Goal: Task Accomplishment & Management: Use online tool/utility

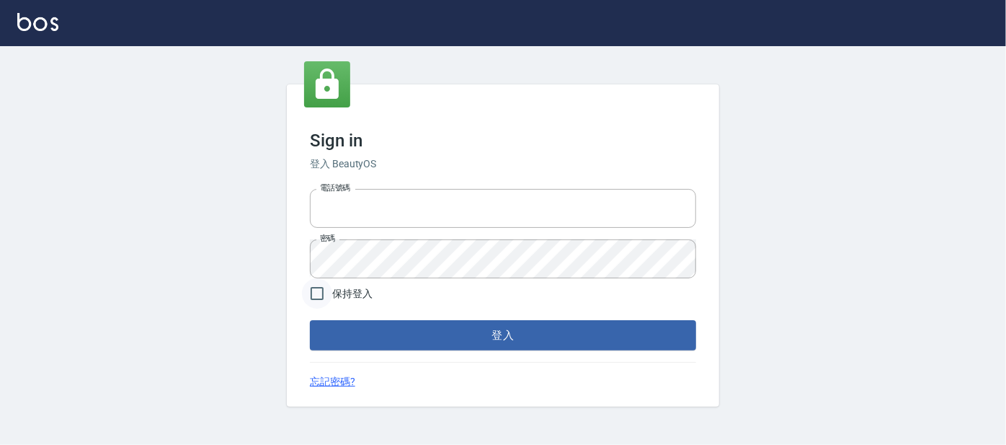
type input "0227605235"
click at [313, 294] on input "保持登入" at bounding box center [317, 293] width 30 height 30
checkbox input "true"
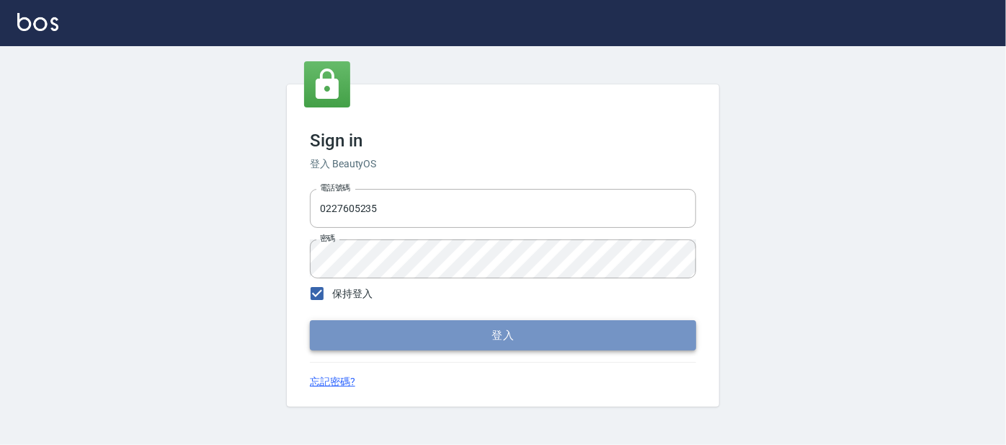
click at [367, 329] on button "登入" at bounding box center [503, 335] width 386 height 30
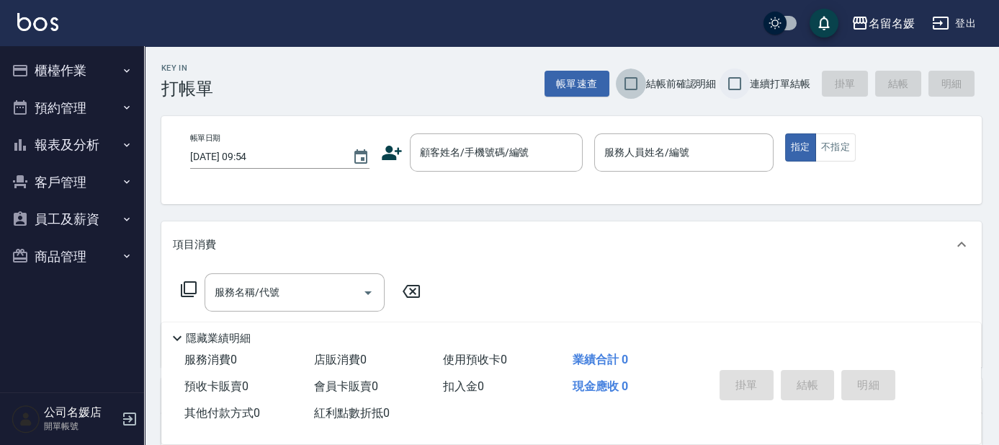
drag, startPoint x: 635, startPoint y: 97, endPoint x: 732, endPoint y: 80, distance: 98.7
click at [636, 97] on input "結帳前確認明細" at bounding box center [631, 83] width 30 height 30
checkbox input "true"
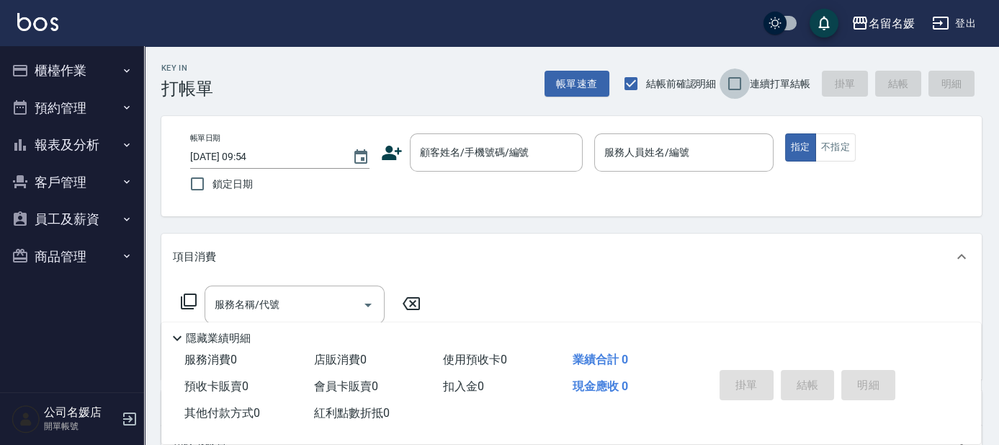
drag, startPoint x: 732, startPoint y: 80, endPoint x: 275, endPoint y: 72, distance: 457.6
click at [731, 81] on input "連續打單結帳" at bounding box center [735, 83] width 30 height 30
checkbox input "true"
click at [213, 187] on span "鎖定日期" at bounding box center [233, 184] width 40 height 15
click at [213, 187] on input "鎖定日期" at bounding box center [197, 184] width 30 height 30
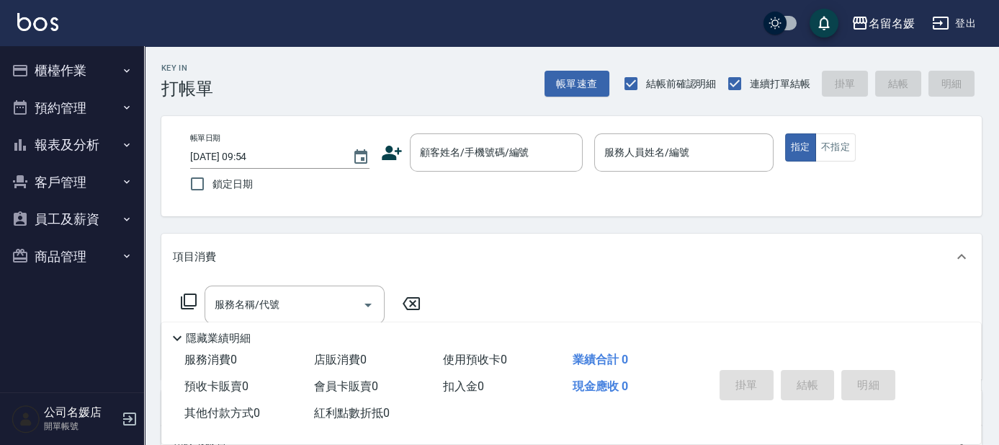
checkbox input "true"
click at [458, 161] on input "顧客姓名/手機號碼/編號" at bounding box center [485, 152] width 138 height 25
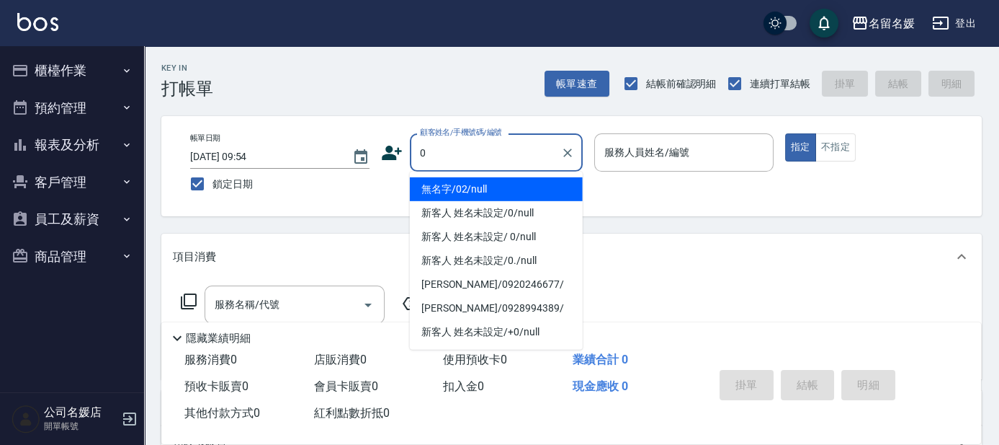
type input "0"
type input "無名字/02/null"
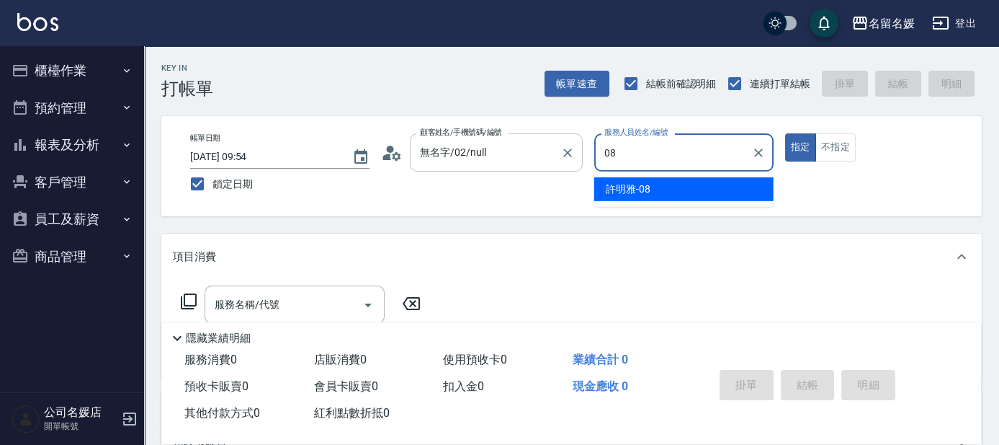
type input "08"
type button "true"
type input "[PERSON_NAME]-08"
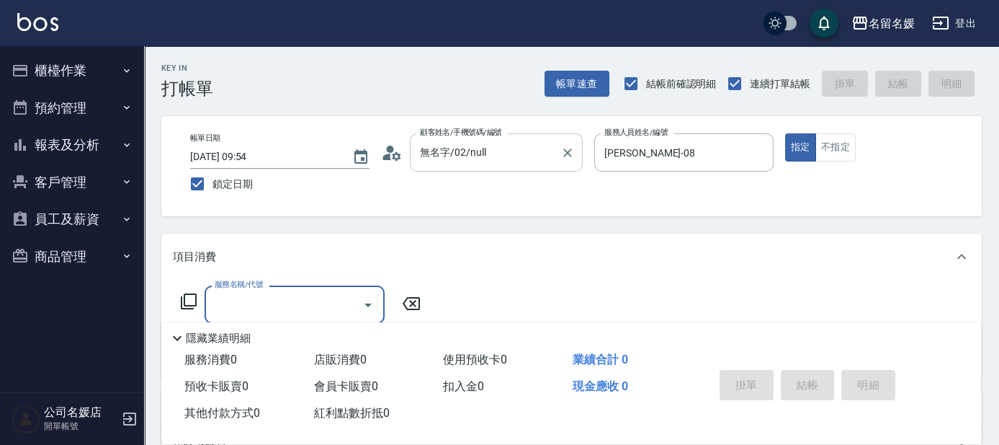
type input "新客人 姓名未設定/0/null"
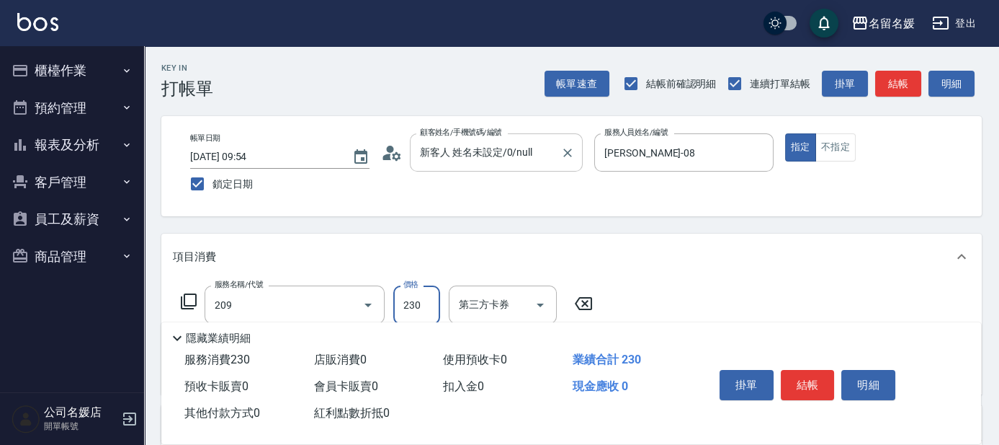
type input "洗髮券-(卡)230(209)"
type input "舊有卡券"
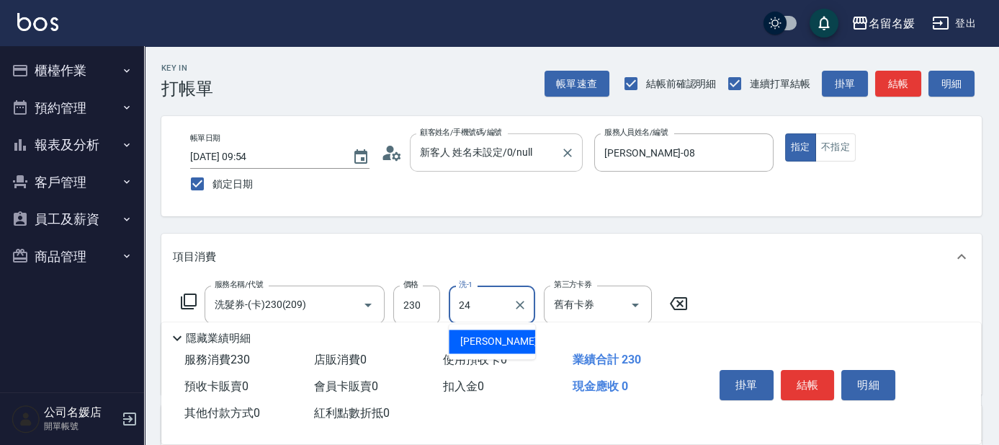
type input "[PERSON_NAME]-24"
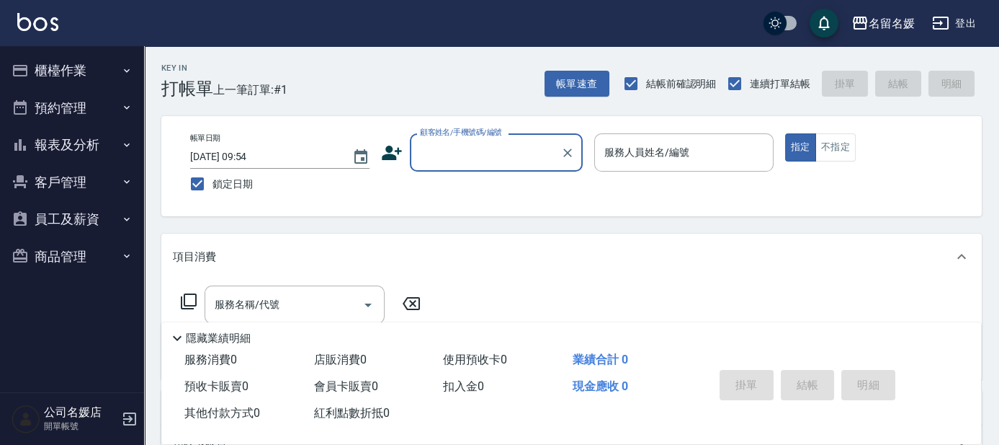
click at [499, 161] on input "顧客姓名/手機號碼/編號" at bounding box center [485, 152] width 138 height 25
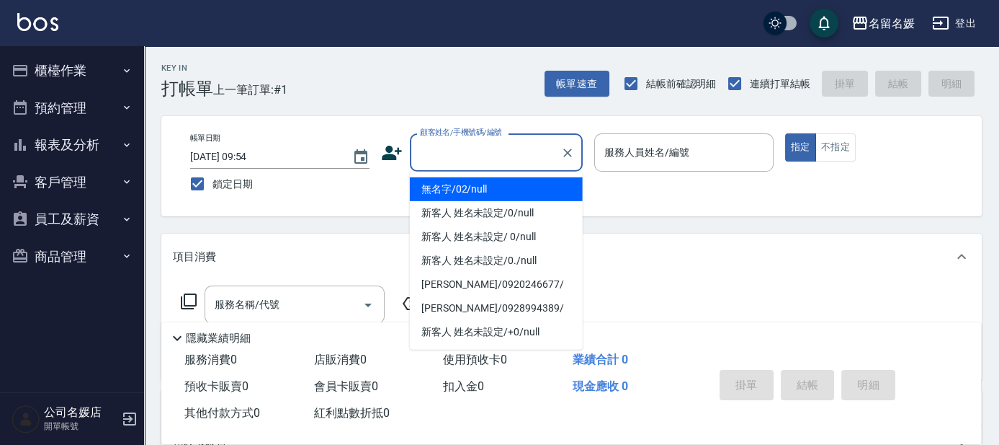
click at [520, 188] on li "無名字/02/null" at bounding box center [496, 189] width 173 height 24
type input "無名字/02/null"
click at [635, 155] on label "服務人員姓名/編號" at bounding box center [647, 152] width 85 height 14
click at [635, 155] on input "服務人員姓名/編號" at bounding box center [684, 152] width 166 height 25
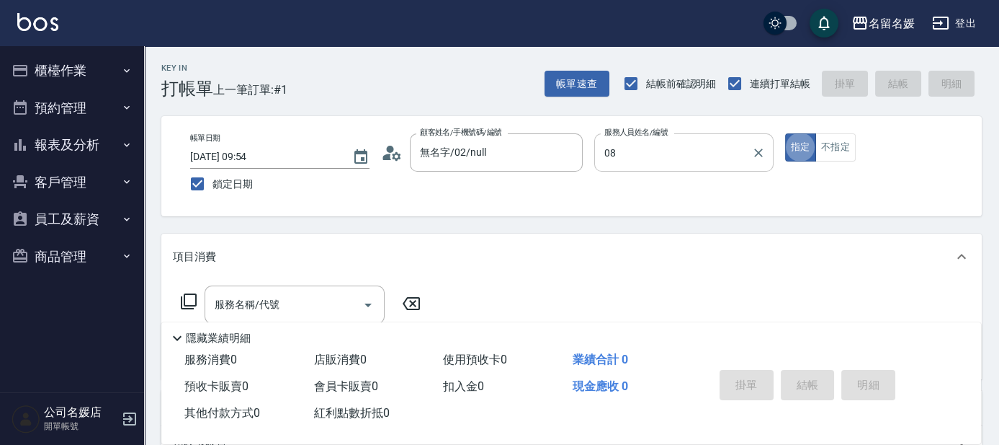
type input "[PERSON_NAME]-08"
click at [280, 306] on input "服務名稱/代號" at bounding box center [284, 304] width 146 height 25
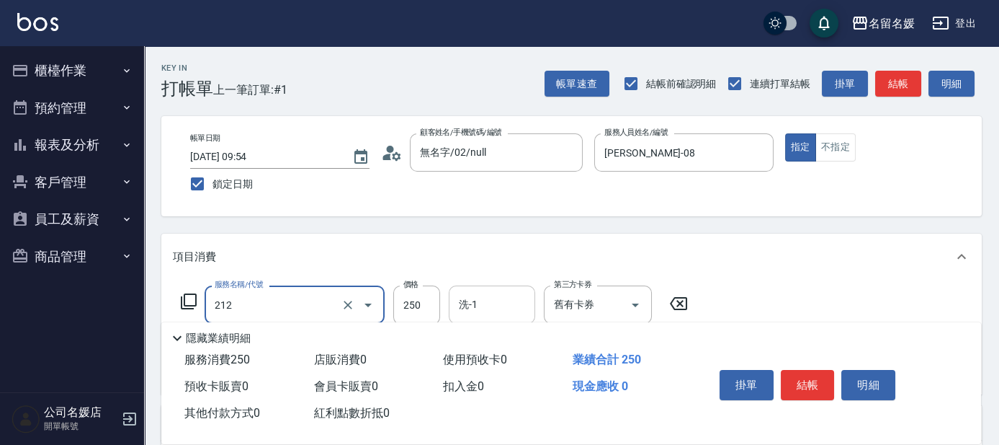
click at [493, 307] on input "洗-1" at bounding box center [491, 304] width 73 height 25
type input "洗髮券-(卡)250(212)"
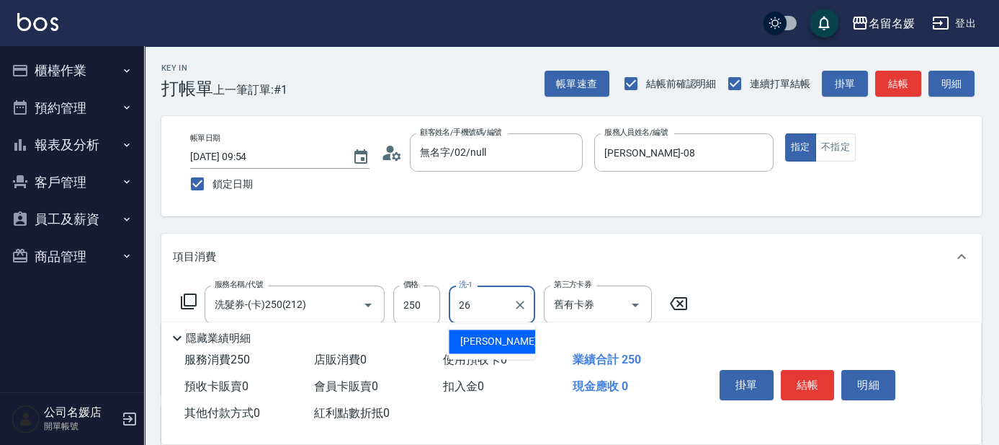
type input "[PERSON_NAME]-26"
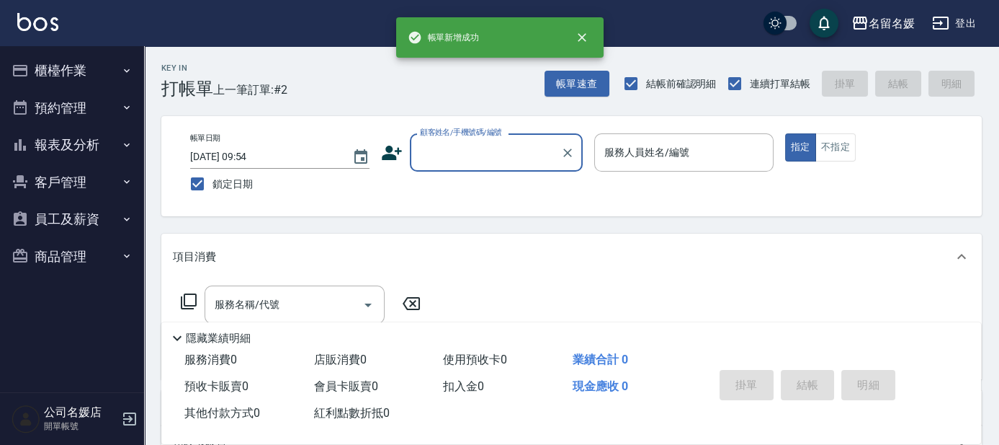
click at [110, 144] on button "報表及分析" at bounding box center [72, 144] width 133 height 37
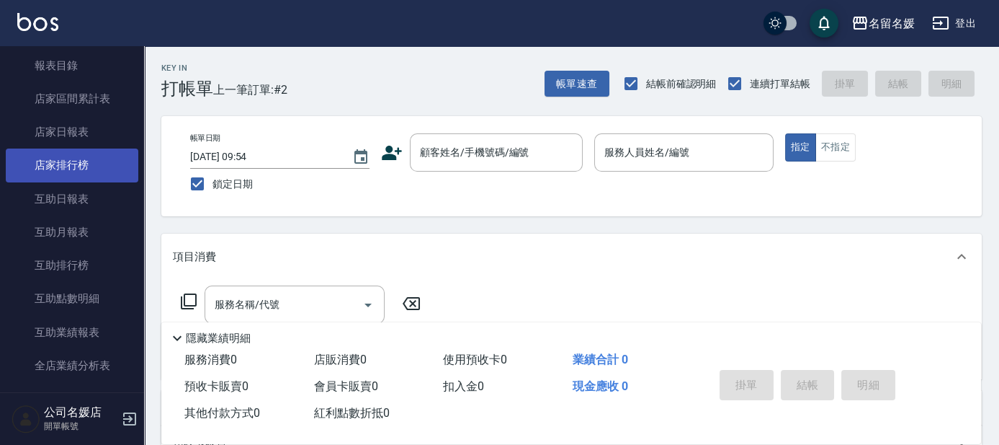
scroll to position [130, 0]
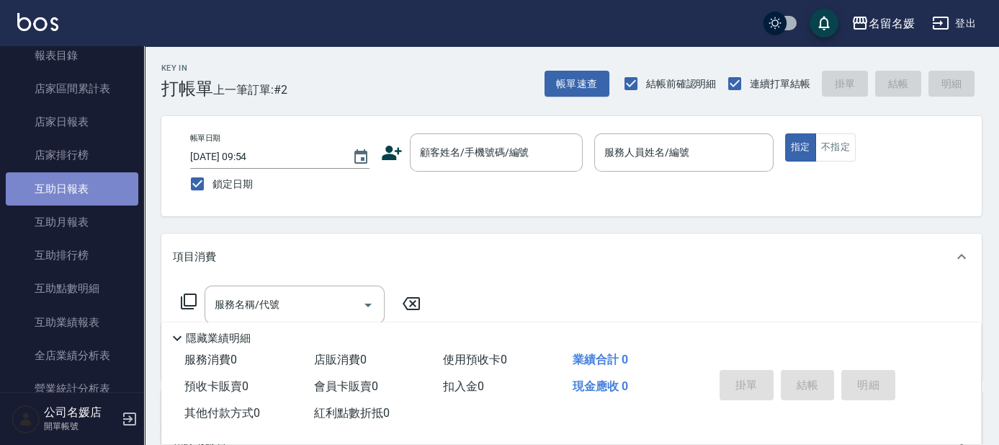
click at [115, 193] on link "互助日報表" at bounding box center [72, 188] width 133 height 33
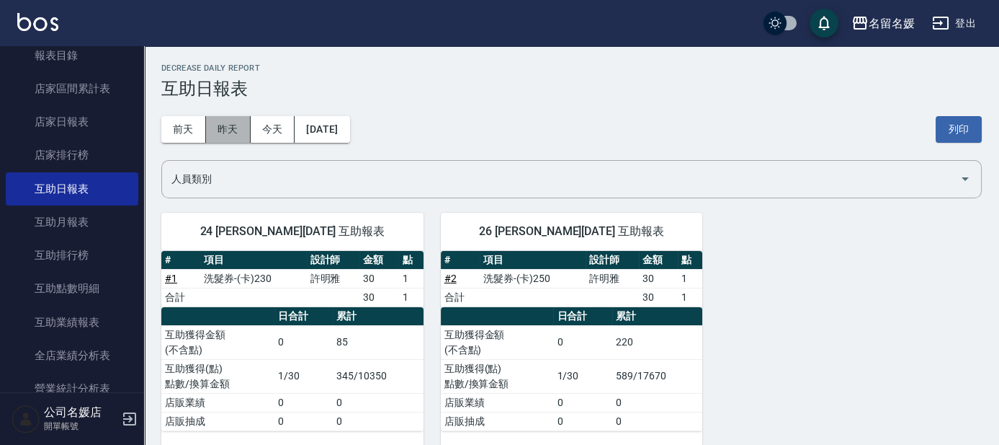
click at [226, 125] on button "昨天" at bounding box center [228, 129] width 45 height 27
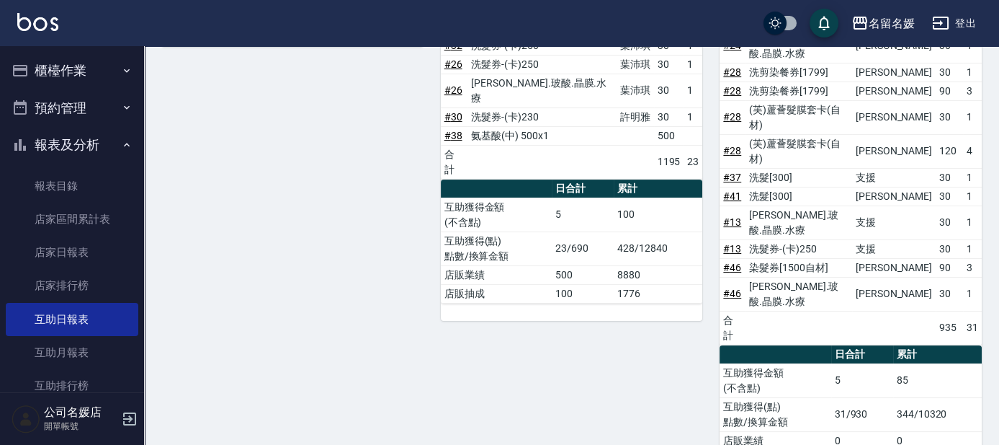
scroll to position [654, 0]
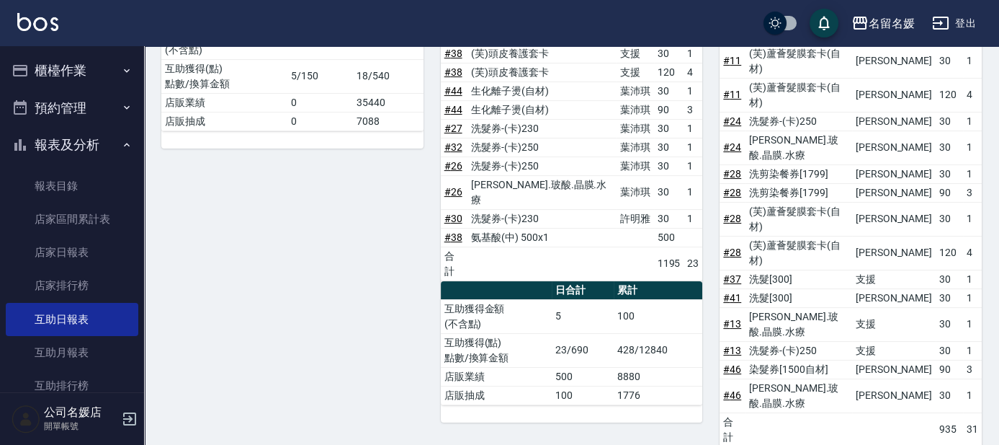
click at [99, 71] on button "櫃檯作業" at bounding box center [72, 70] width 133 height 37
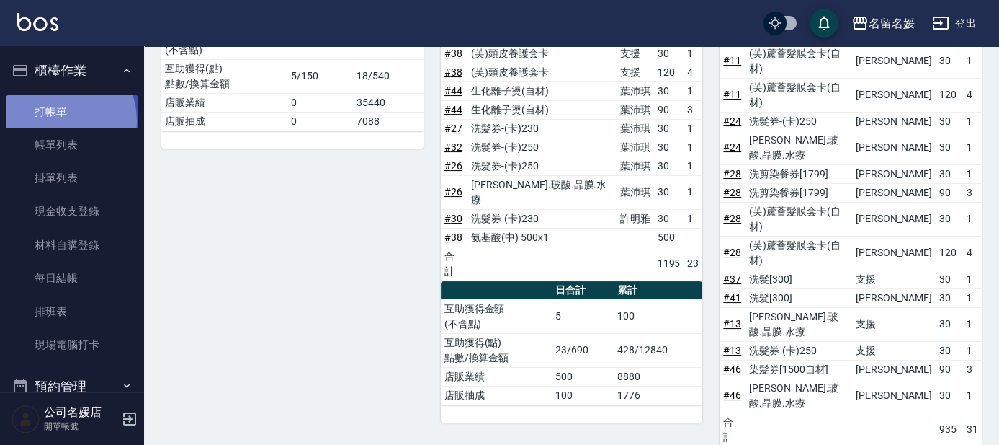
click at [58, 120] on link "打帳單" at bounding box center [72, 111] width 133 height 33
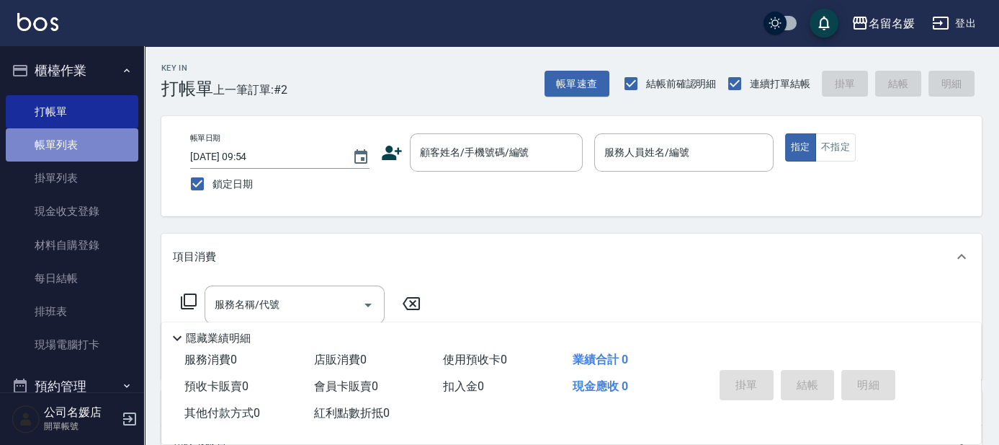
click at [79, 146] on link "帳單列表" at bounding box center [72, 144] width 133 height 33
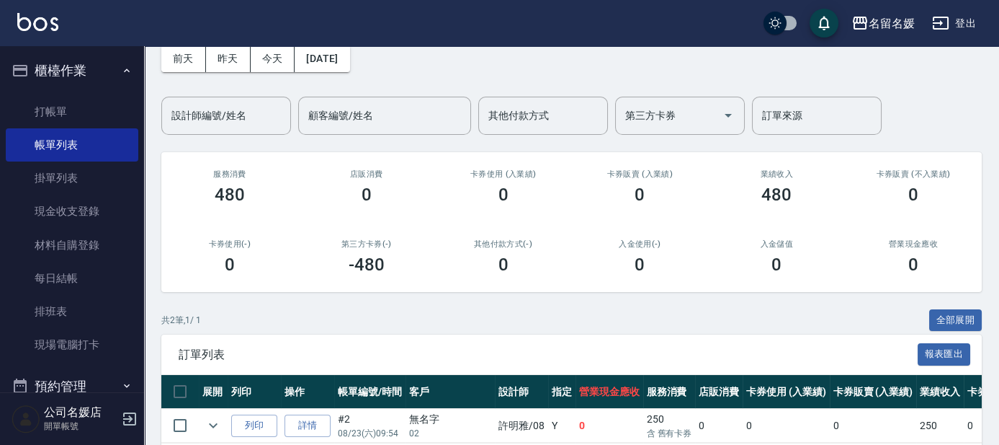
scroll to position [170, 0]
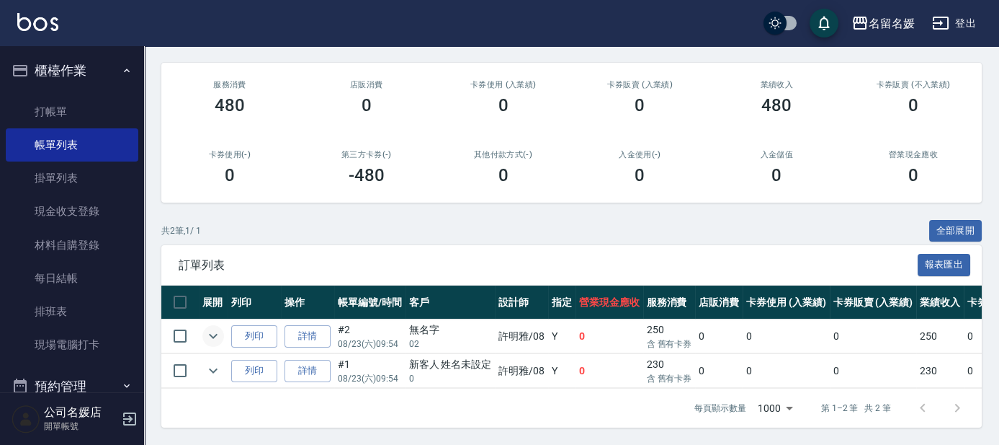
click at [216, 327] on icon "expand row" at bounding box center [213, 335] width 17 height 17
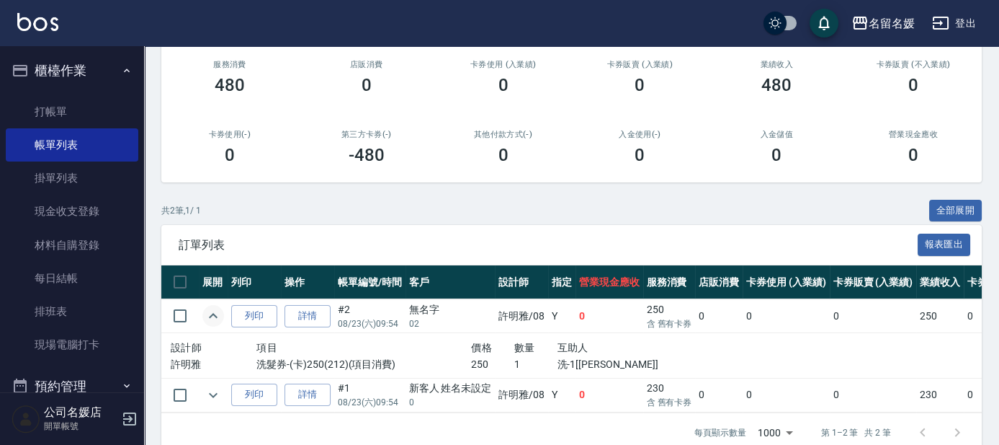
scroll to position [212, 0]
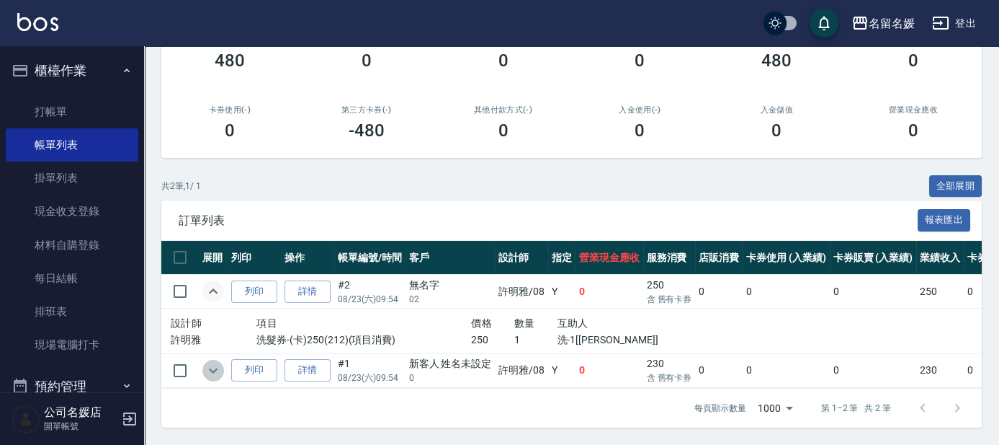
click at [208, 366] on icon "expand row" at bounding box center [213, 370] width 17 height 17
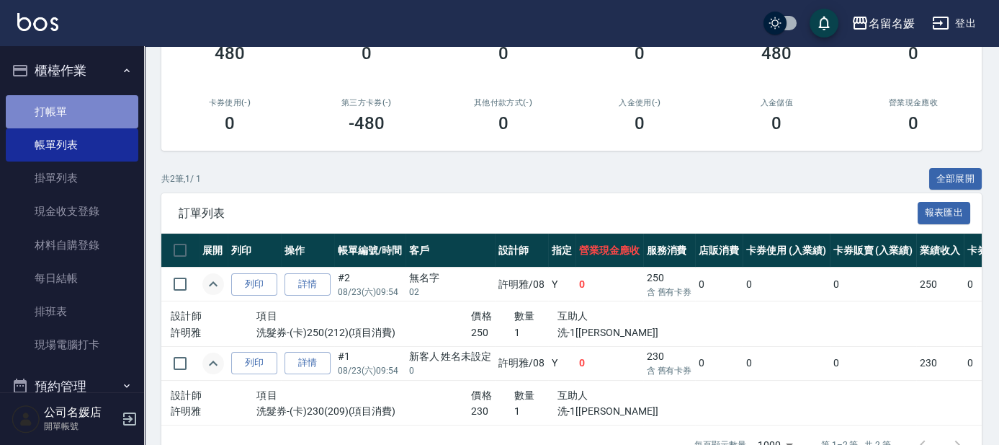
click at [92, 102] on link "打帳單" at bounding box center [72, 111] width 133 height 33
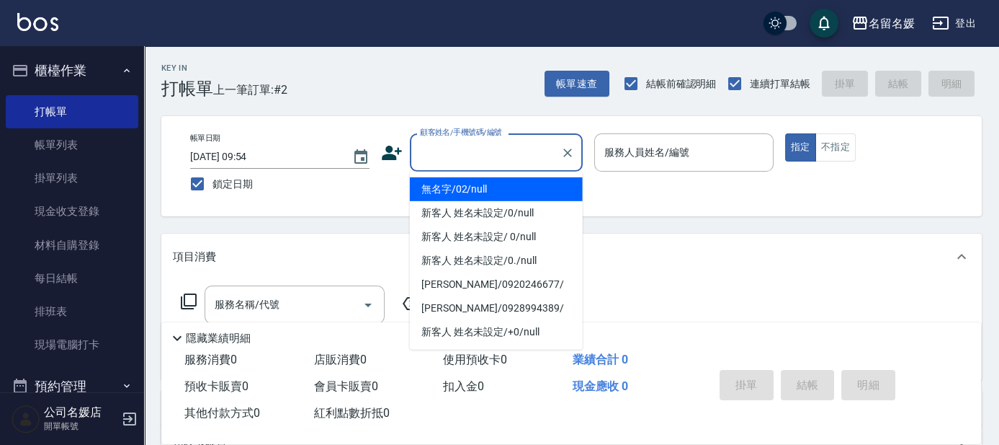
type input "0"
type input "無名字/02/null"
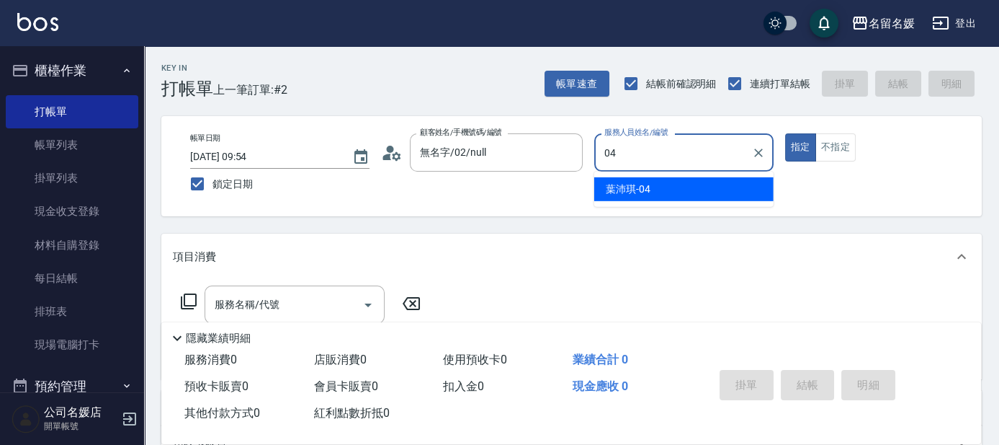
type input "04"
type button "true"
type input "[PERSON_NAME]-04"
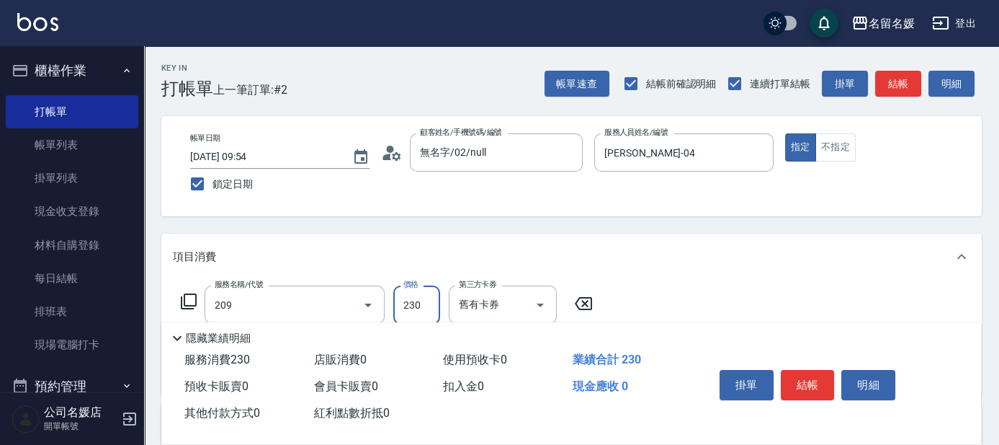
type input "洗髮券-(卡)230(209)"
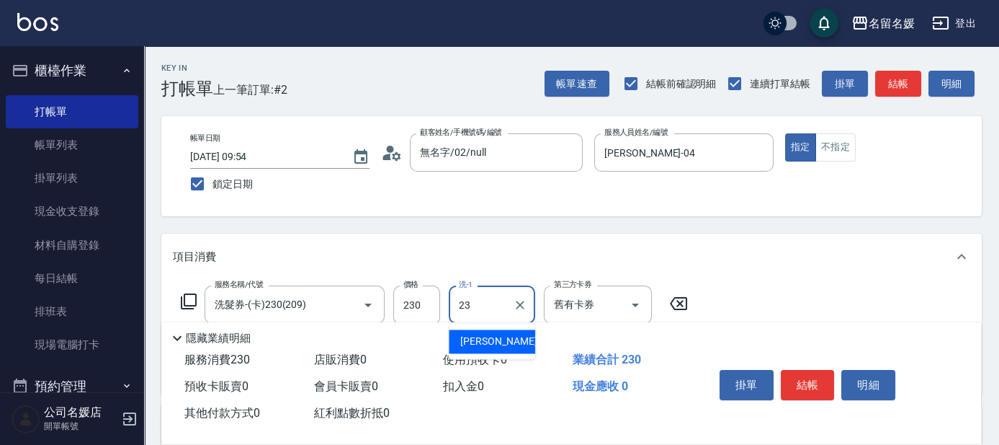
type input "[PERSON_NAME]-23"
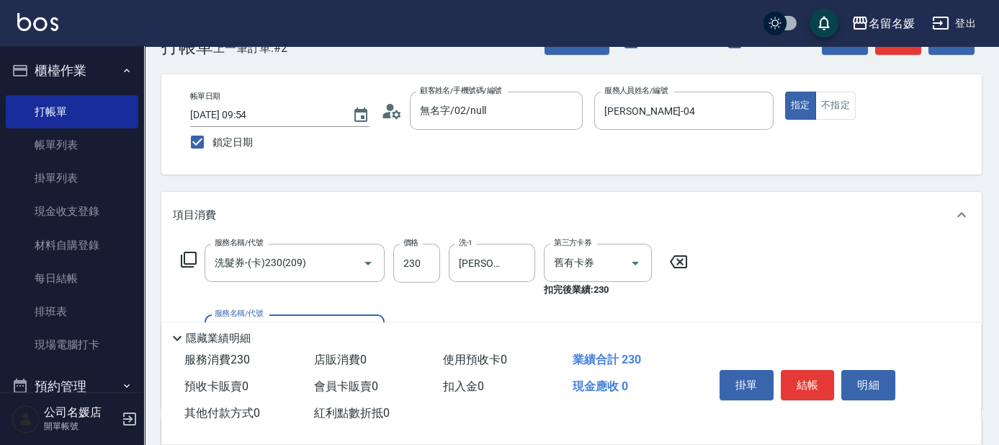
scroll to position [65, 0]
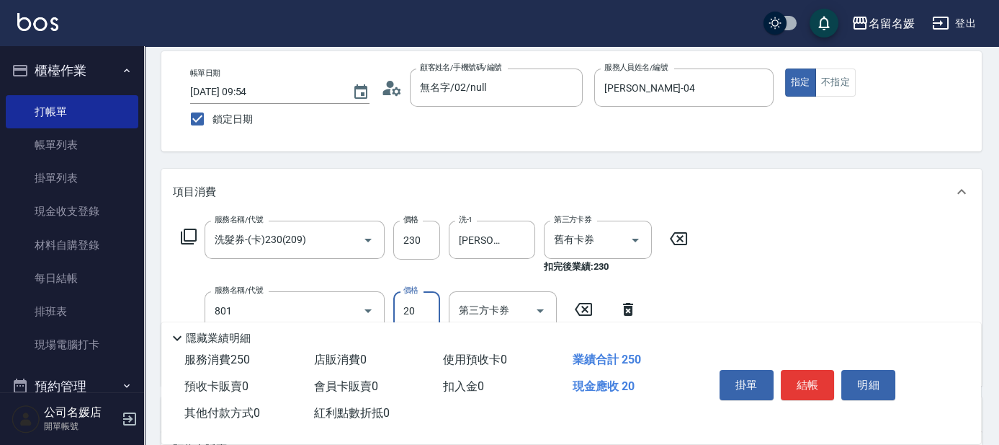
type input "潤絲(801)"
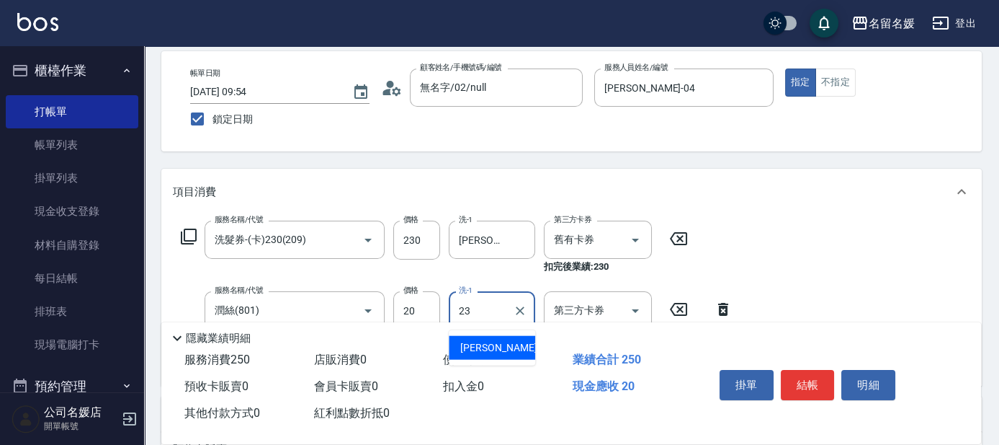
type input "[PERSON_NAME]-23"
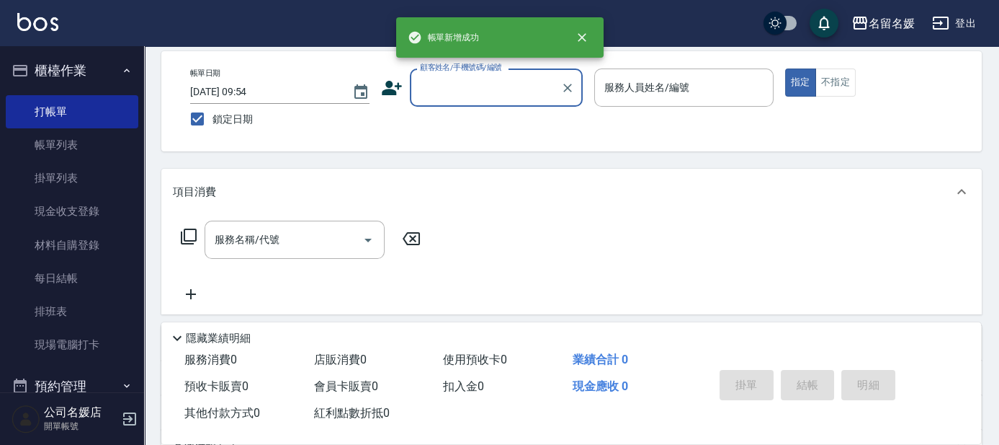
scroll to position [0, 0]
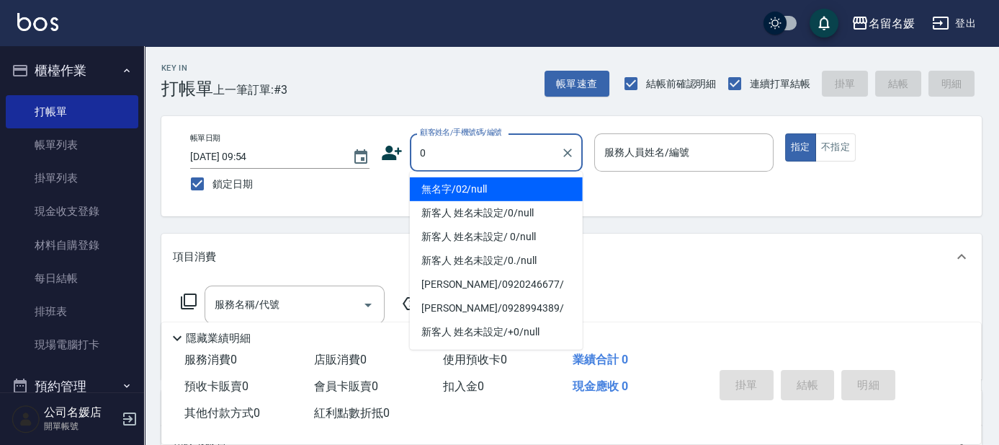
type input "0"
type input "07"
type input "無名字/02/null"
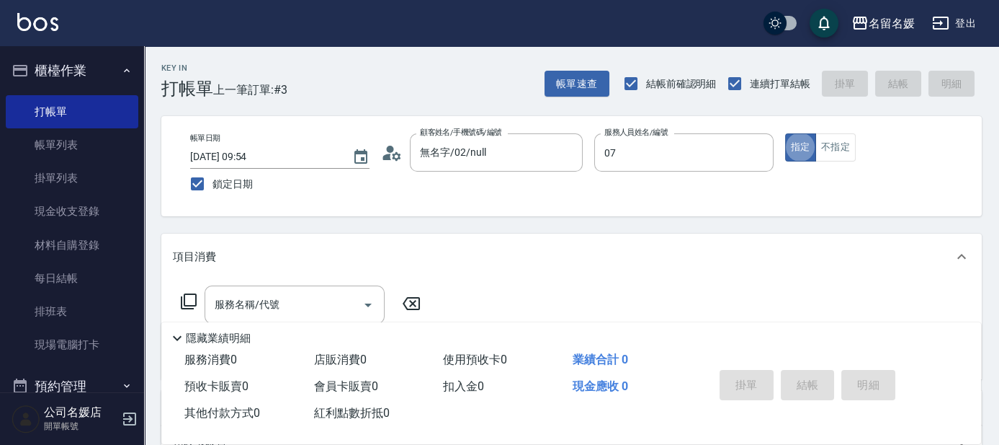
type input "[PERSON_NAME]-07"
type input "212"
type input "新客人 姓名未設定/0/null"
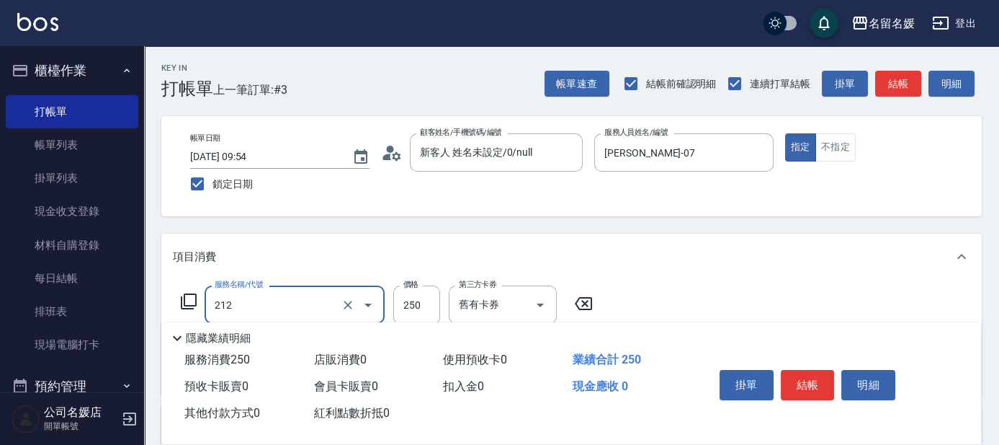
type input "洗髮券-(卡)250(212)"
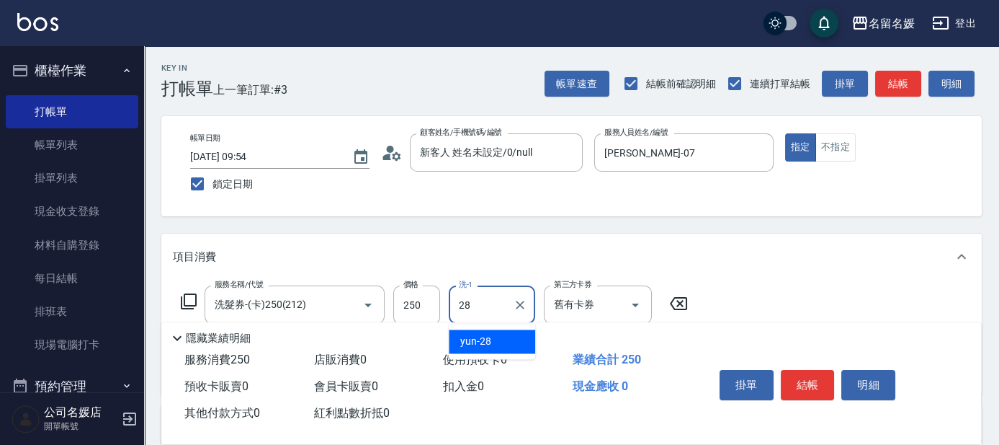
type input "yun-28"
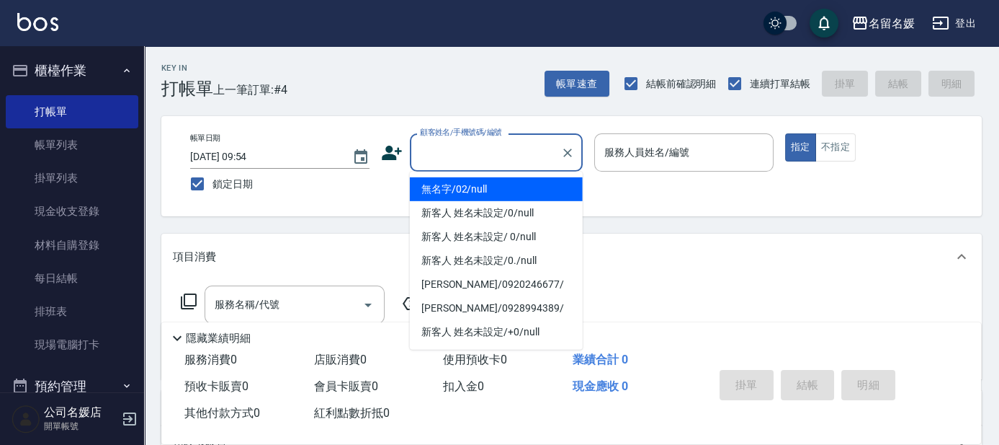
click at [471, 158] on input "顧客姓名/手機號碼/編號" at bounding box center [485, 152] width 138 height 25
click at [481, 189] on li "無名字/02/null" at bounding box center [496, 189] width 173 height 24
type input "無名字/02/null"
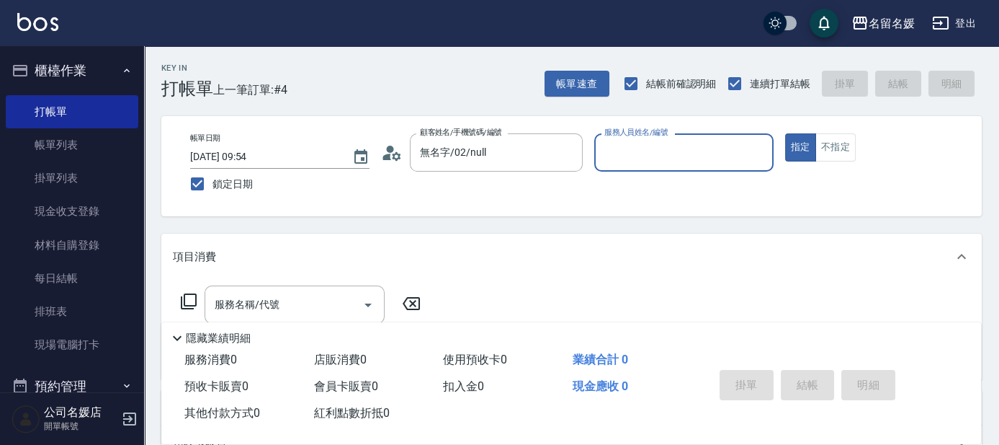
click at [621, 161] on input "服務人員姓名/編號" at bounding box center [684, 152] width 166 height 25
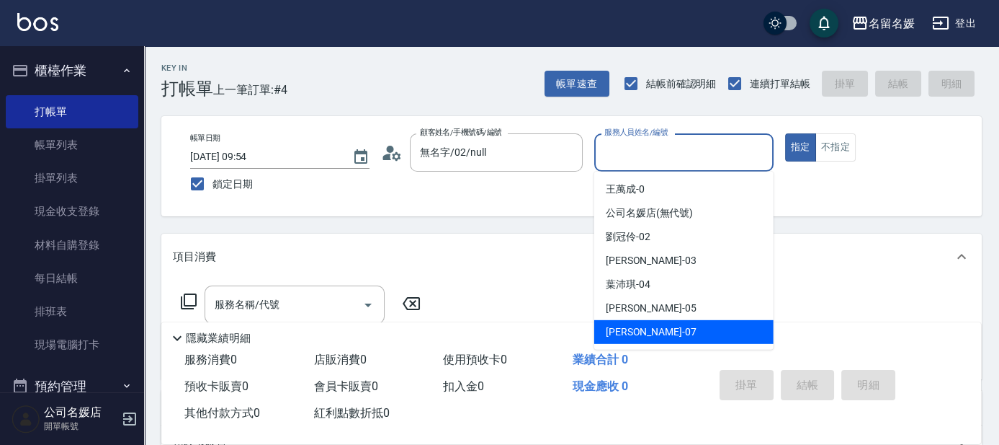
click at [637, 325] on span "[PERSON_NAME] -07" at bounding box center [651, 331] width 91 height 15
type input "[PERSON_NAME]-07"
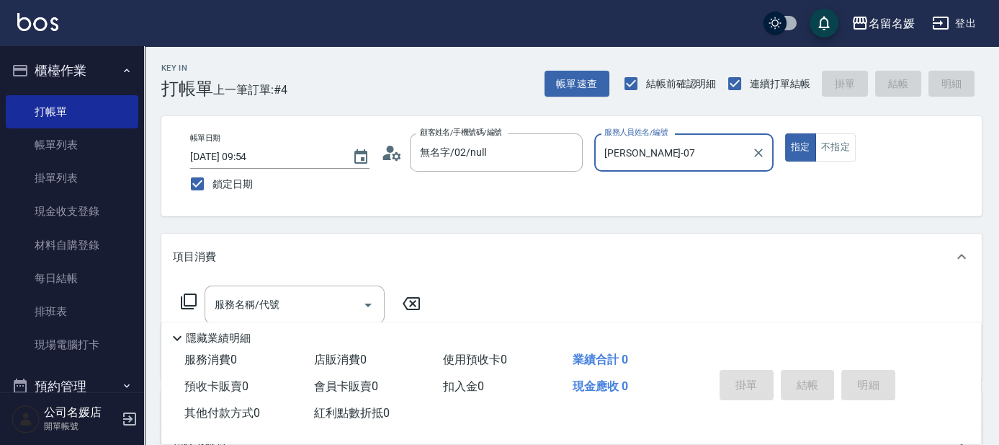
click at [187, 301] on icon at bounding box center [188, 301] width 17 height 17
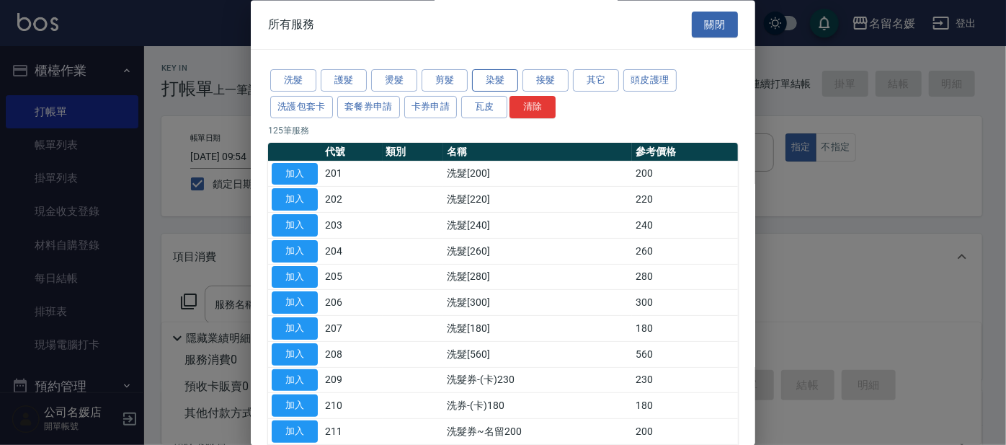
click at [489, 83] on button "染髮" at bounding box center [495, 81] width 46 height 22
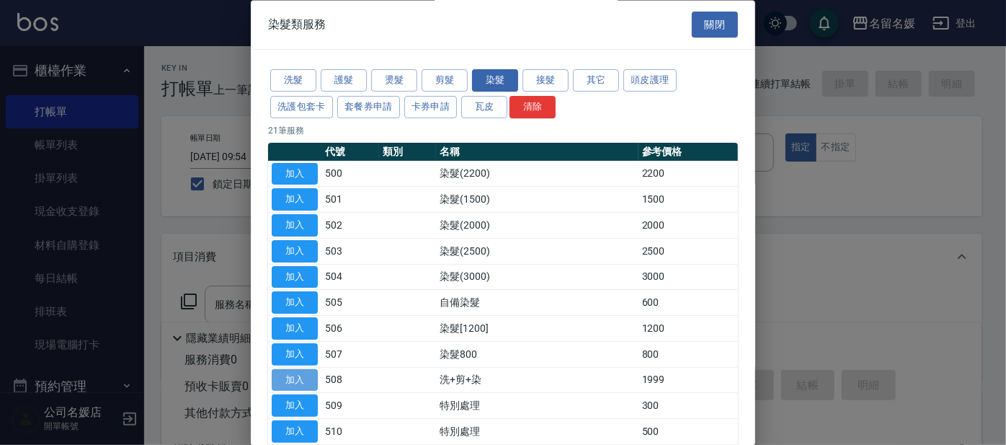
click at [284, 379] on button "加入" at bounding box center [295, 380] width 46 height 22
type input "洗+剪+染(508)"
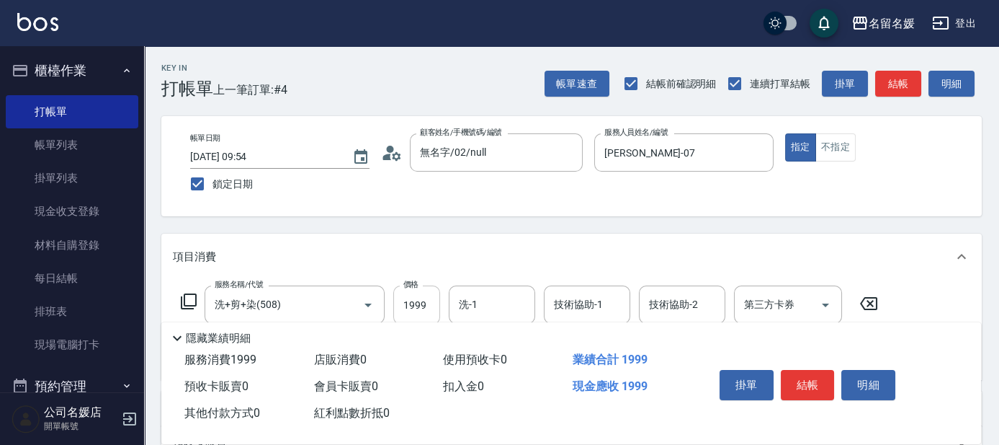
click at [422, 302] on input "1999" at bounding box center [416, 304] width 47 height 39
type input "2000"
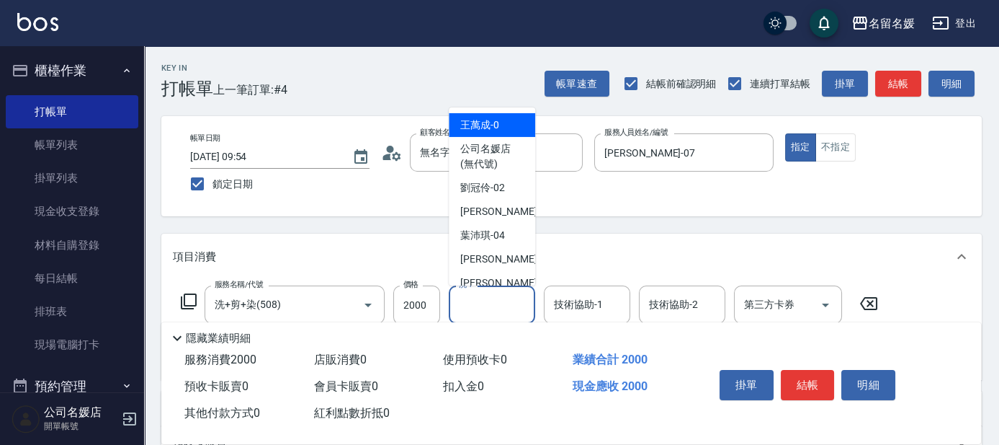
click at [507, 311] on input "洗-1" at bounding box center [491, 304] width 73 height 25
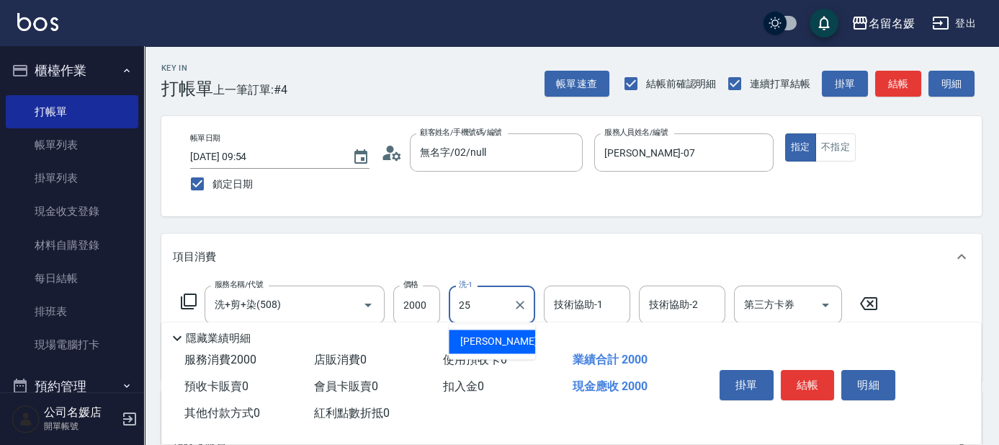
click at [514, 340] on div "[PERSON_NAME]-25" at bounding box center [492, 341] width 86 height 24
type input "[PERSON_NAME]-25"
click at [579, 302] on div "技術協助-1 技術協助-1" at bounding box center [587, 304] width 86 height 38
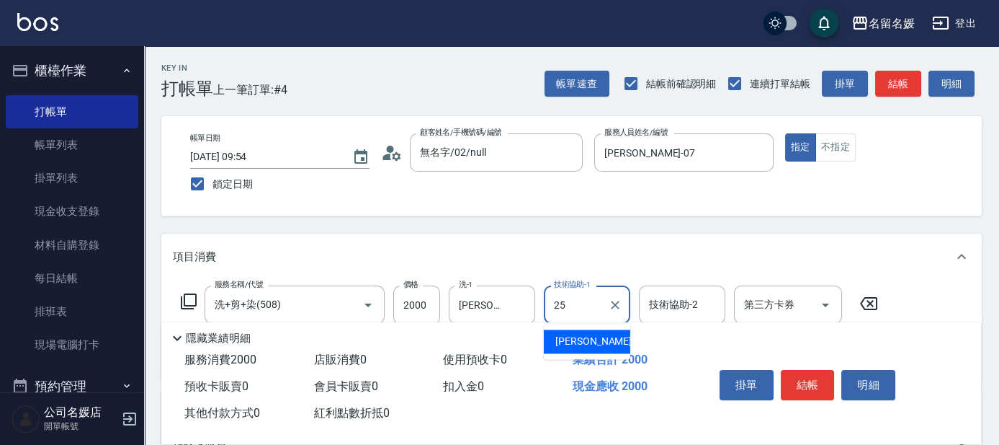
click at [571, 340] on span "[PERSON_NAME]-25" at bounding box center [601, 341] width 91 height 15
type input "[PERSON_NAME]-25"
click at [192, 299] on icon at bounding box center [188, 301] width 17 height 17
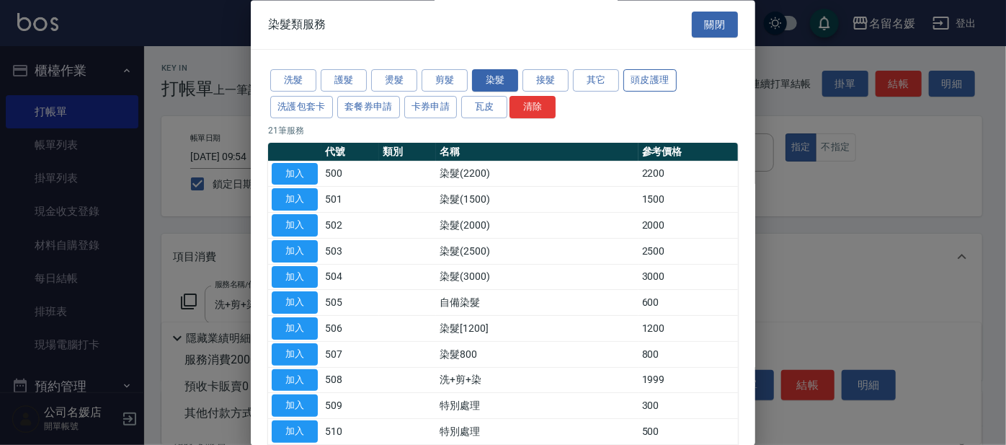
click at [661, 83] on button "頭皮護理" at bounding box center [649, 81] width 53 height 22
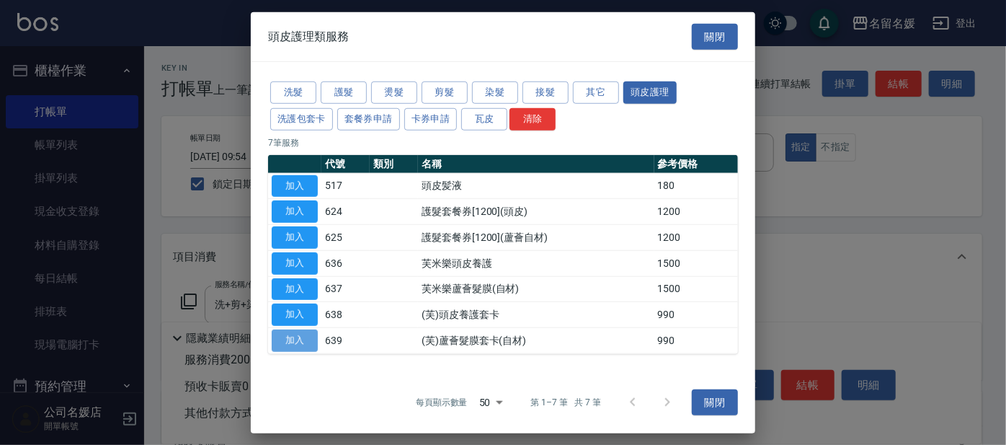
click at [286, 339] on button "加入" at bounding box center [295, 340] width 46 height 22
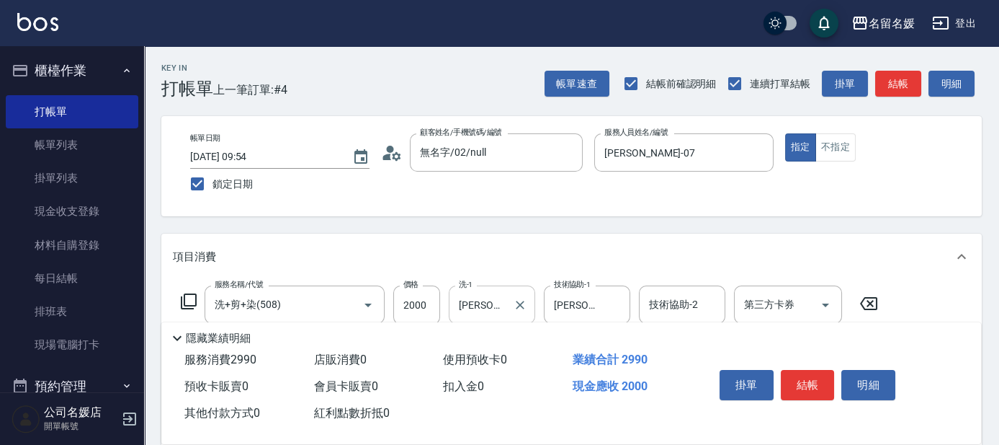
scroll to position [65, 0]
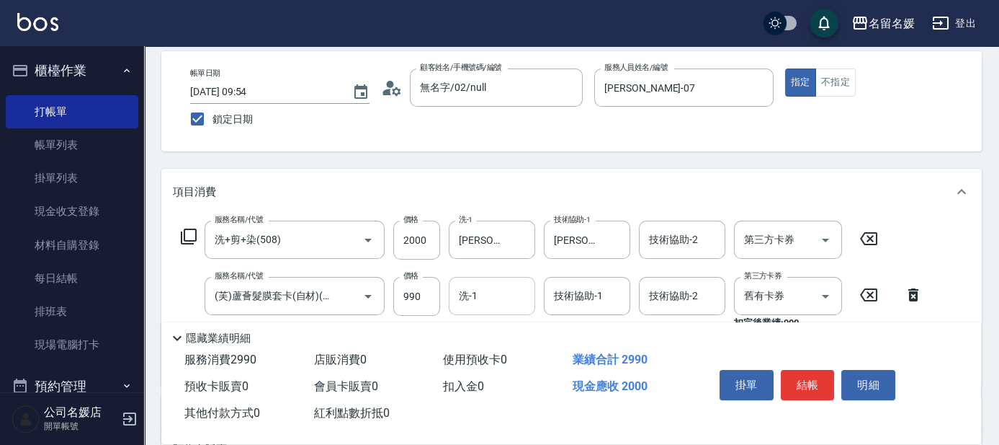
click at [482, 299] on input "洗-1" at bounding box center [491, 295] width 73 height 25
click at [496, 336] on span "[PERSON_NAME]-25" at bounding box center [505, 332] width 91 height 15
type input "[PERSON_NAME]-25"
click at [594, 307] on input "技術協助-1" at bounding box center [586, 295] width 73 height 25
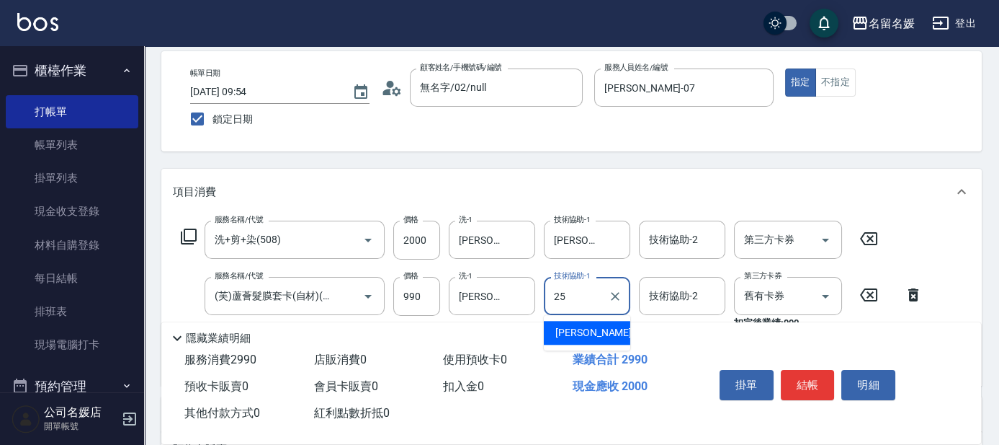
click at [587, 329] on span "[PERSON_NAME]-25" at bounding box center [601, 332] width 91 height 15
type input "[PERSON_NAME]-25"
click at [759, 298] on input "舊有卡券" at bounding box center [768, 295] width 55 height 25
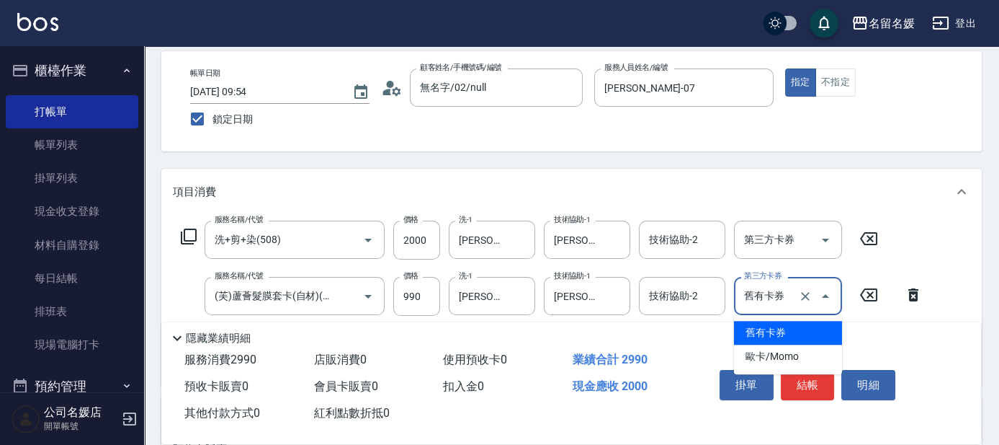
click at [768, 327] on span "舊有卡券" at bounding box center [788, 333] width 108 height 24
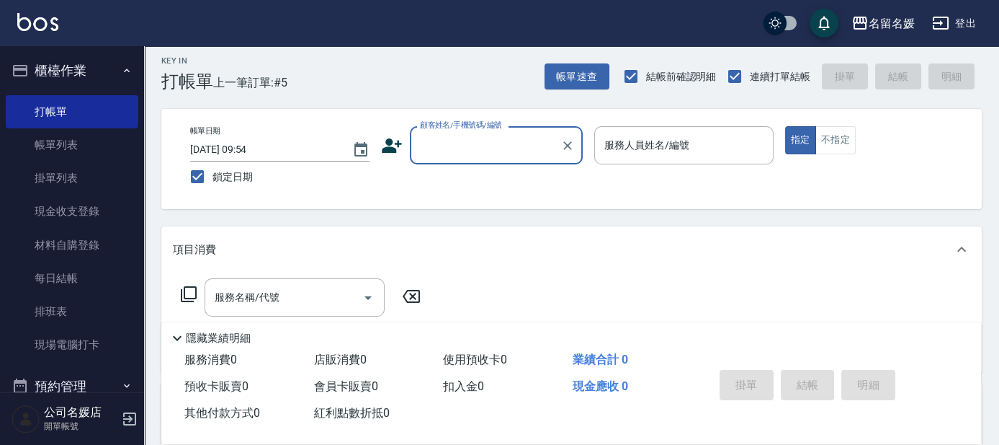
scroll to position [0, 0]
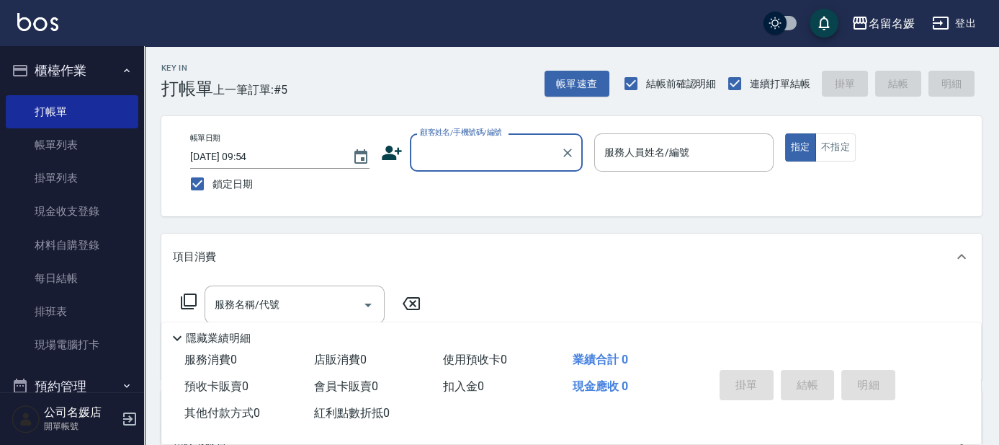
click at [482, 154] on input "顧客姓名/手機號碼/編號" at bounding box center [485, 152] width 138 height 25
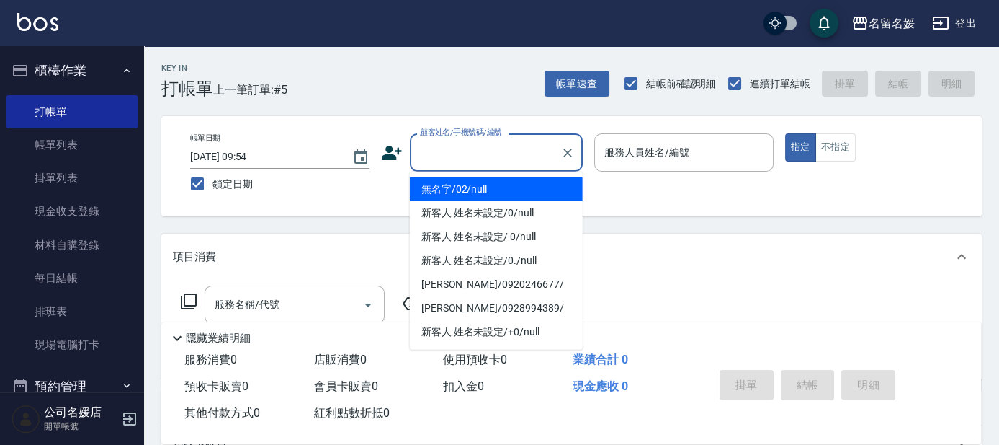
click at [469, 187] on li "無名字/02/null" at bounding box center [496, 189] width 173 height 24
type input "無名字/02/null"
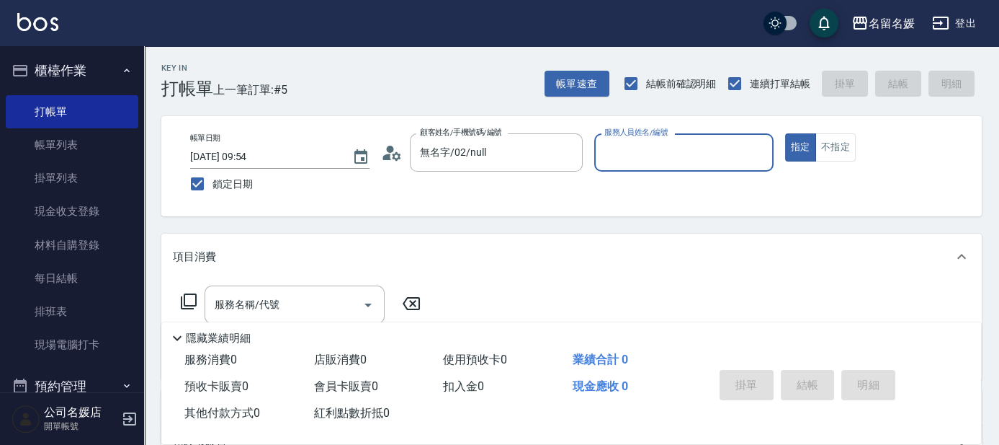
click at [653, 149] on input "服務人員姓名/編號" at bounding box center [684, 152] width 166 height 25
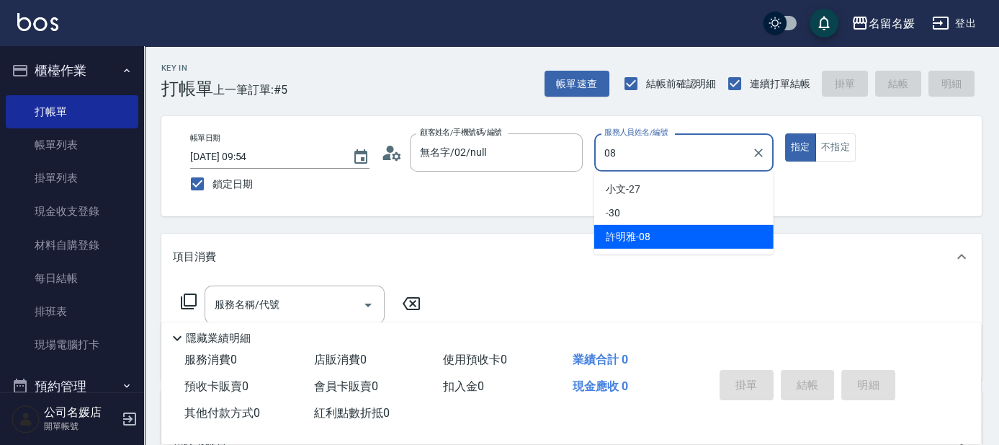
click at [663, 238] on div "[PERSON_NAME]-08" at bounding box center [683, 237] width 179 height 24
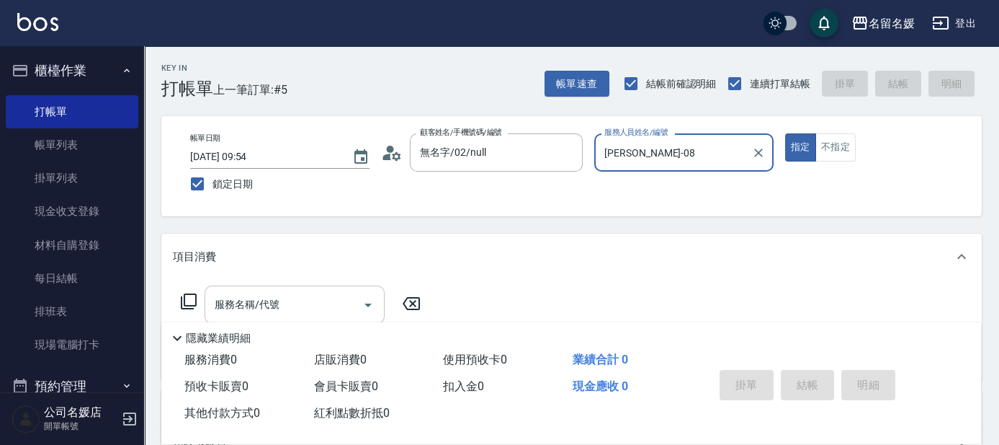
type input "[PERSON_NAME]-08"
click at [297, 296] on input "服務名稱/代號" at bounding box center [284, 304] width 146 height 25
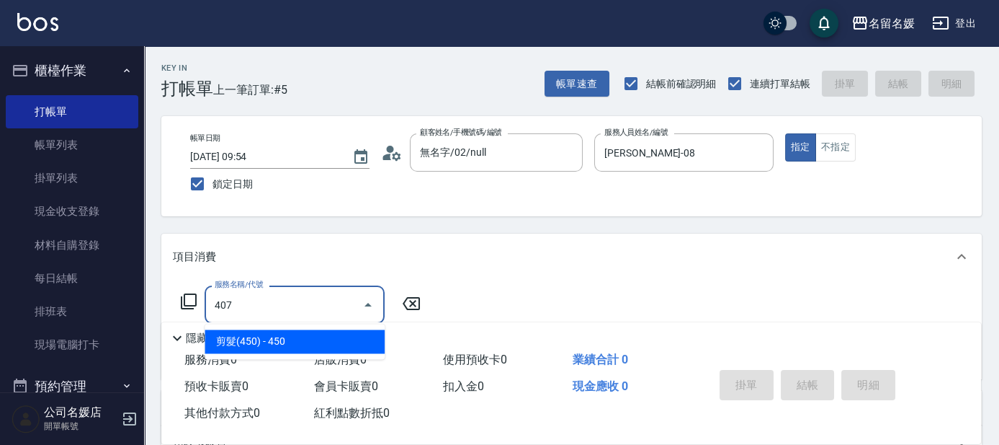
click at [300, 336] on span "剪髮(450) - 450" at bounding box center [295, 341] width 180 height 24
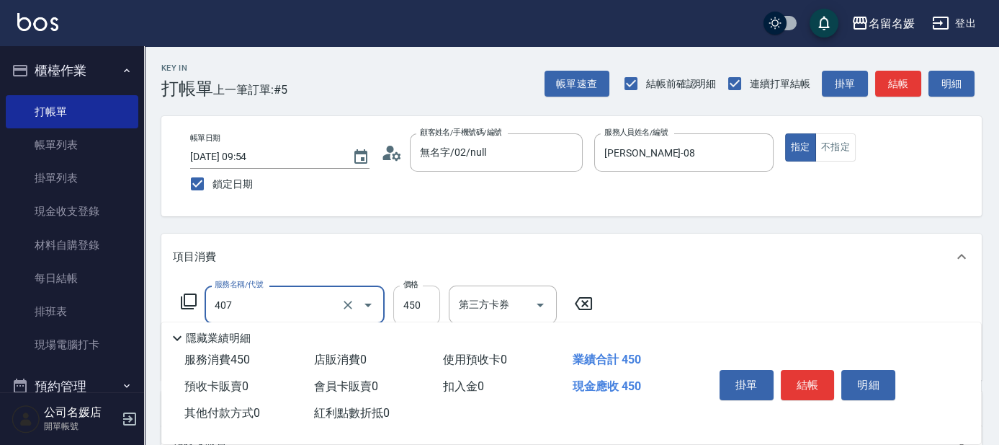
click at [422, 298] on input "450" at bounding box center [416, 304] width 47 height 39
type input "剪髮(450)(407)"
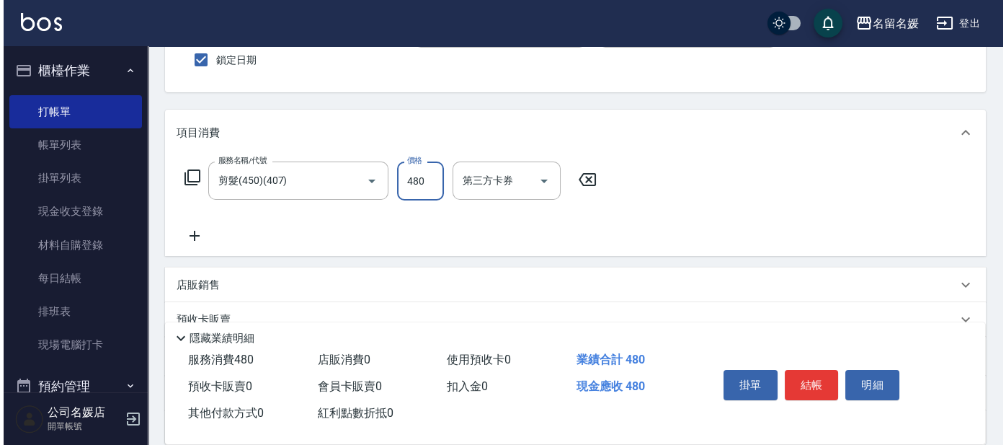
scroll to position [196, 0]
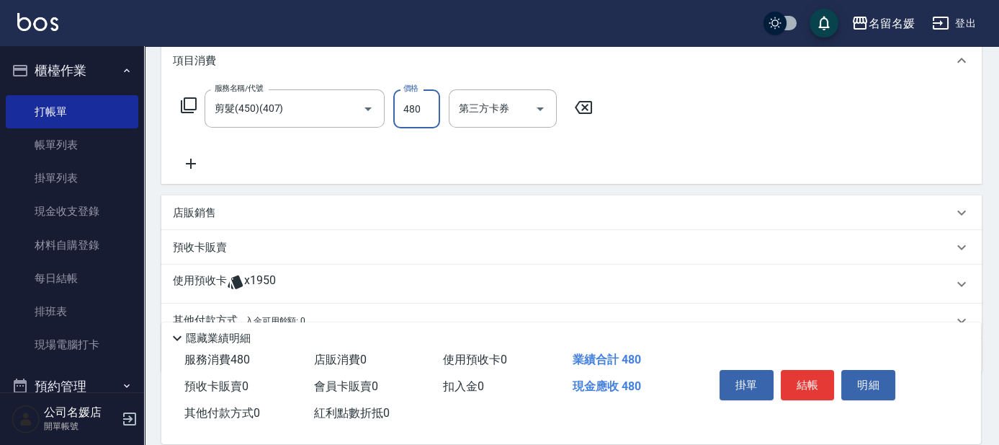
type input "480"
click at [190, 161] on icon at bounding box center [191, 164] width 10 height 10
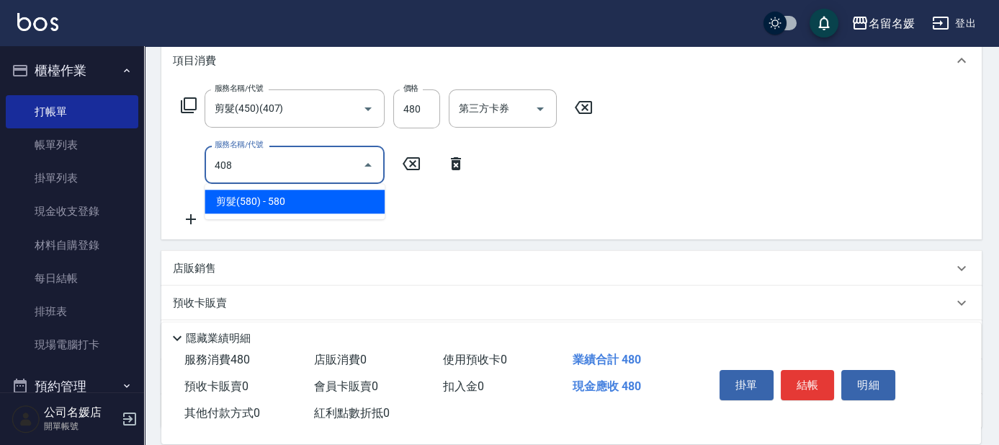
click at [280, 202] on span "剪髮(580) - 580" at bounding box center [295, 201] width 180 height 24
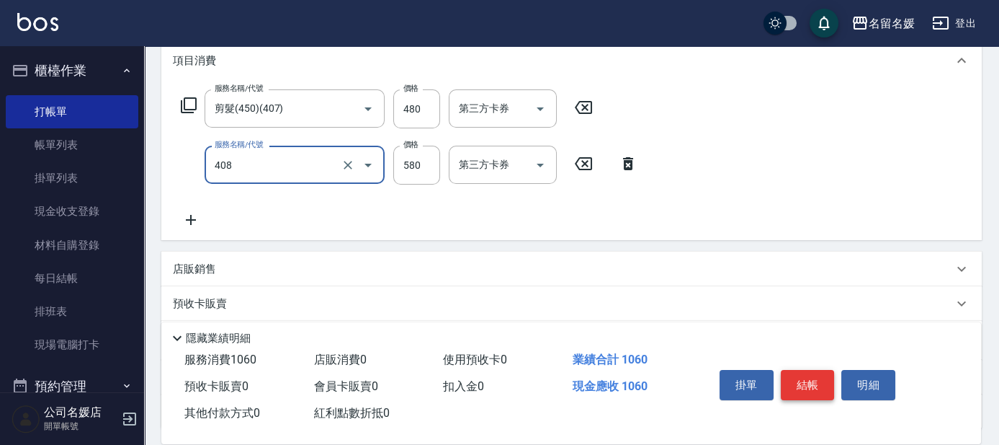
type input "剪髮(580)(408)"
click at [818, 379] on button "結帳" at bounding box center [808, 385] width 54 height 30
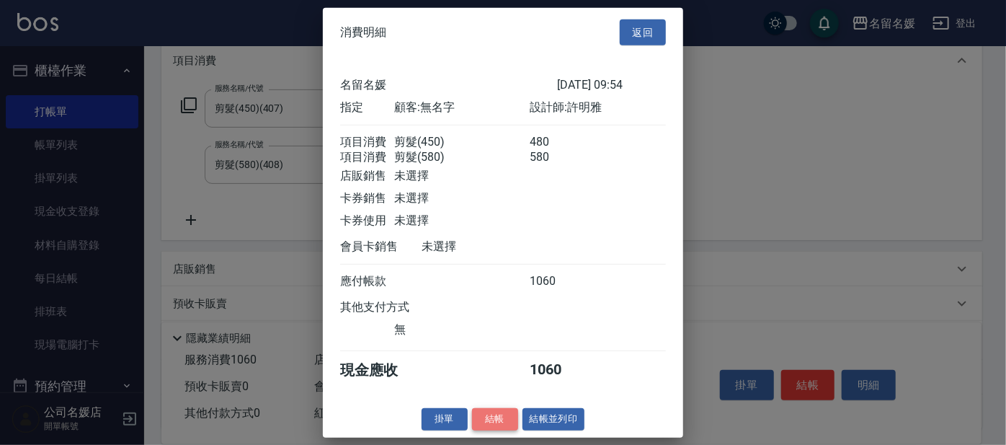
click at [492, 429] on button "結帳" at bounding box center [495, 419] width 46 height 22
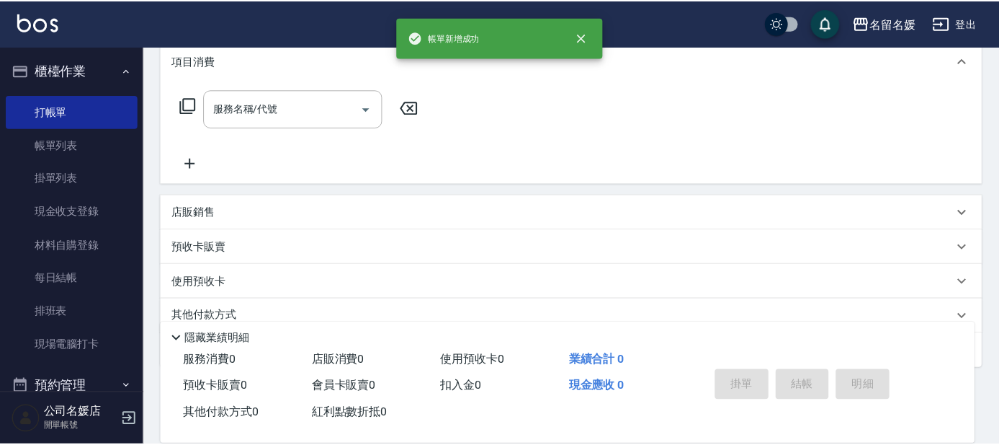
scroll to position [0, 0]
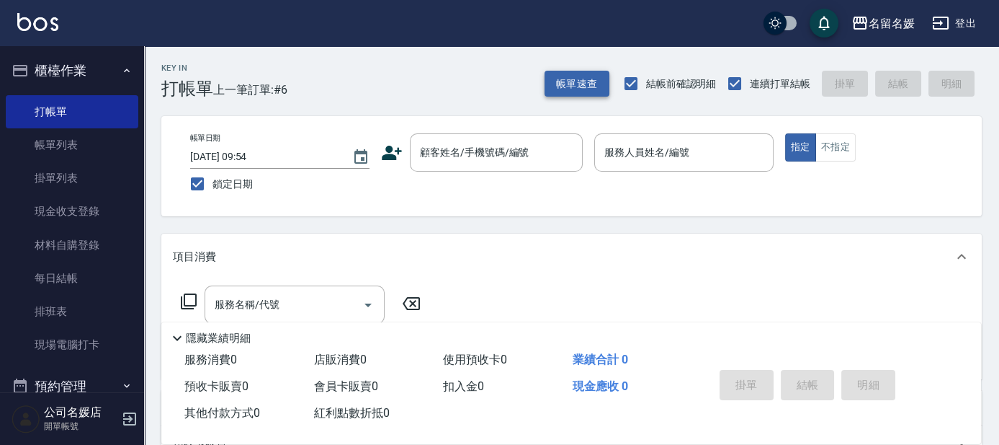
click at [568, 84] on button "帳單速查" at bounding box center [577, 84] width 65 height 27
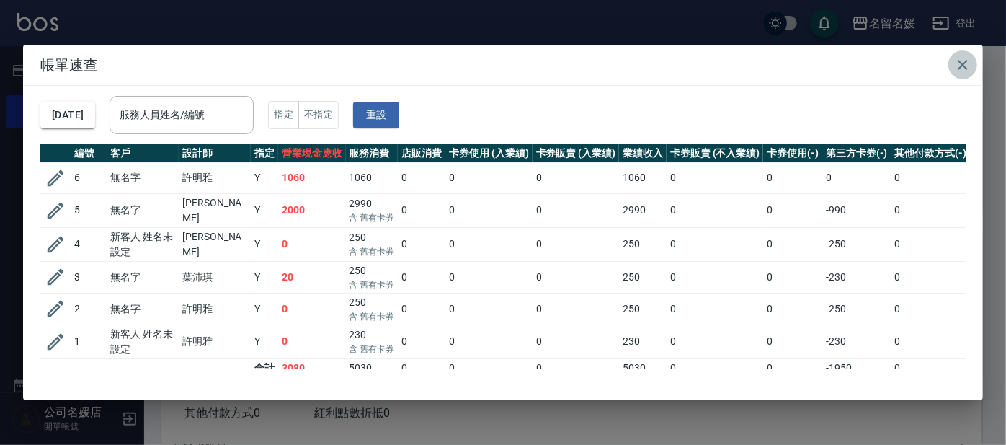
click at [964, 61] on icon "button" at bounding box center [962, 64] width 17 height 17
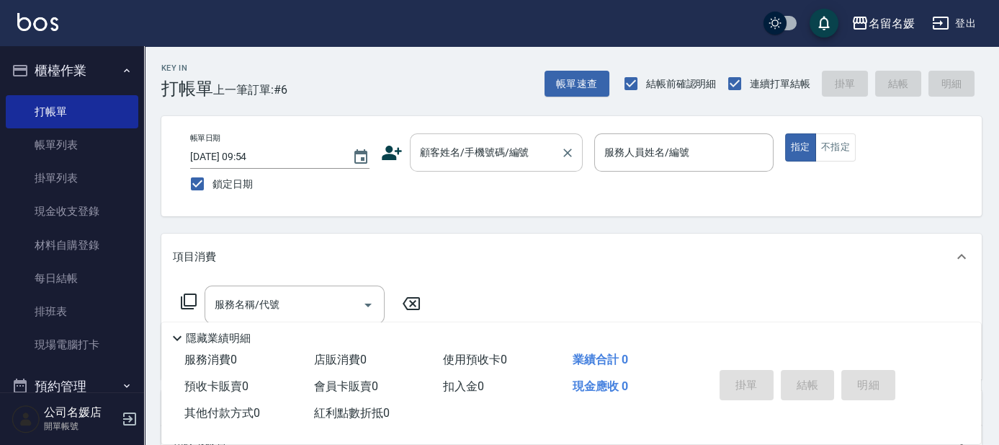
click at [483, 164] on input "顧客姓名/手機號碼/編號" at bounding box center [485, 152] width 138 height 25
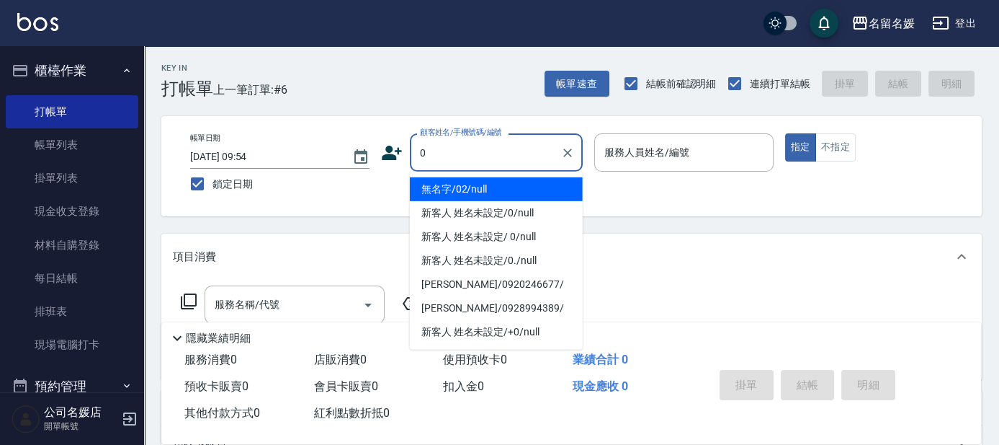
type input "無名字/02/null"
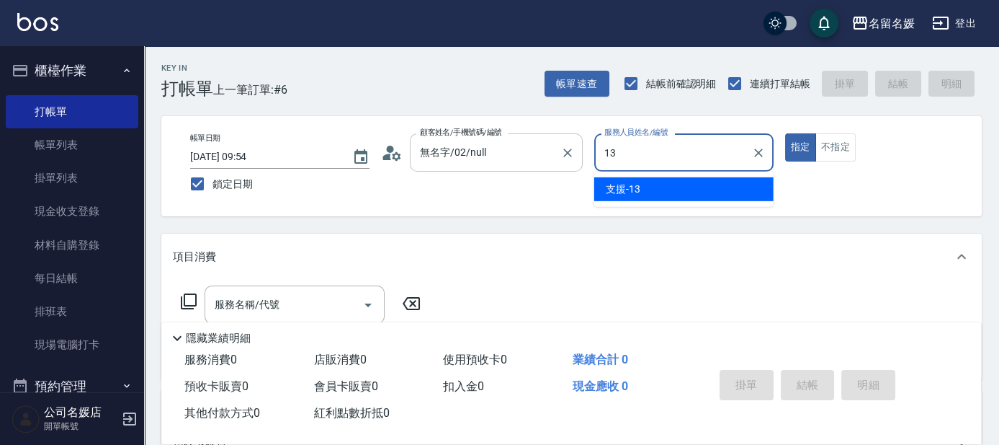
type input "支援-13"
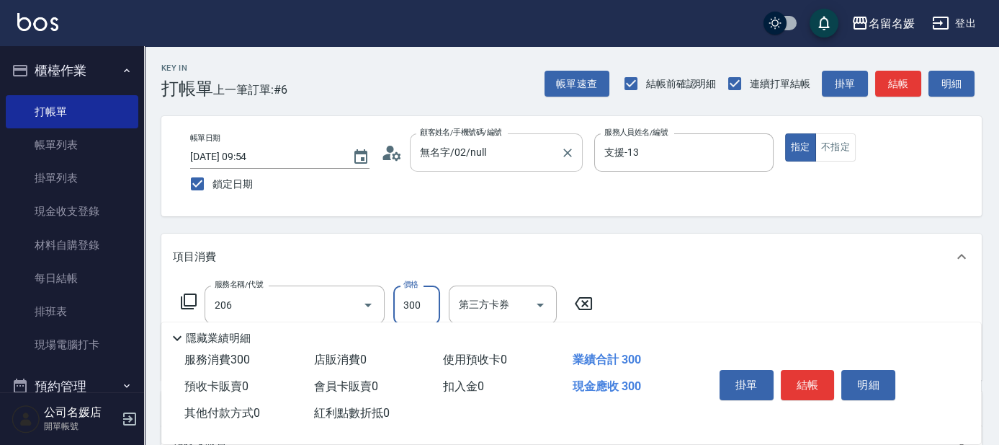
type input "洗髮[300](206)"
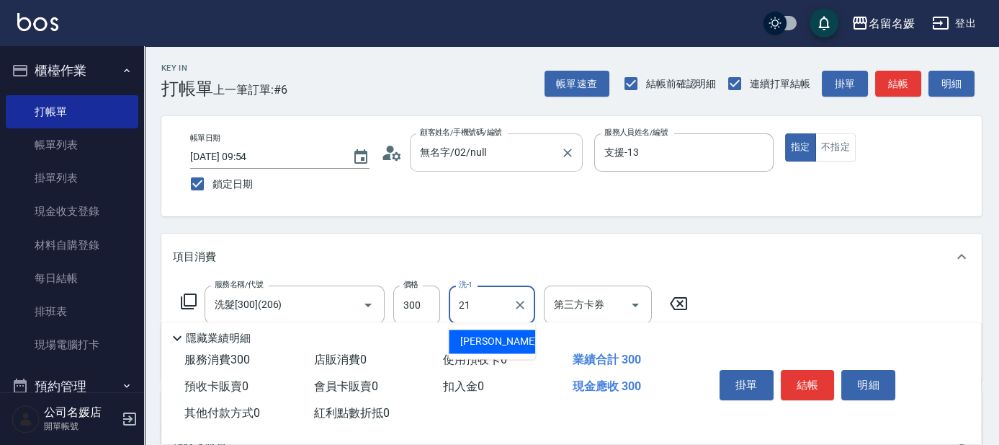
type input "[PERSON_NAME]-21"
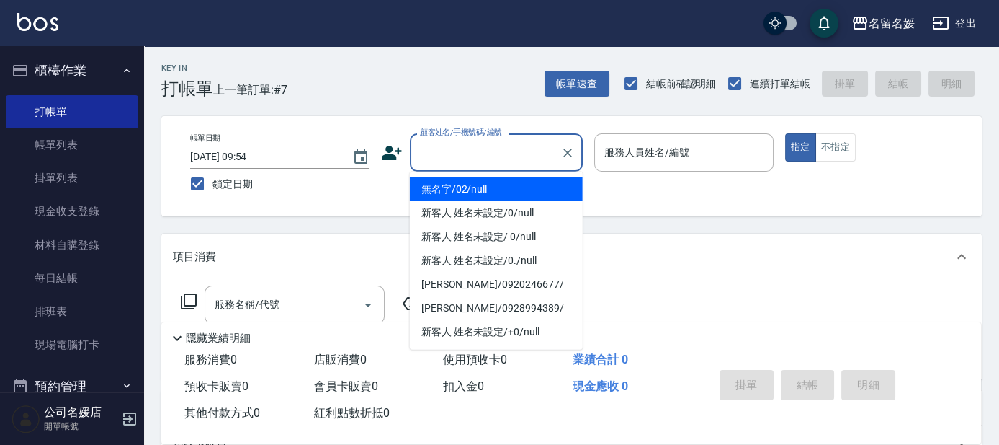
click at [491, 156] on input "顧客姓名/手機號碼/編號" at bounding box center [485, 152] width 138 height 25
click at [509, 187] on li "無名字/02/null" at bounding box center [496, 189] width 173 height 24
type input "無名字/02/null"
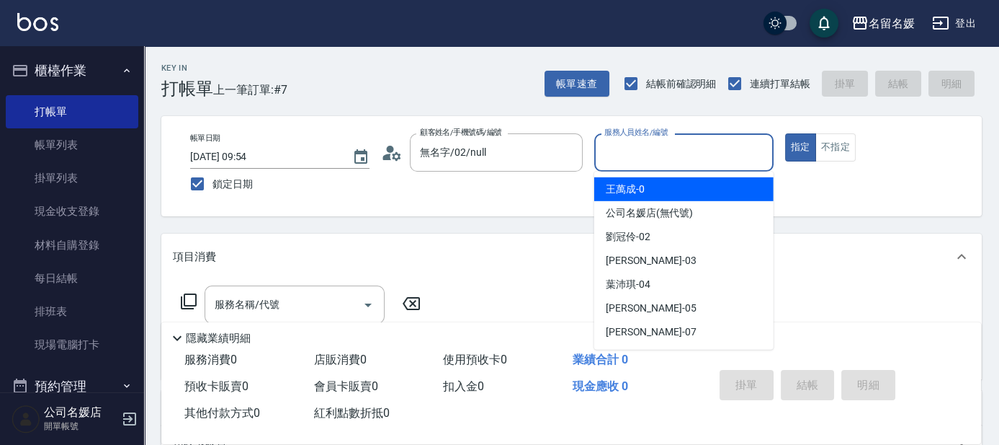
click at [655, 158] on input "服務人員姓名/編號" at bounding box center [684, 152] width 166 height 25
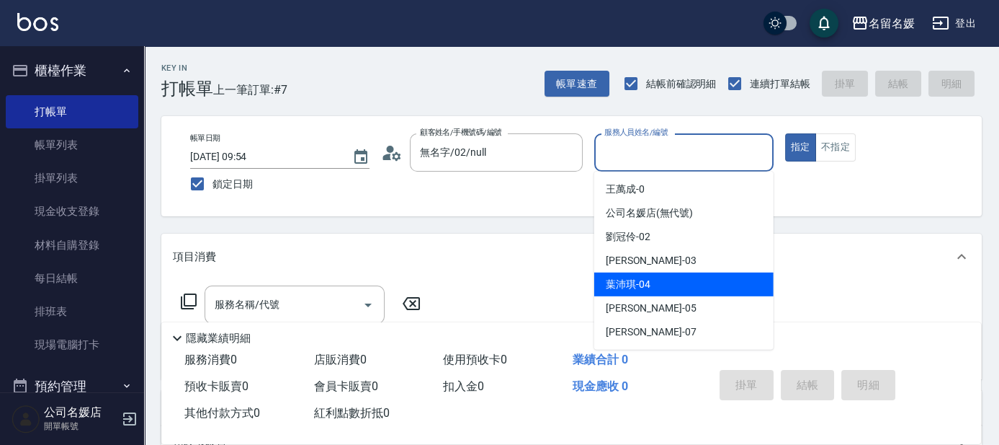
click at [713, 279] on div "[PERSON_NAME]-04" at bounding box center [683, 284] width 179 height 24
type input "[PERSON_NAME]-04"
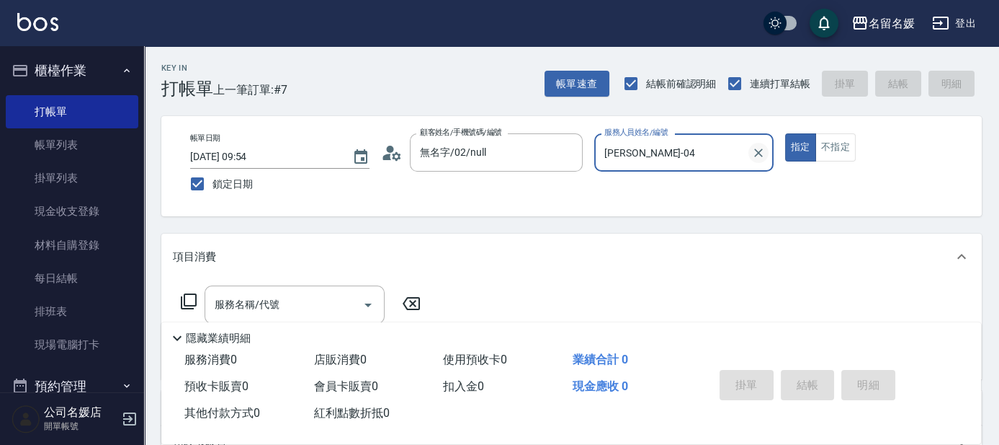
click at [755, 151] on icon "Clear" at bounding box center [759, 153] width 14 height 14
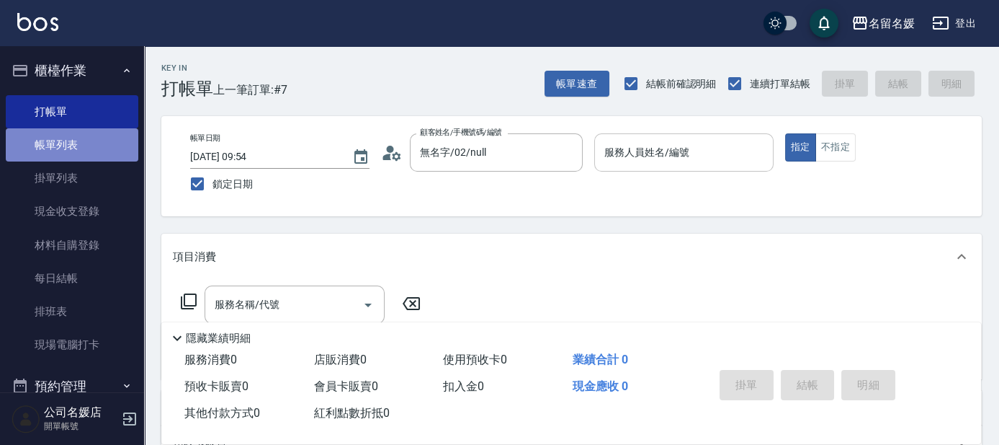
click at [89, 146] on link "帳單列表" at bounding box center [72, 144] width 133 height 33
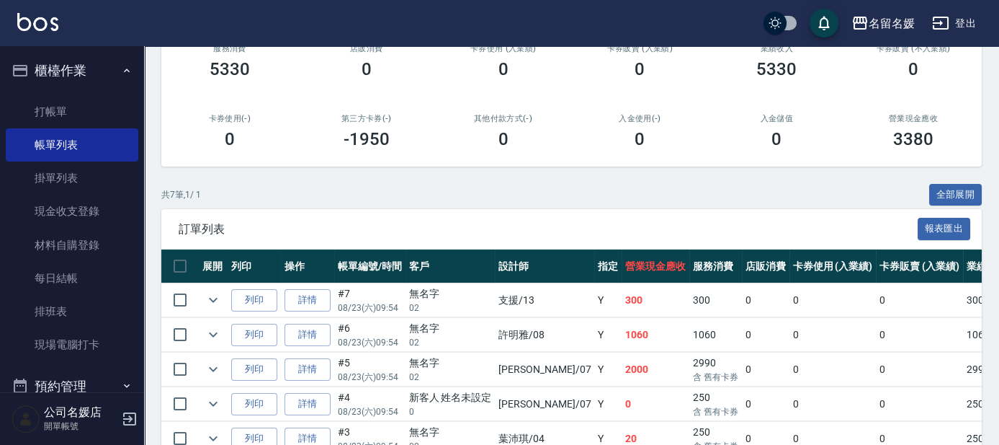
scroll to position [262, 0]
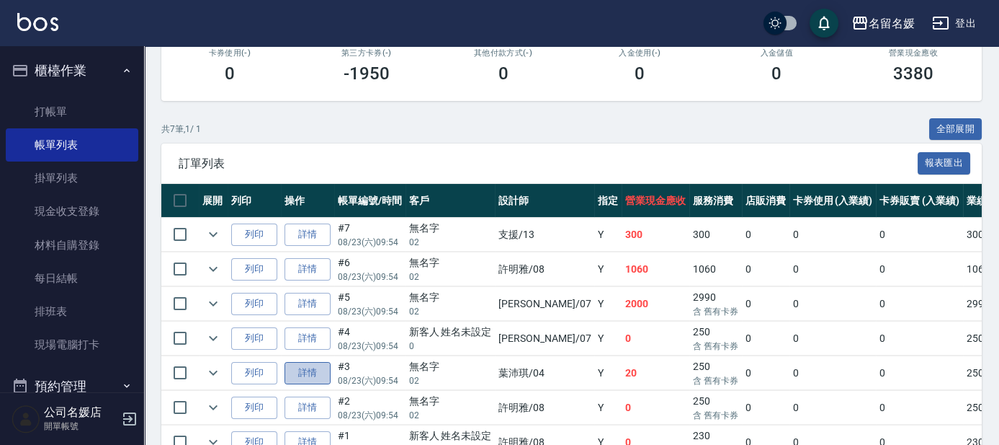
click at [323, 371] on link "詳情" at bounding box center [308, 373] width 46 height 22
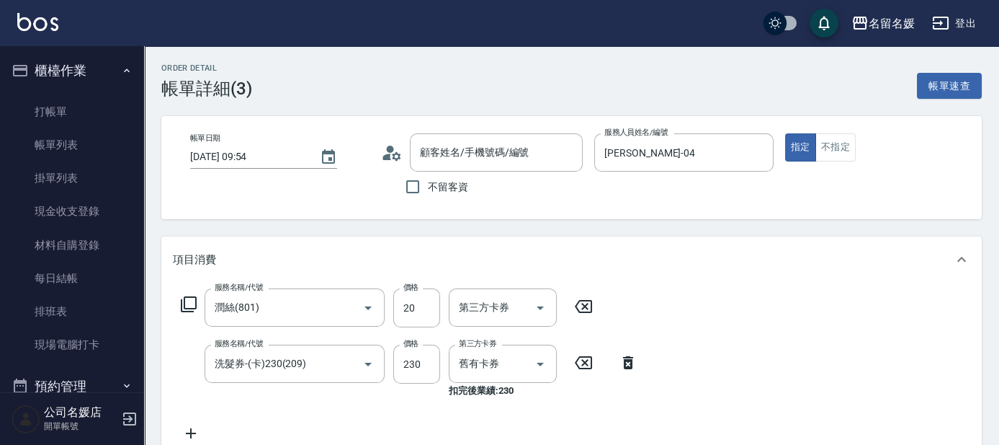
type input "[DATE] 09:54"
type input "[PERSON_NAME]-04"
type input "潤絲(801)"
type input "洗髮券-(卡)230(209)"
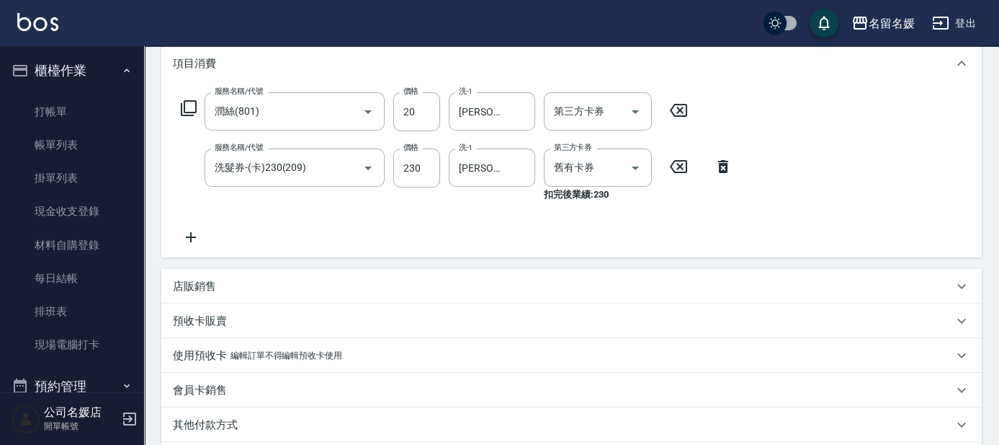
type input "無名字/02/null"
click at [195, 320] on p "預收卡販賣" at bounding box center [200, 320] width 54 height 15
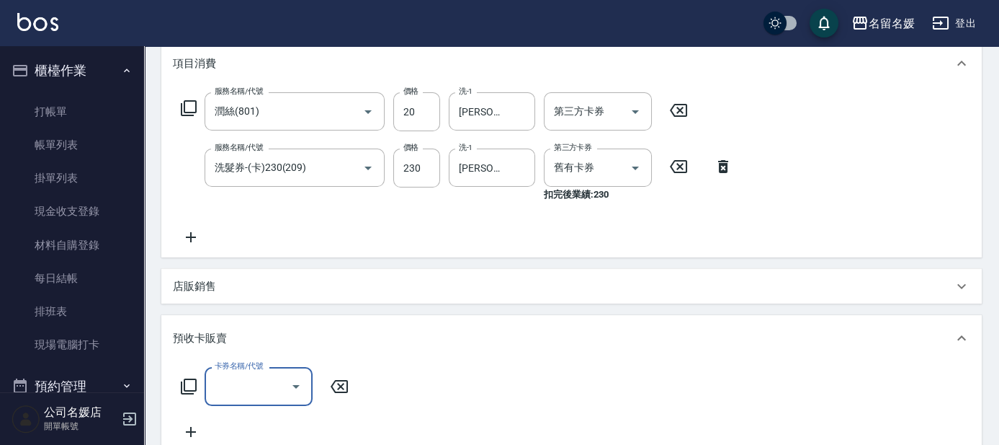
scroll to position [0, 0]
click at [184, 380] on icon at bounding box center [189, 386] width 16 height 16
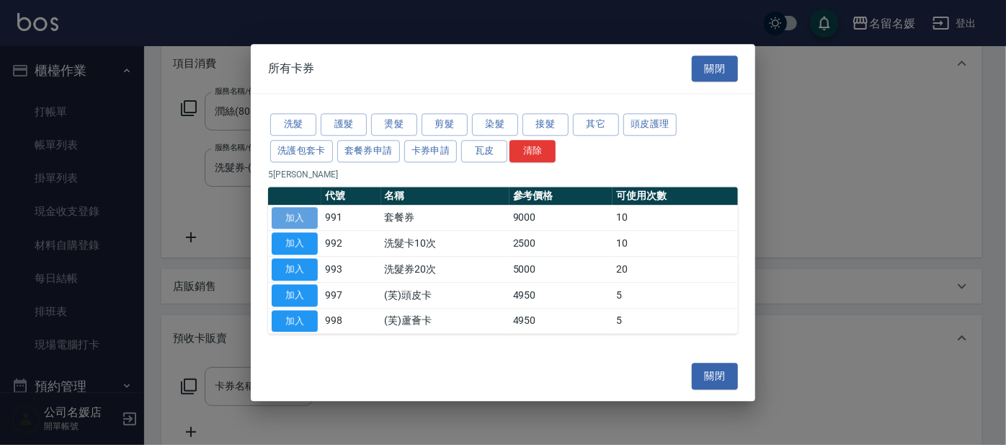
click at [287, 213] on button "加入" at bounding box center [295, 218] width 46 height 22
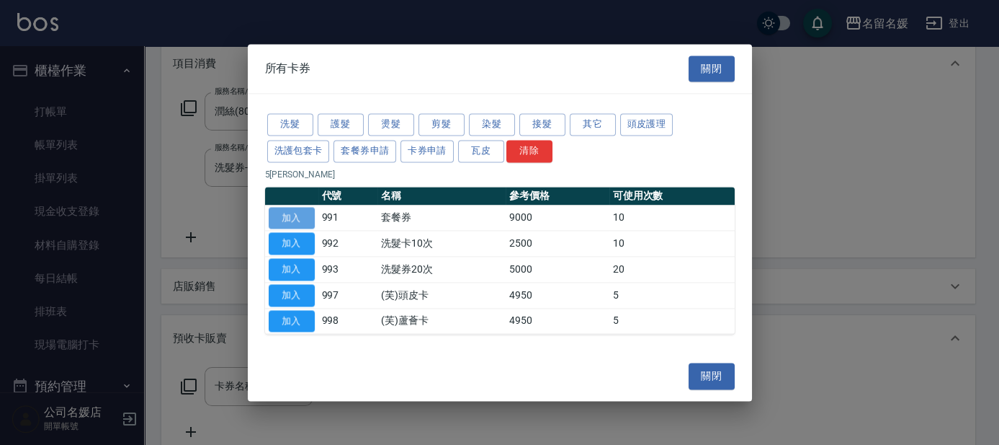
type input "套餐券(991)"
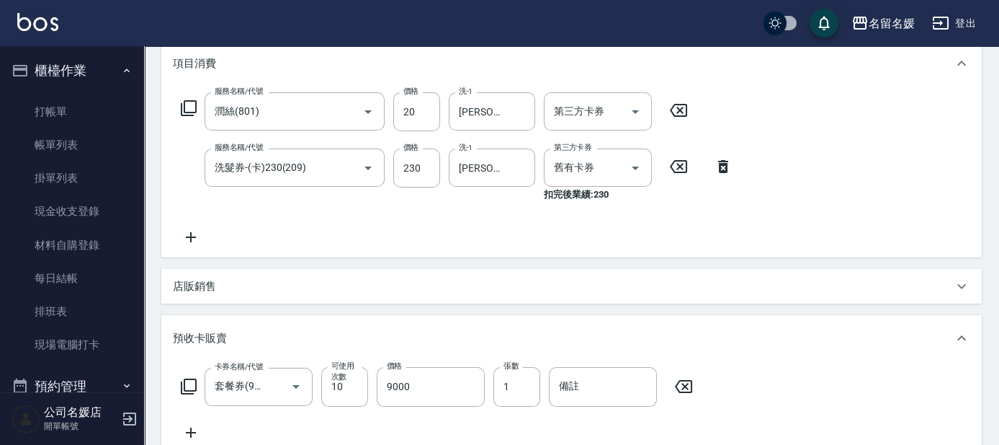
scroll to position [327, 0]
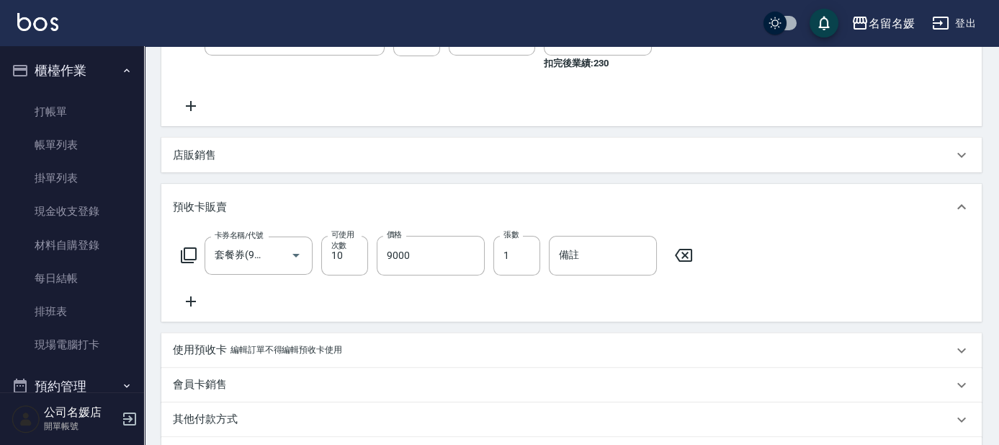
click at [188, 250] on icon at bounding box center [188, 254] width 17 height 17
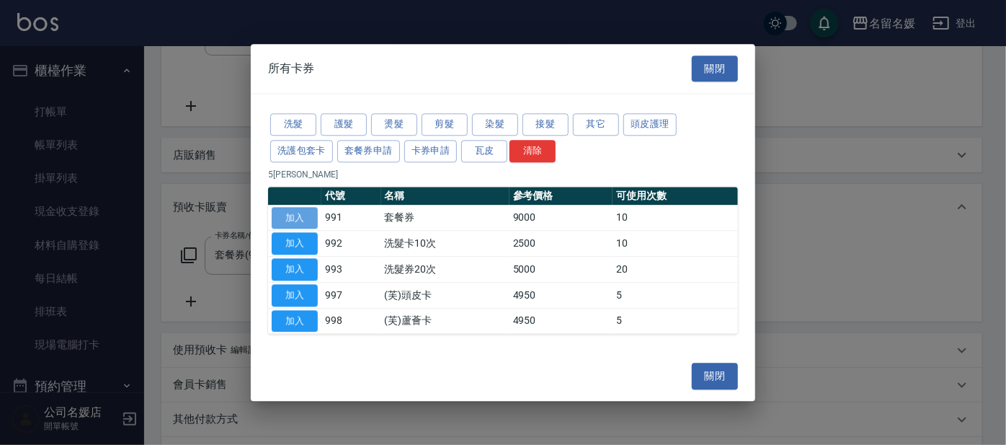
click at [298, 215] on button "加入" at bounding box center [295, 218] width 46 height 22
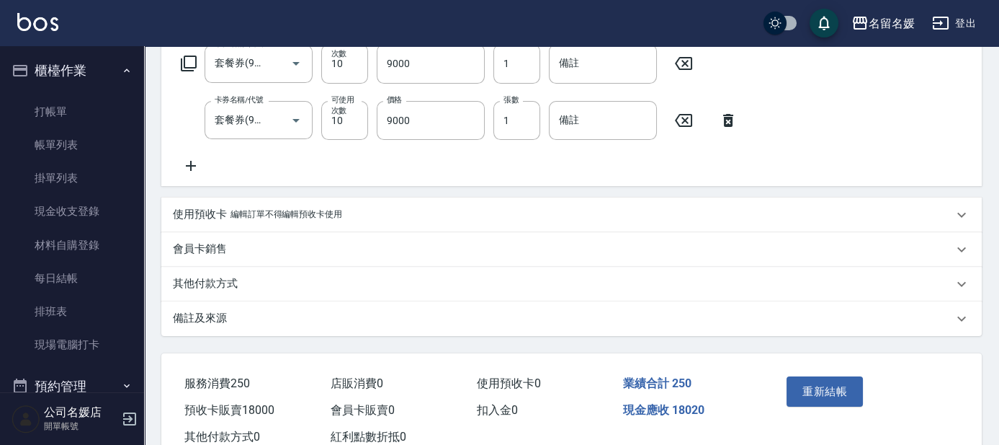
scroll to position [563, 0]
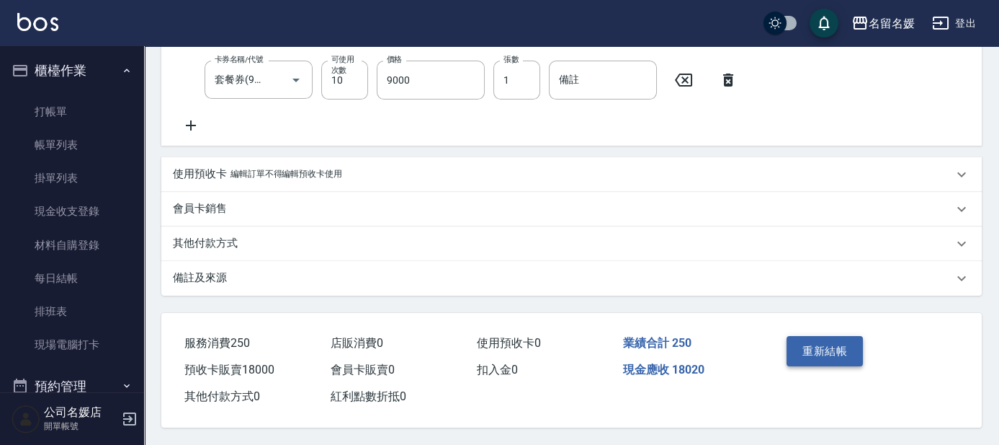
click at [819, 347] on button "重新結帳" at bounding box center [825, 351] width 76 height 30
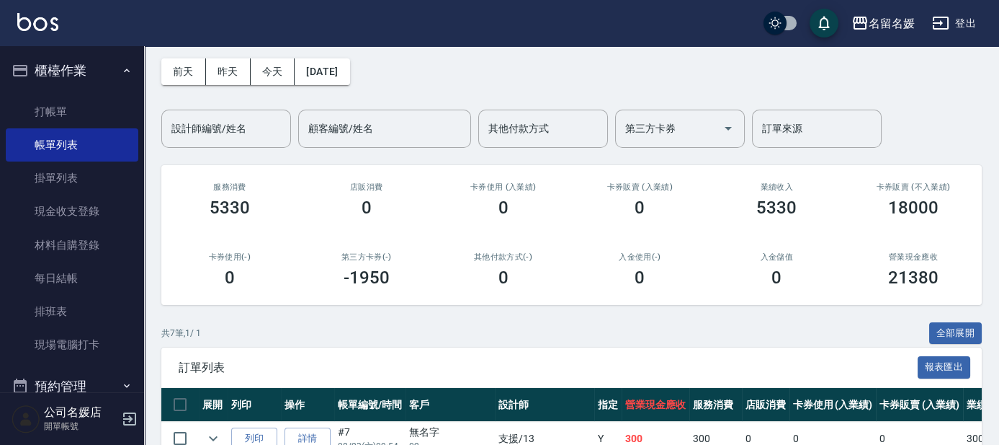
scroll to position [196, 0]
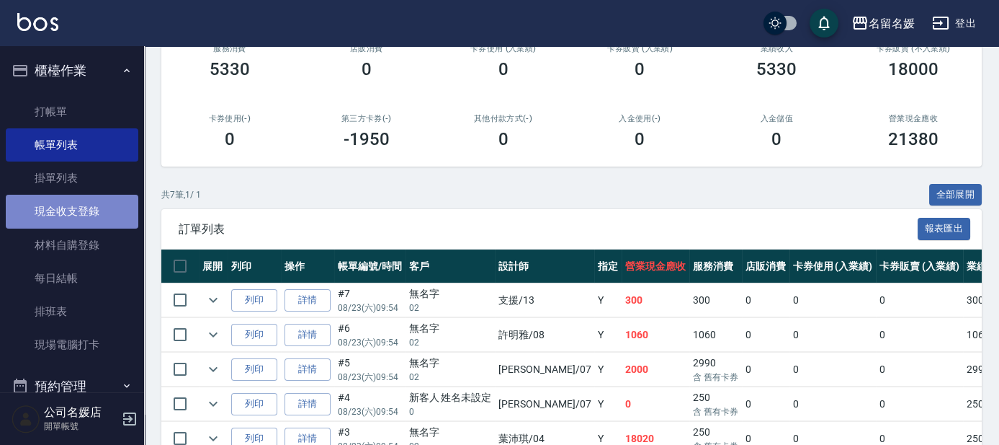
click at [92, 213] on link "現金收支登錄" at bounding box center [72, 211] width 133 height 33
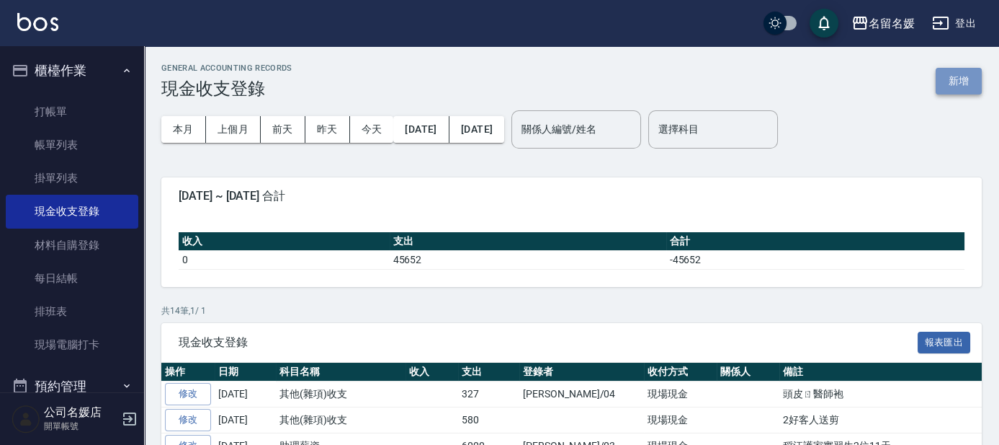
click at [958, 76] on button "新增" at bounding box center [959, 81] width 46 height 27
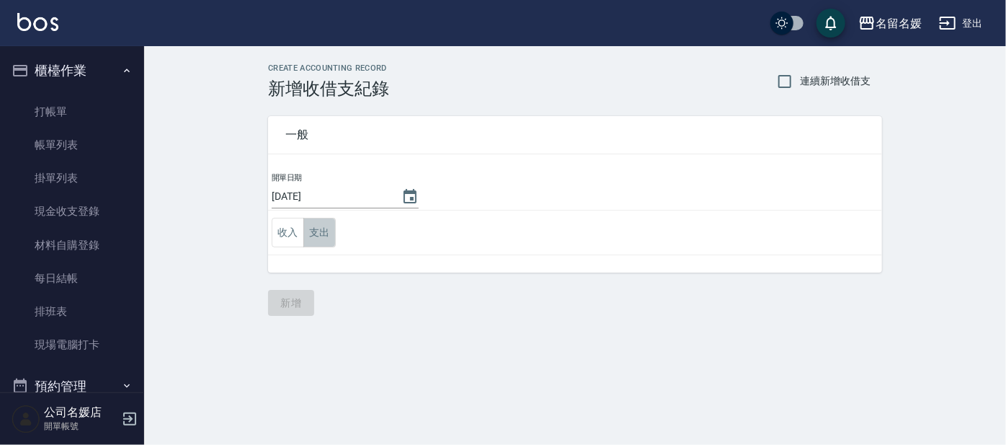
click at [321, 232] on button "支出" at bounding box center [319, 233] width 32 height 30
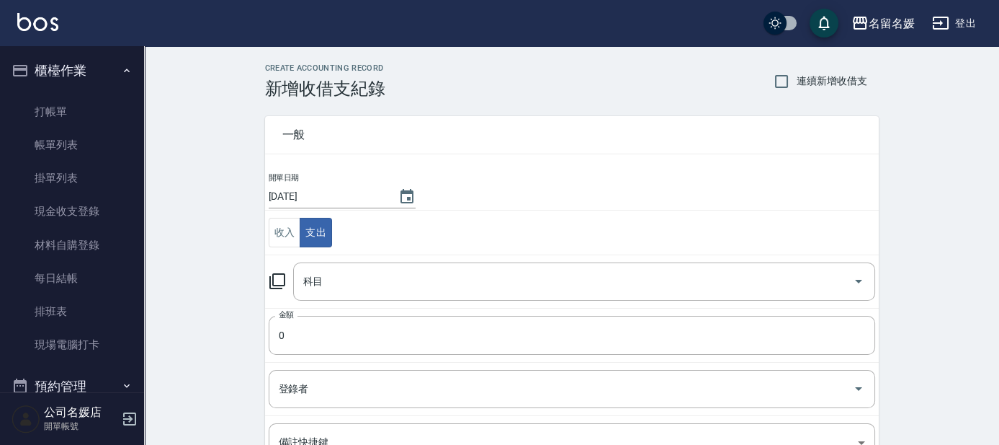
click at [275, 279] on icon at bounding box center [277, 280] width 17 height 17
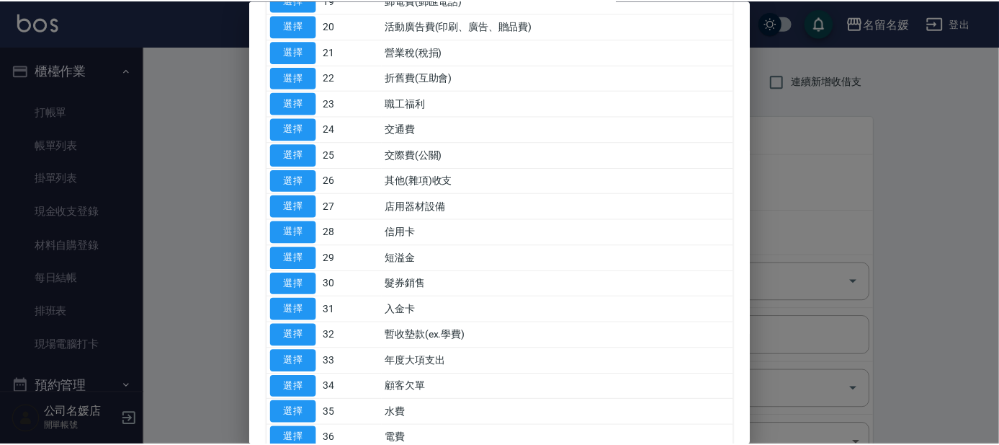
scroll to position [655, 0]
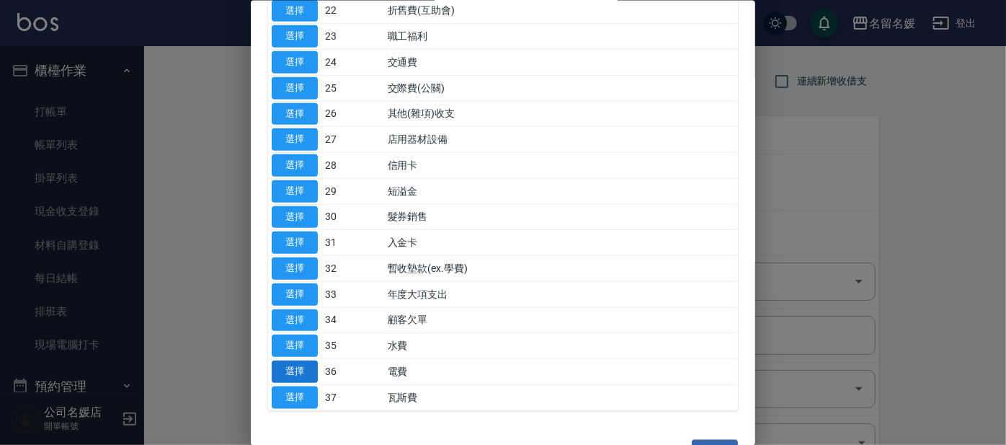
click at [276, 360] on button "選擇" at bounding box center [295, 371] width 46 height 22
type input "36 電費"
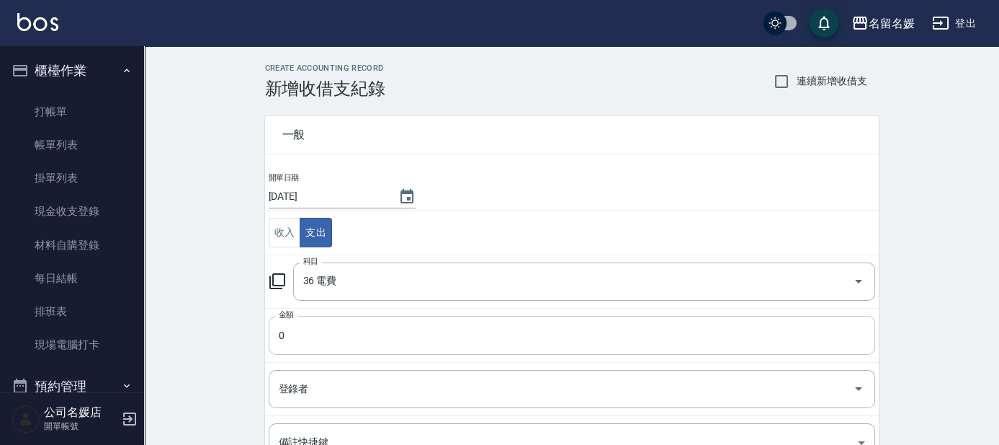
click at [303, 329] on input "0" at bounding box center [572, 335] width 607 height 39
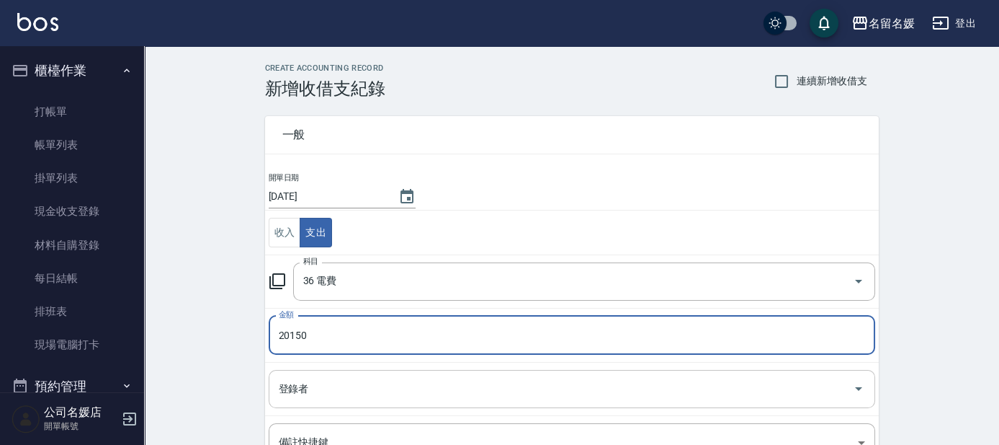
type input "20150"
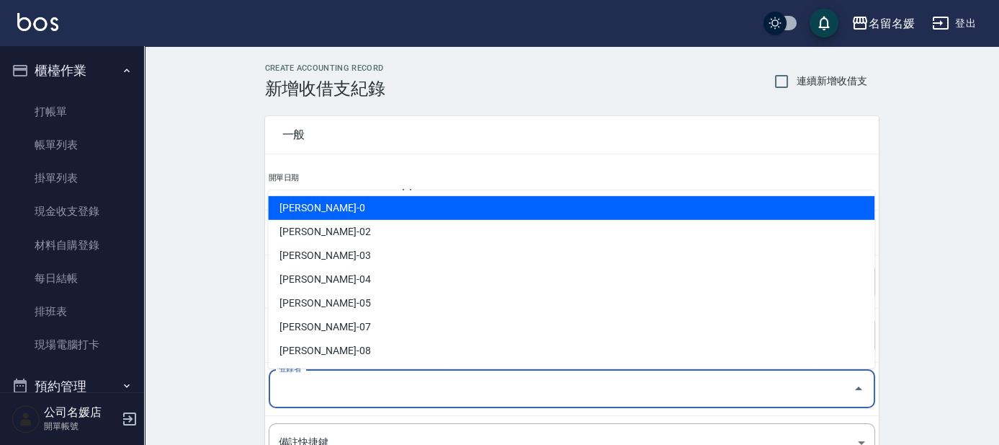
click at [340, 379] on input "登錄者" at bounding box center [561, 388] width 572 height 25
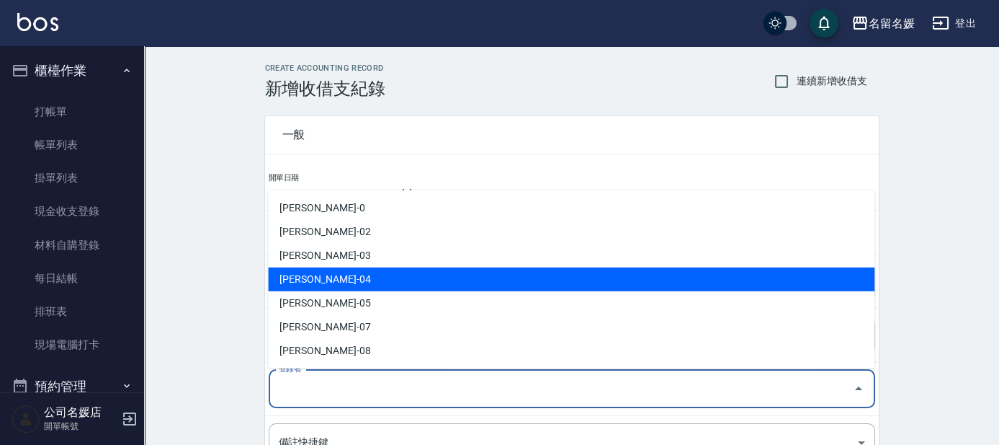
click at [315, 280] on li "[PERSON_NAME]-04" at bounding box center [571, 279] width 607 height 24
type input "[PERSON_NAME]-04"
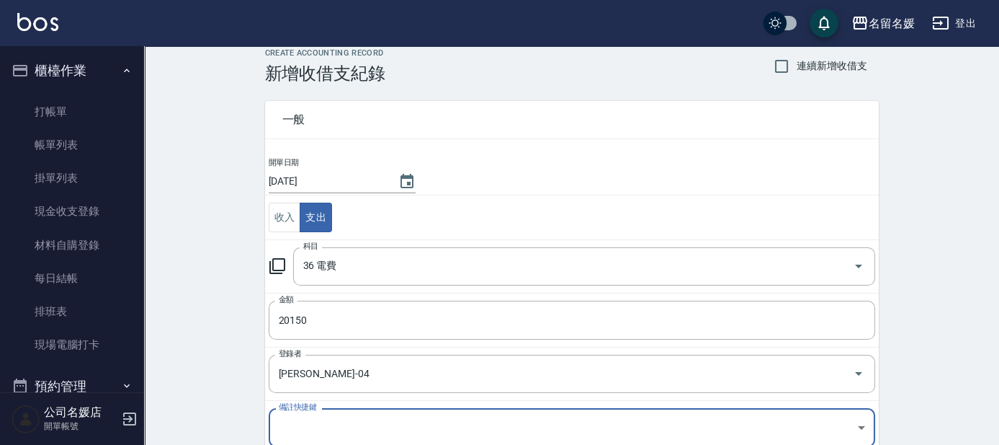
scroll to position [146, 0]
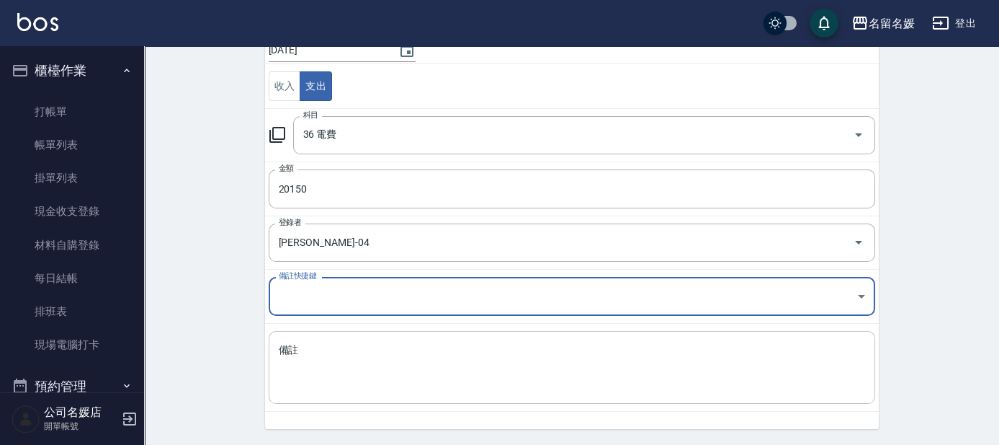
click at [298, 344] on textarea "備註" at bounding box center [572, 367] width 587 height 49
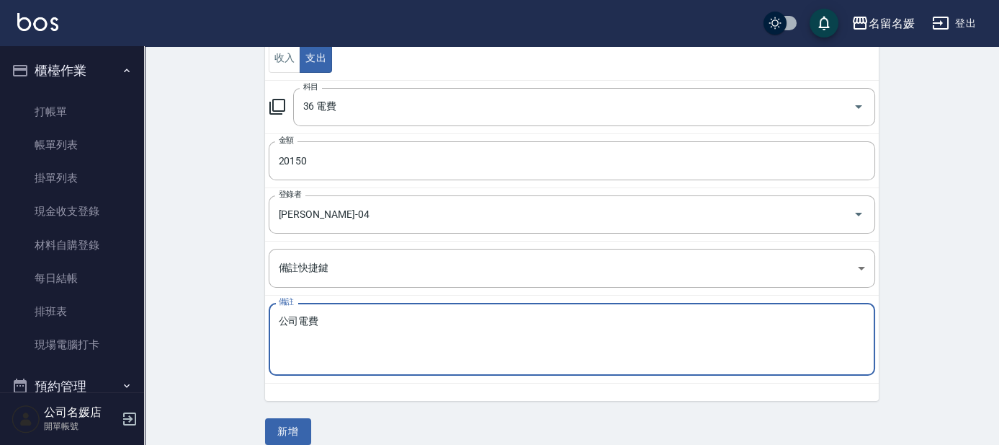
scroll to position [189, 0]
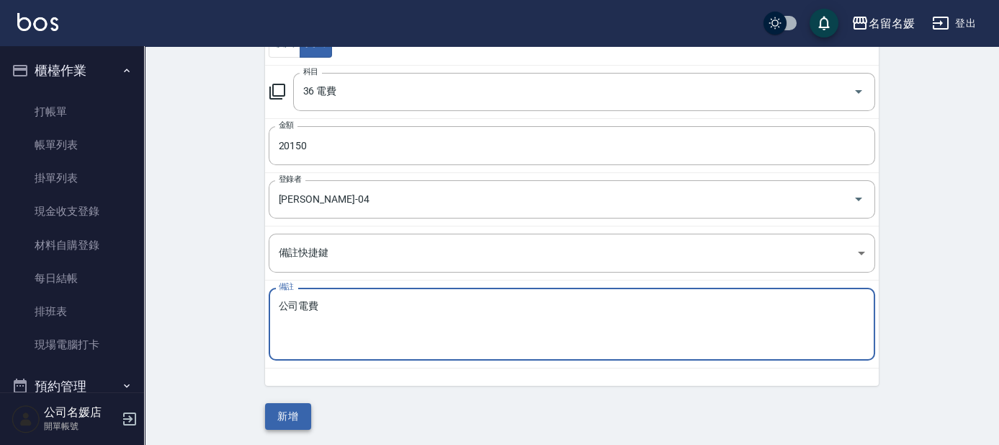
type textarea "公司電費"
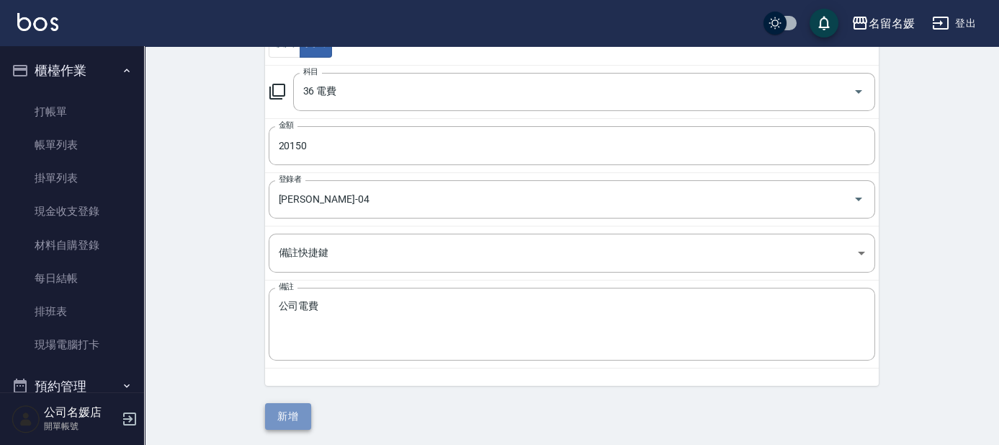
click at [292, 409] on button "新增" at bounding box center [288, 416] width 46 height 27
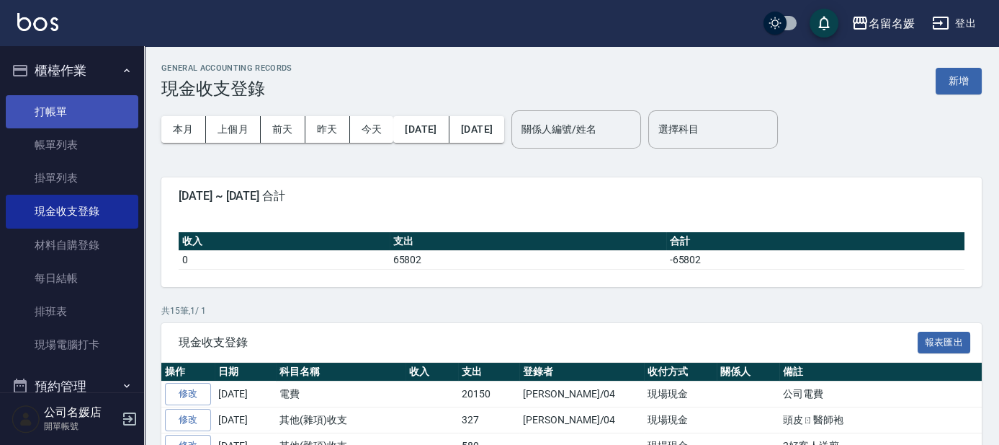
click at [103, 104] on link "打帳單" at bounding box center [72, 111] width 133 height 33
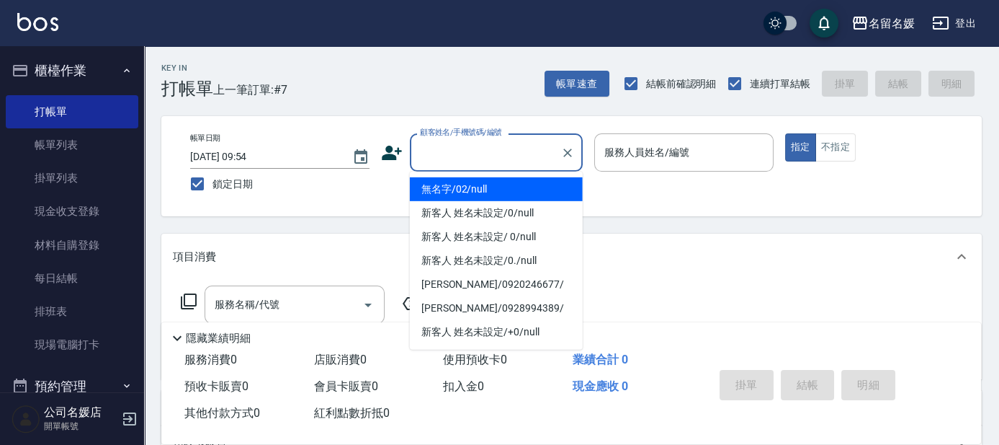
click at [469, 151] on input "顧客姓名/手機號碼/編號" at bounding box center [485, 152] width 138 height 25
click at [493, 187] on li "無名字/02/null" at bounding box center [496, 189] width 173 height 24
type input "無名字/02/null"
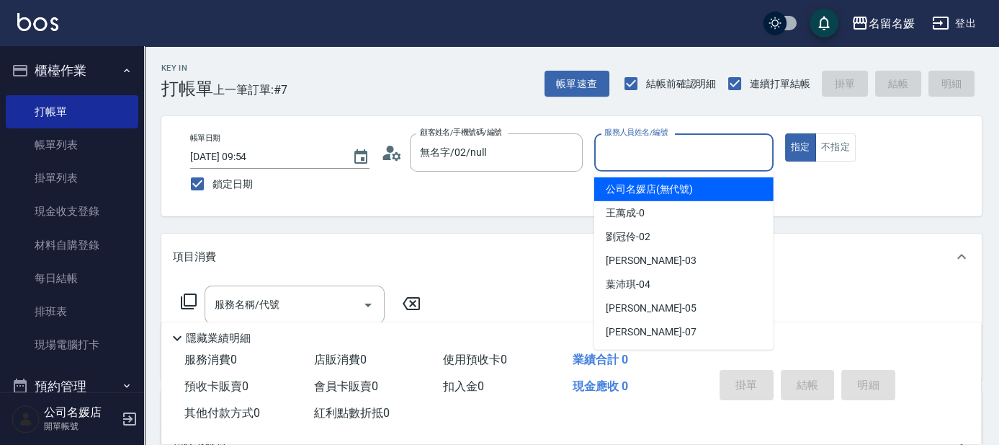
click at [695, 152] on input "服務人員姓名/編號" at bounding box center [684, 152] width 166 height 25
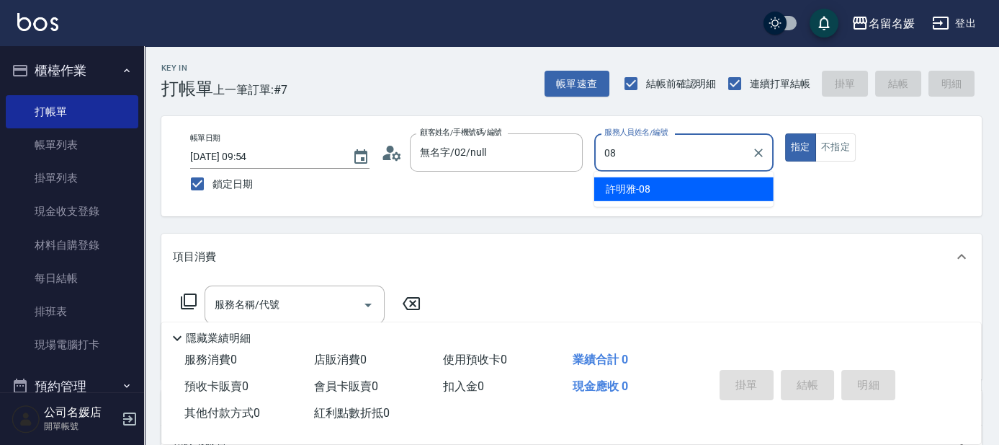
type input "08"
type button "true"
type input "[PERSON_NAME]-08"
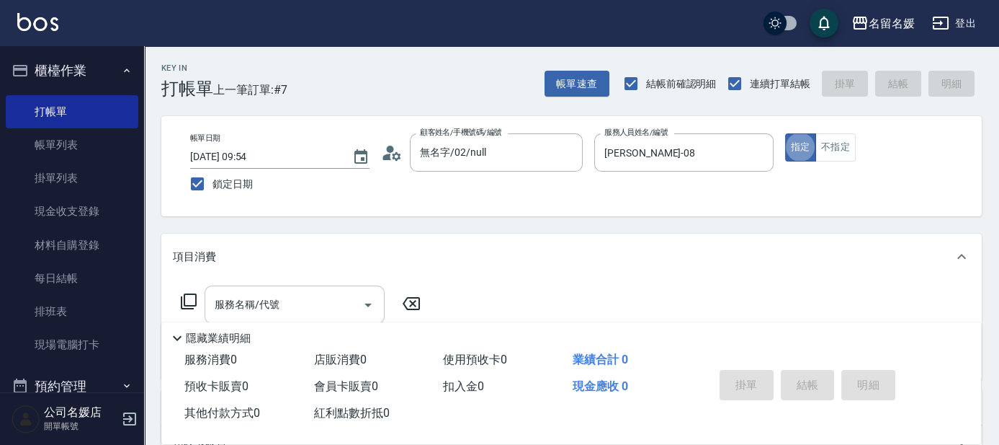
click at [319, 298] on input "服務名稱/代號" at bounding box center [284, 304] width 146 height 25
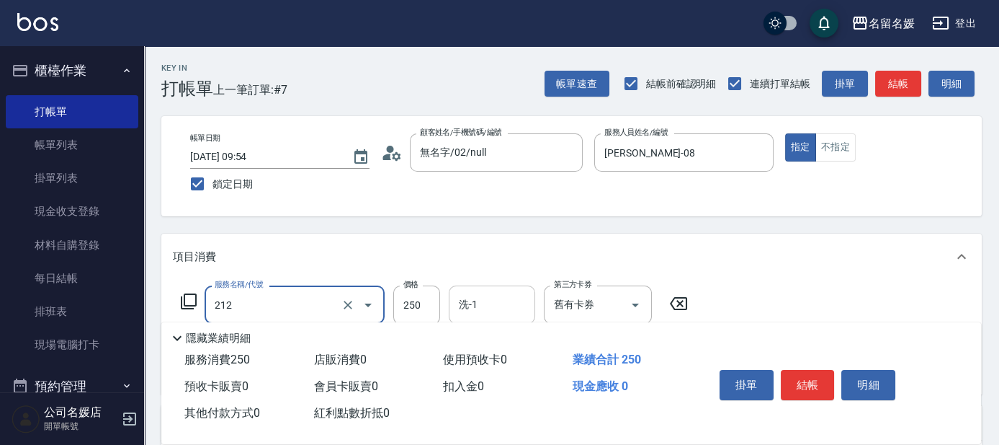
click at [474, 298] on div "洗-1 洗-1" at bounding box center [492, 304] width 86 height 38
type input "洗髮券-(卡)250(212)"
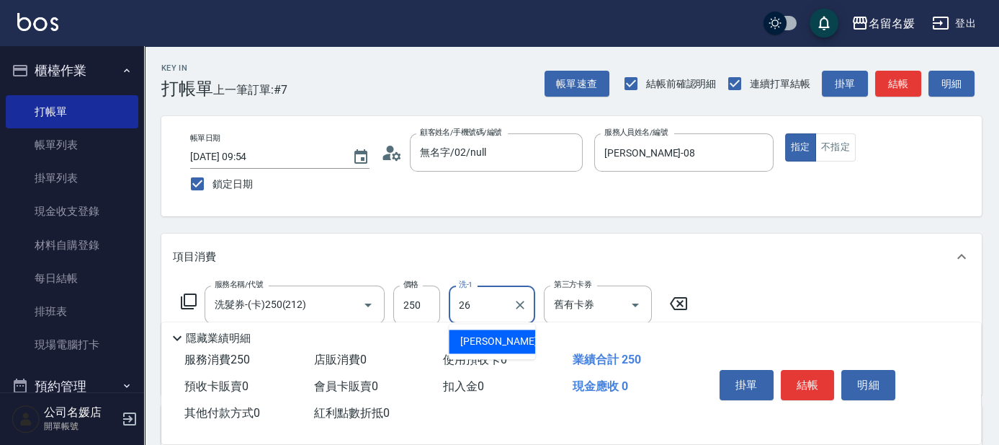
type input "[PERSON_NAME]-26"
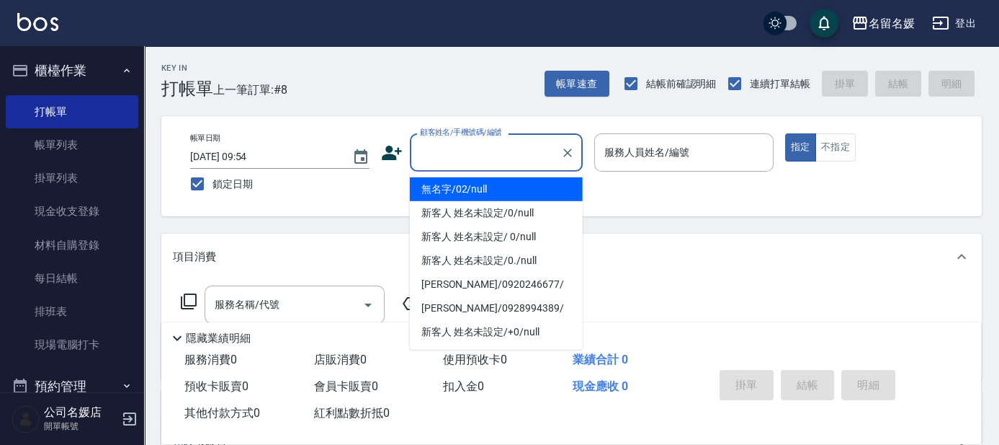
type input "0"
type input "無名字/02/null"
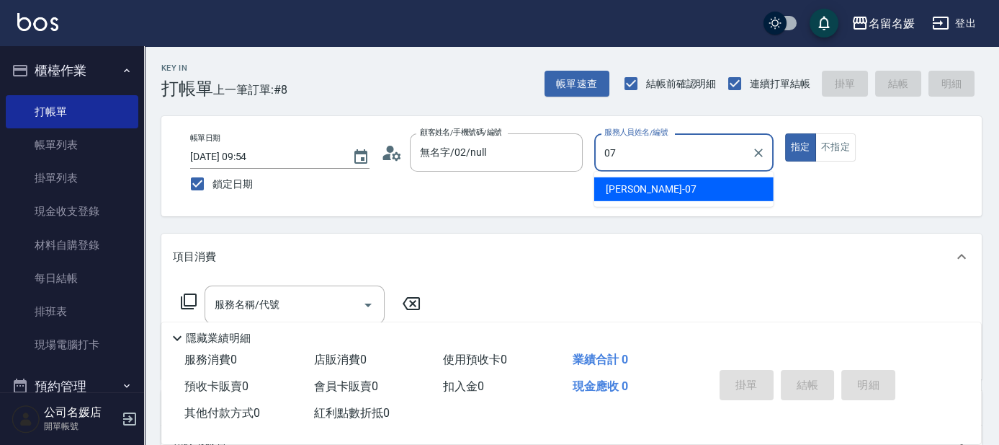
type input "[PERSON_NAME]-07"
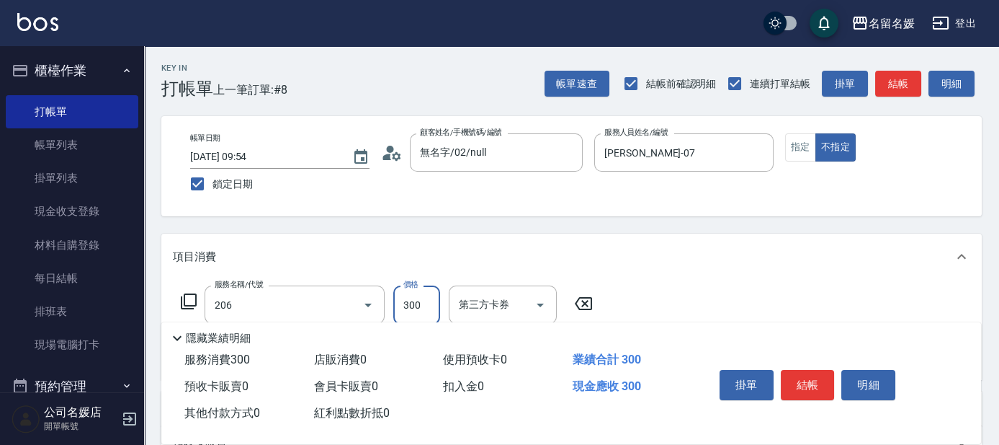
type input "洗髮[300](206)"
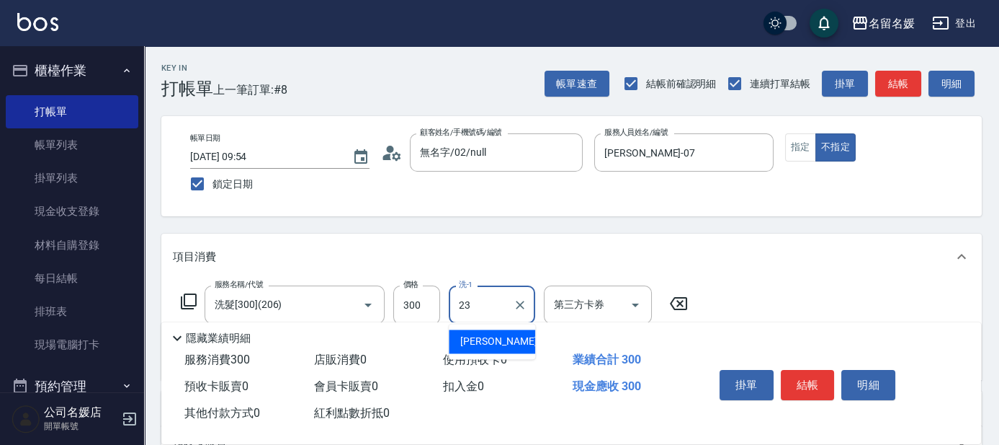
type input "[PERSON_NAME]-23"
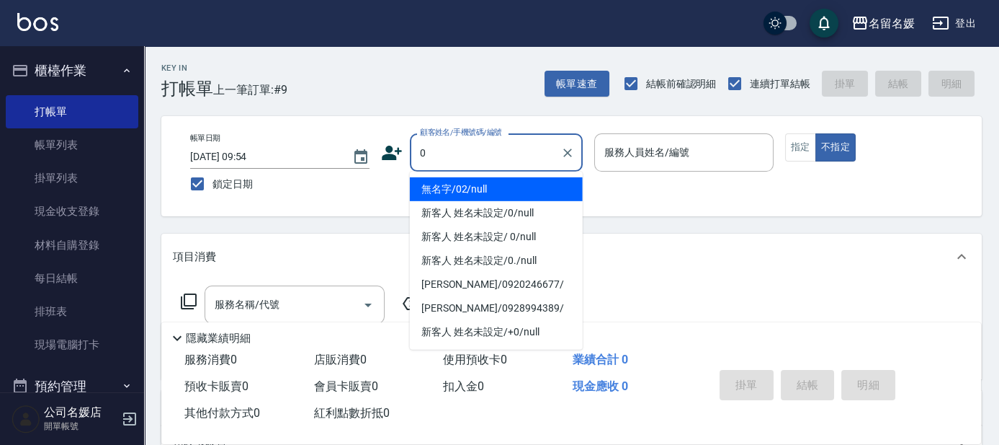
type input "無名字/02/null"
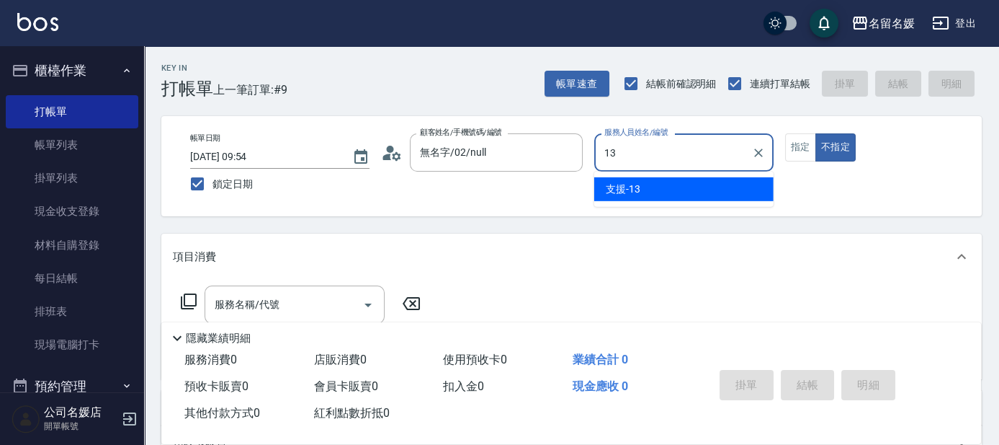
type input "13"
type button "false"
type input "支援-13"
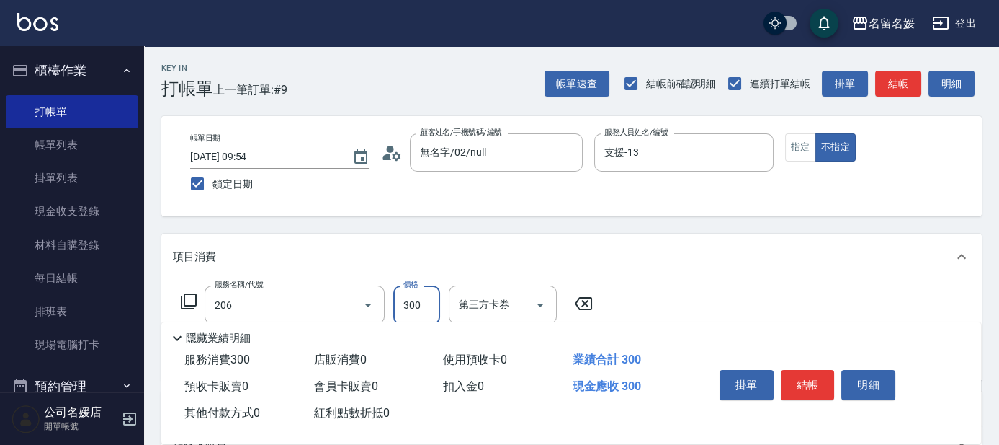
type input "洗髮[300](206)"
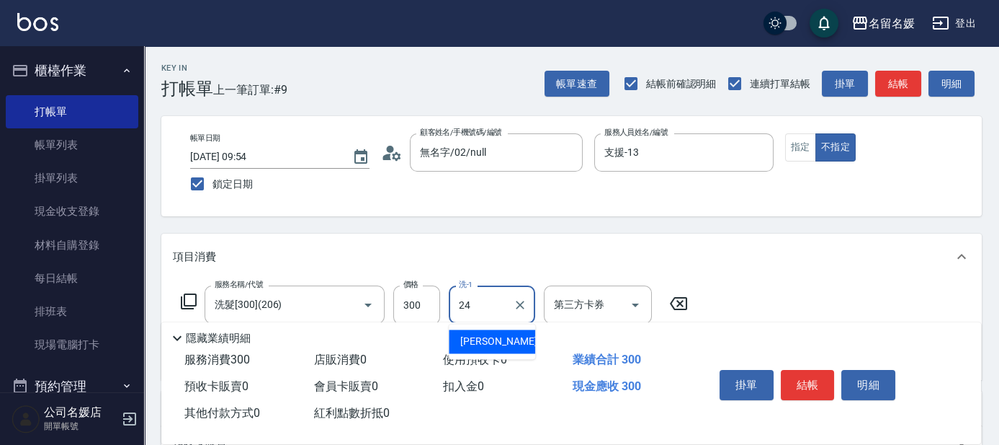
type input "[PERSON_NAME]-24"
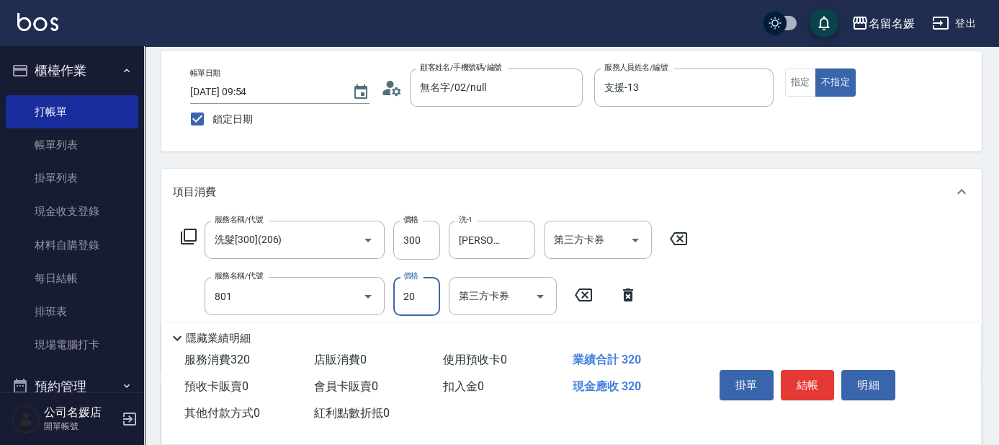
type input "潤絲(801)"
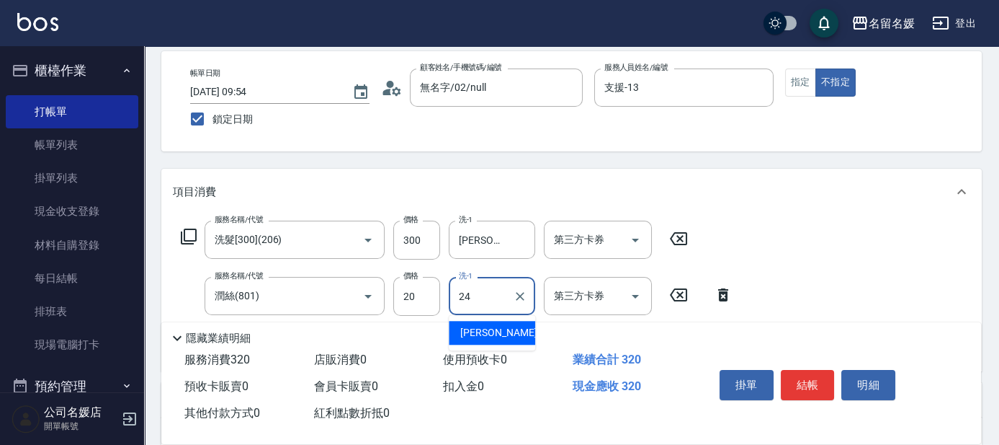
type input "[PERSON_NAME]-24"
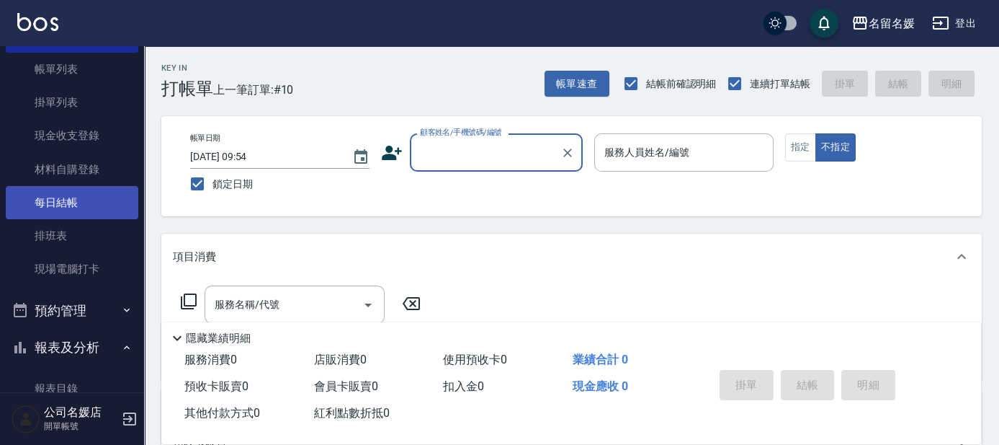
scroll to position [262, 0]
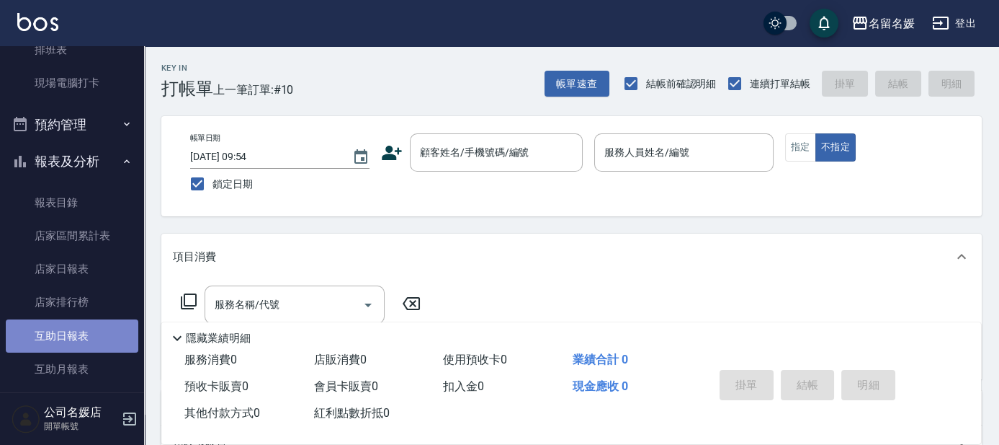
click at [98, 336] on link "互助日報表" at bounding box center [72, 335] width 133 height 33
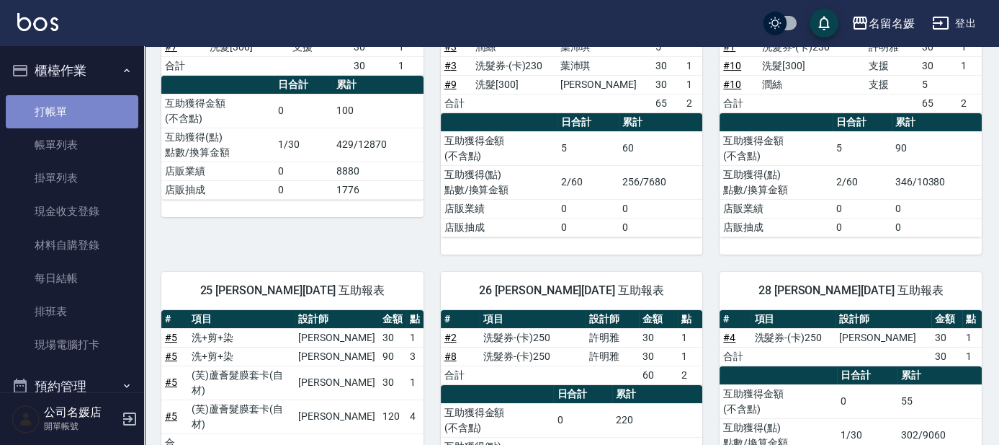
click at [95, 112] on link "打帳單" at bounding box center [72, 111] width 133 height 33
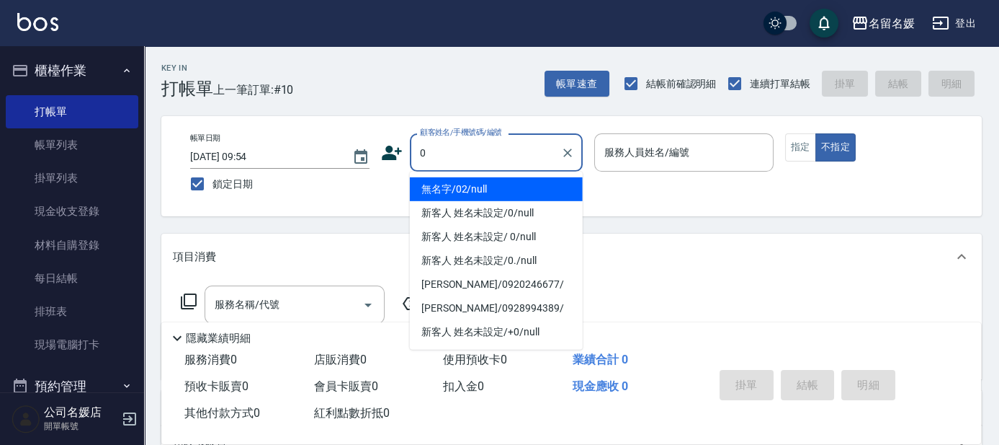
type input "0"
type input "無名字/02/null"
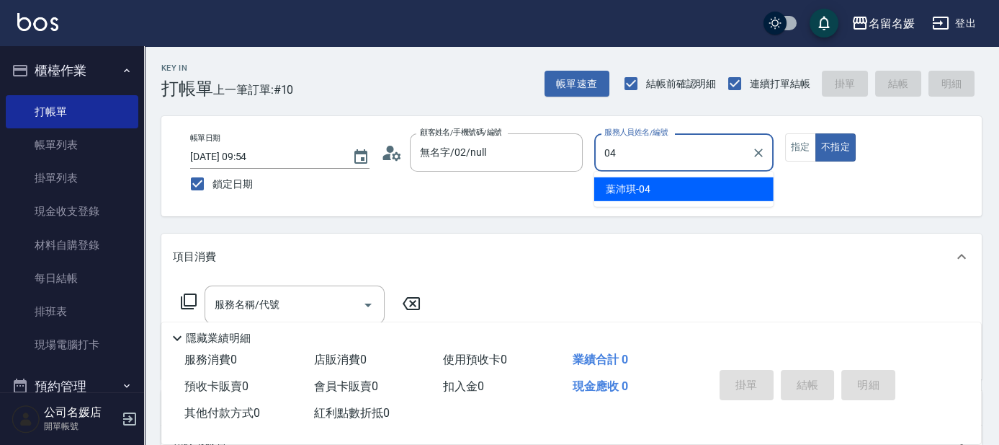
type input "04"
type button "false"
type input "新客人 姓名未設定/0/null"
type input "[PERSON_NAME]-04"
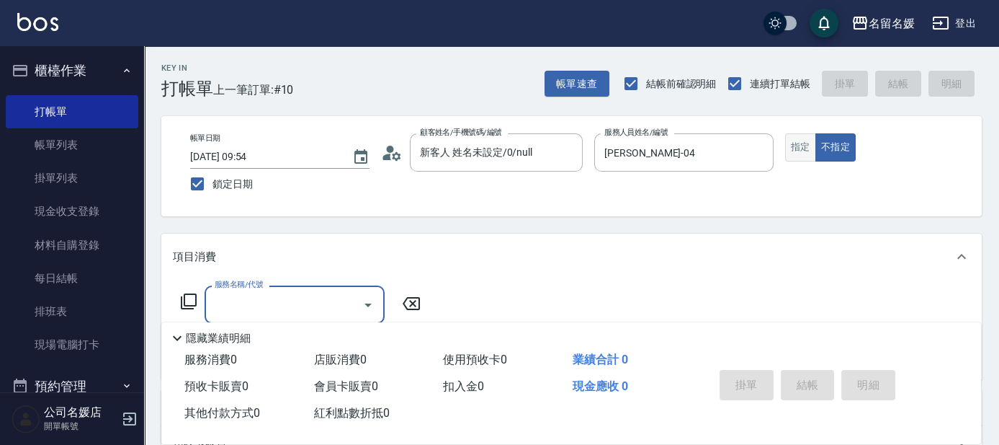
click at [811, 148] on button "指定" at bounding box center [800, 147] width 31 height 28
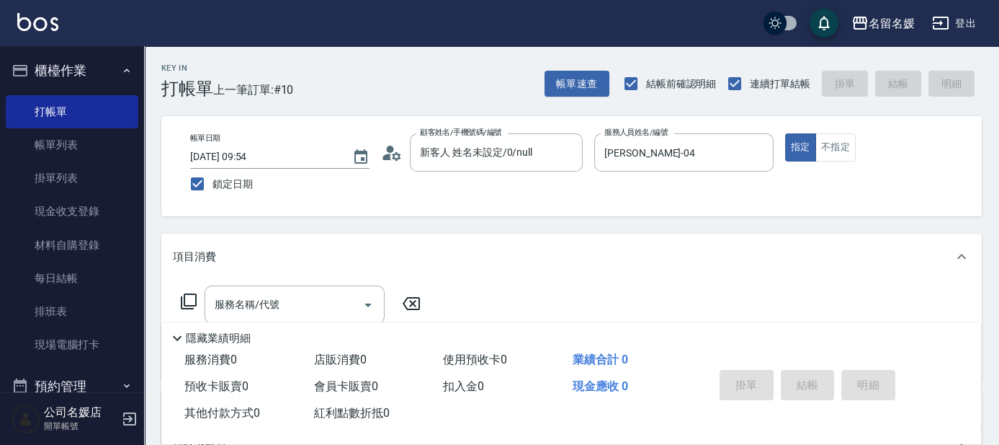
type button "true"
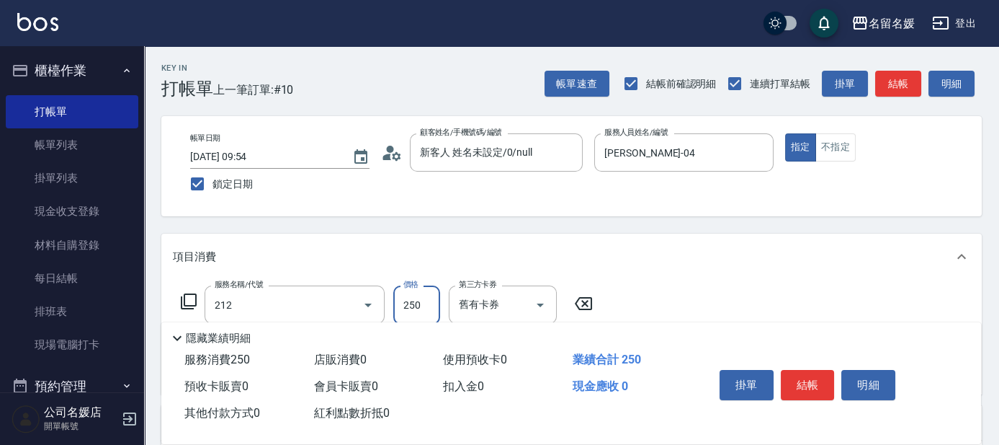
type input "洗髮券-(卡)250(212)"
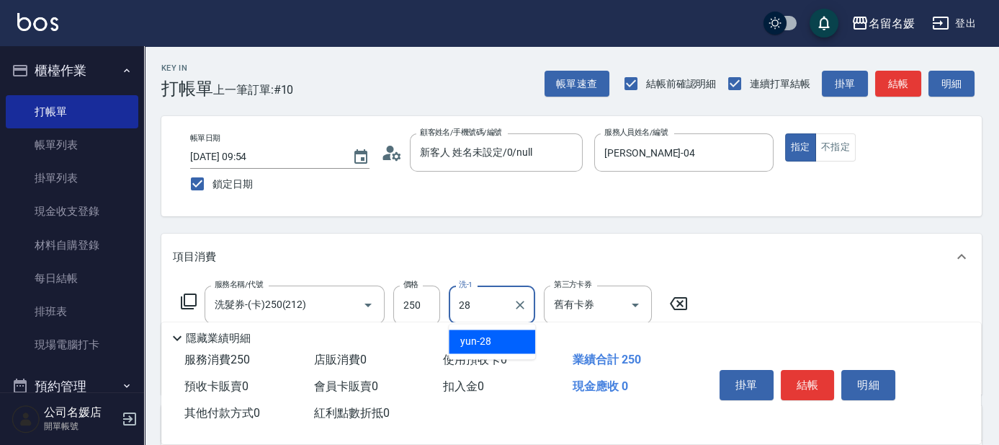
type input "yun-28"
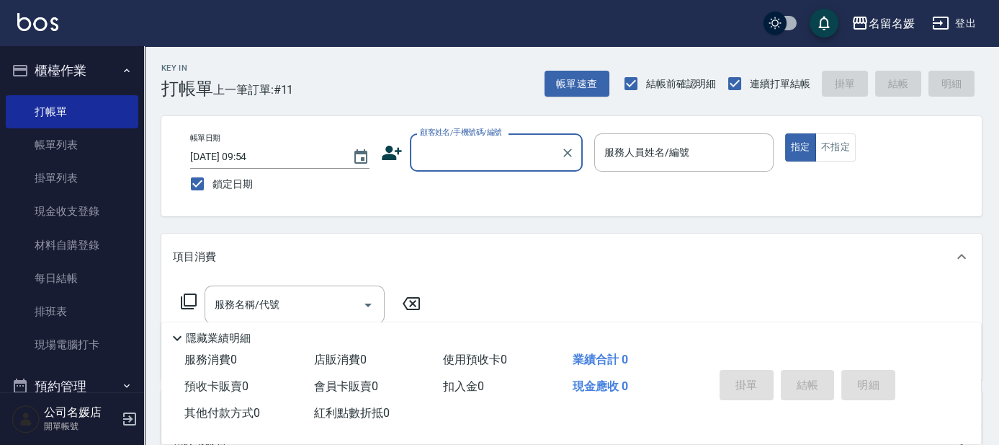
drag, startPoint x: 473, startPoint y: 137, endPoint x: 483, endPoint y: 196, distance: 59.9
click at [474, 138] on div "顧客姓名/手機號碼/編號 顧客姓名/手機號碼/編號" at bounding box center [496, 152] width 173 height 38
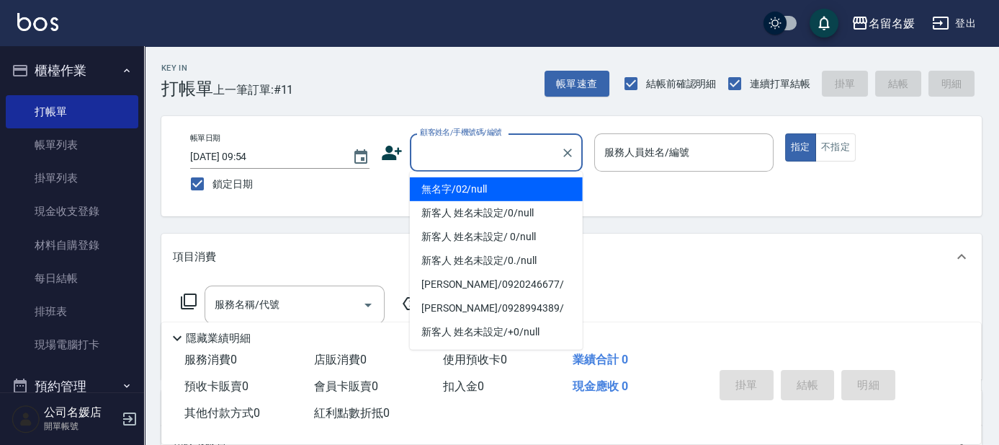
click at [481, 158] on input "顧客姓名/手機號碼/編號" at bounding box center [485, 152] width 138 height 25
click at [480, 187] on li "無名字/02/null" at bounding box center [496, 189] width 173 height 24
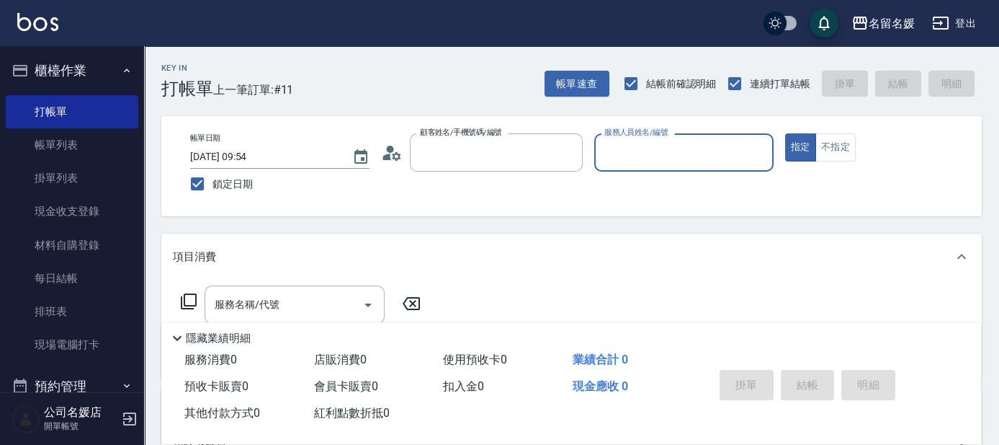
type input "無名字/02/null"
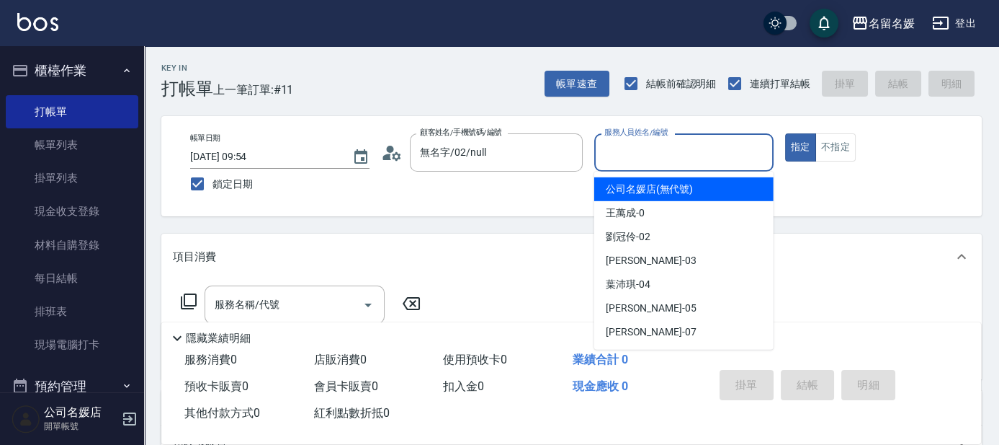
click at [638, 148] on input "服務人員姓名/編號" at bounding box center [684, 152] width 166 height 25
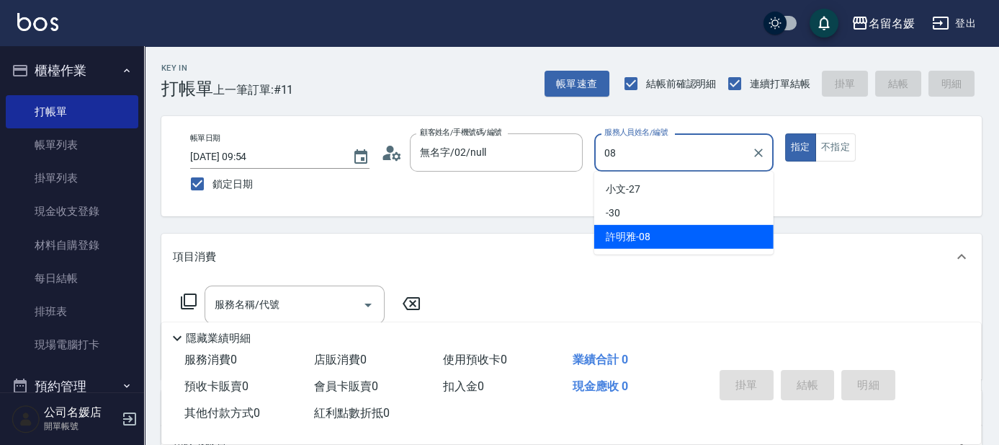
click at [665, 238] on div "[PERSON_NAME]-08" at bounding box center [683, 237] width 179 height 24
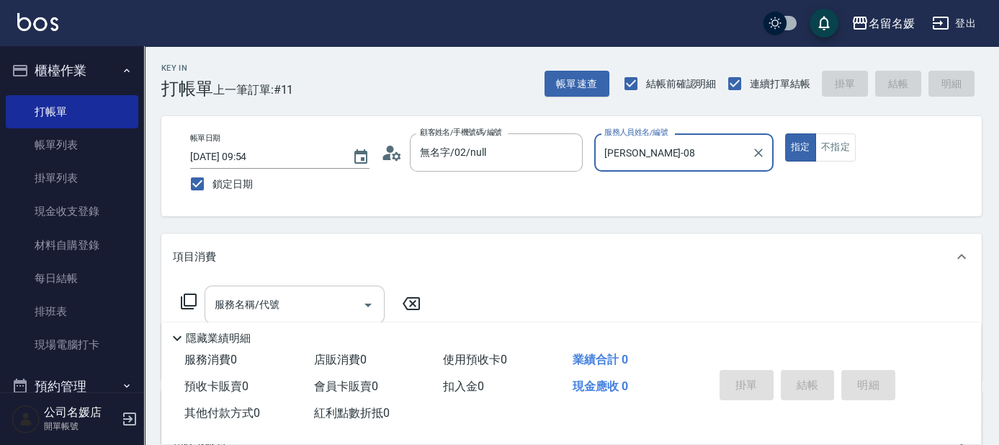
type input "[PERSON_NAME]-08"
click at [315, 302] on input "服務名稱/代號" at bounding box center [284, 304] width 146 height 25
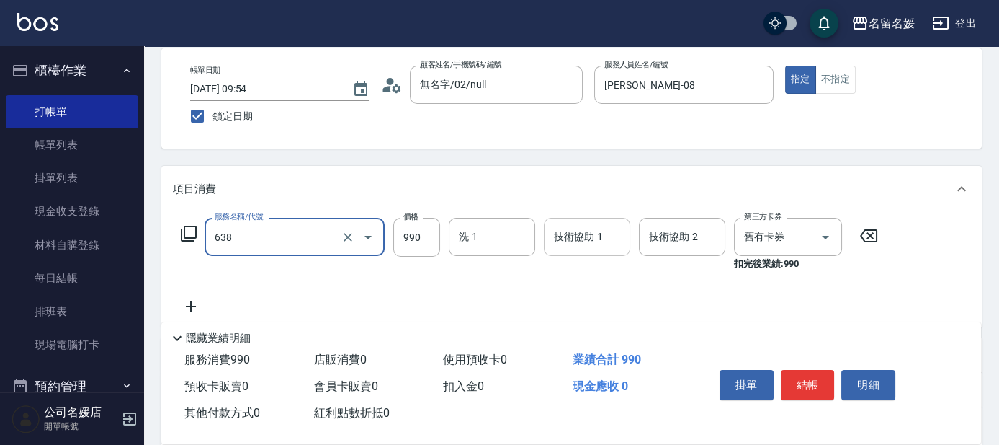
scroll to position [130, 0]
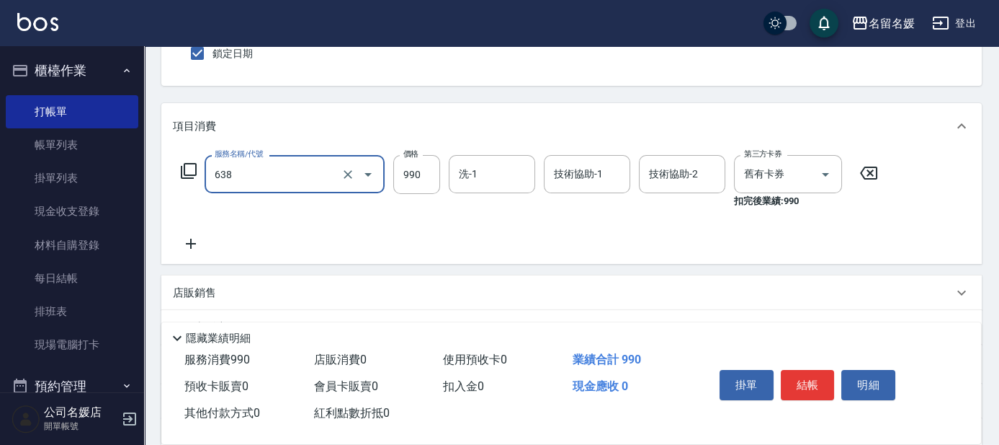
click at [295, 177] on input "638" at bounding box center [274, 173] width 127 height 25
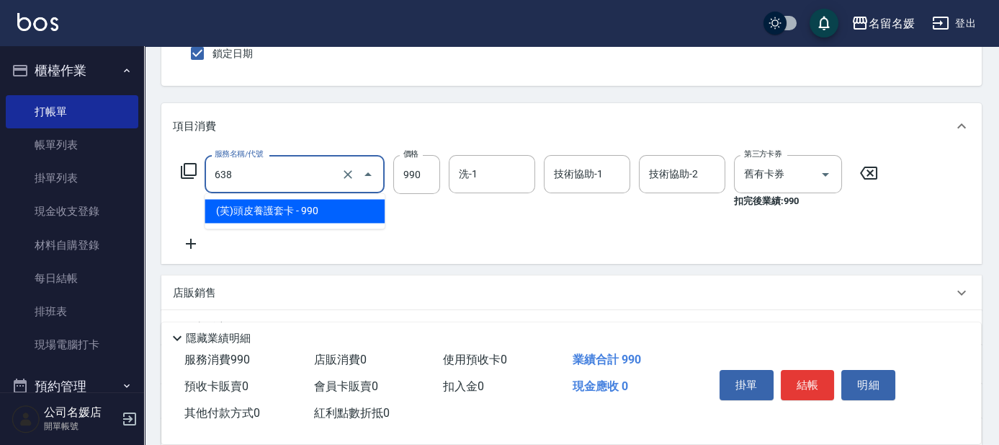
drag, startPoint x: 288, startPoint y: 199, endPoint x: 476, endPoint y: 161, distance: 191.9
click at [289, 200] on span "(芙)頭皮養護套卡 - 990" at bounding box center [295, 211] width 180 height 24
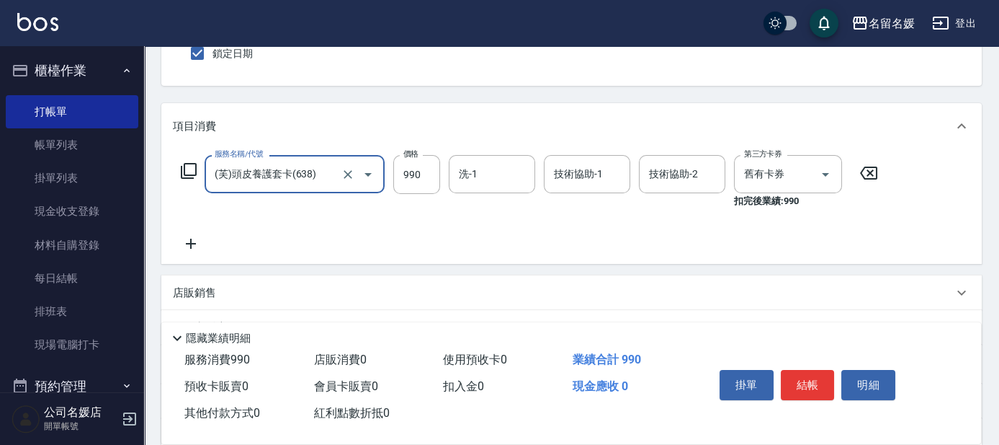
type input "(芙)頭皮養護套卡(638)"
click at [495, 166] on input "洗-1" at bounding box center [491, 173] width 73 height 25
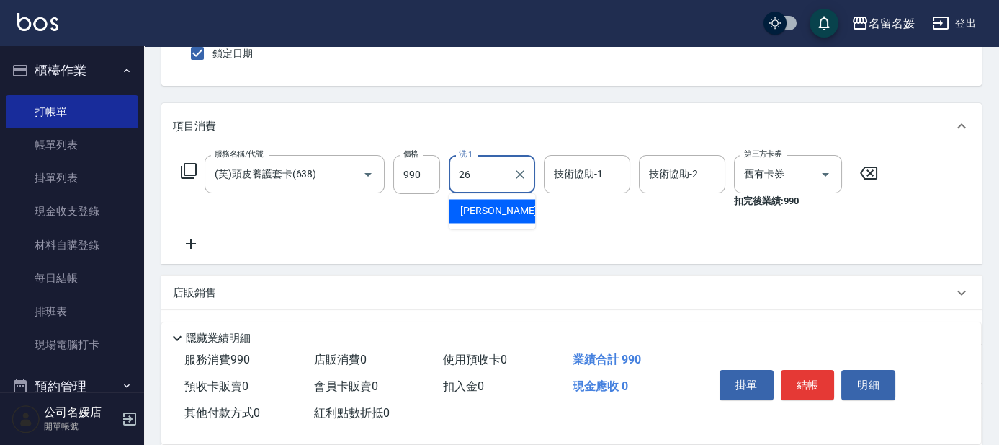
type input "[PERSON_NAME]-26"
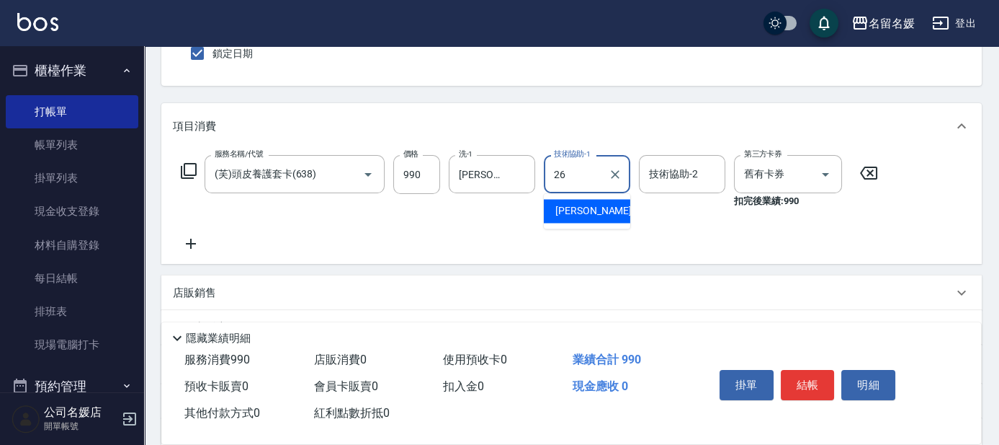
type input "[PERSON_NAME]-26"
click at [189, 241] on icon at bounding box center [191, 243] width 36 height 17
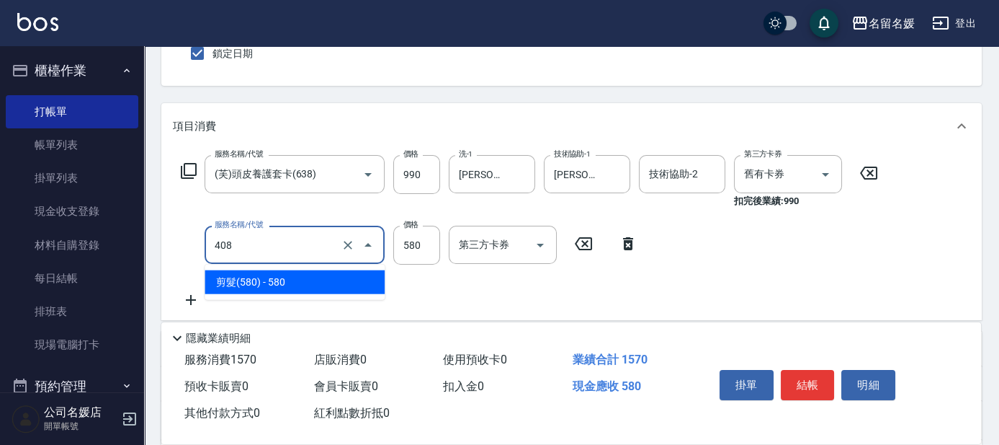
drag, startPoint x: 274, startPoint y: 252, endPoint x: 272, endPoint y: 281, distance: 28.9
click at [274, 258] on div "408 服務名稱/代號" at bounding box center [295, 245] width 180 height 38
click at [272, 281] on span "剪髮(580) - 580" at bounding box center [295, 282] width 180 height 24
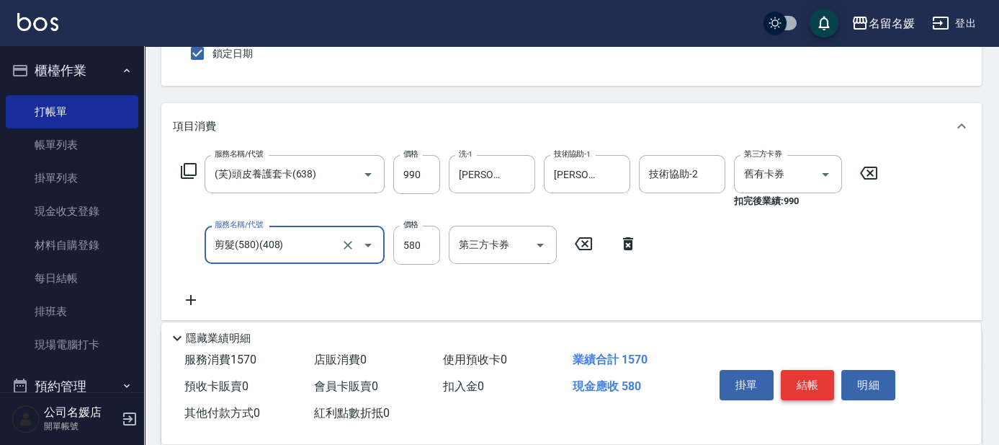
type input "剪髮(580)(408)"
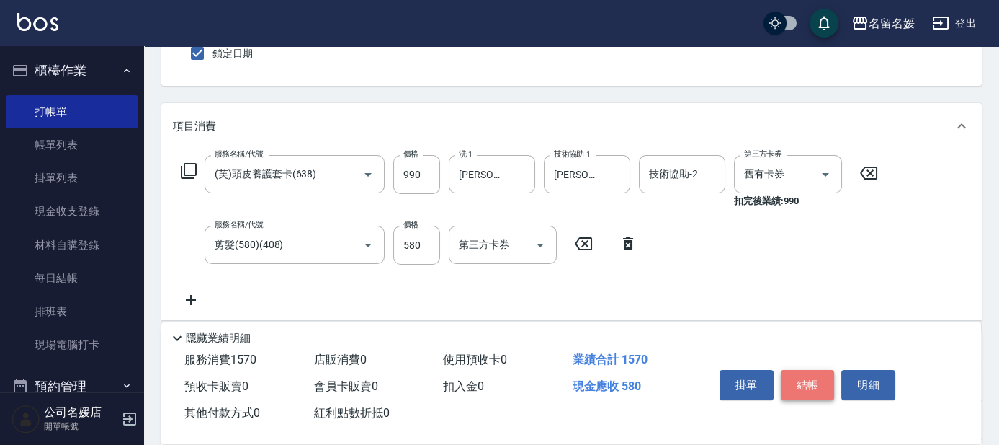
click at [808, 389] on button "結帳" at bounding box center [808, 385] width 54 height 30
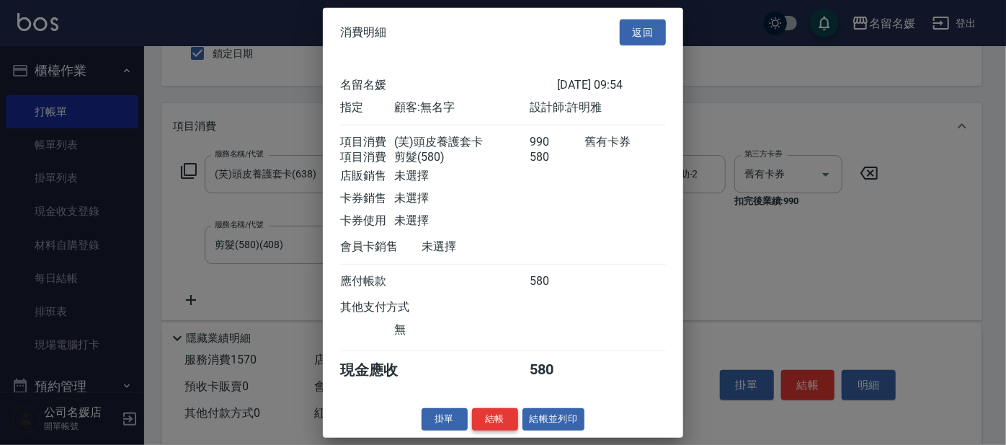
click at [496, 427] on button "結帳" at bounding box center [495, 419] width 46 height 22
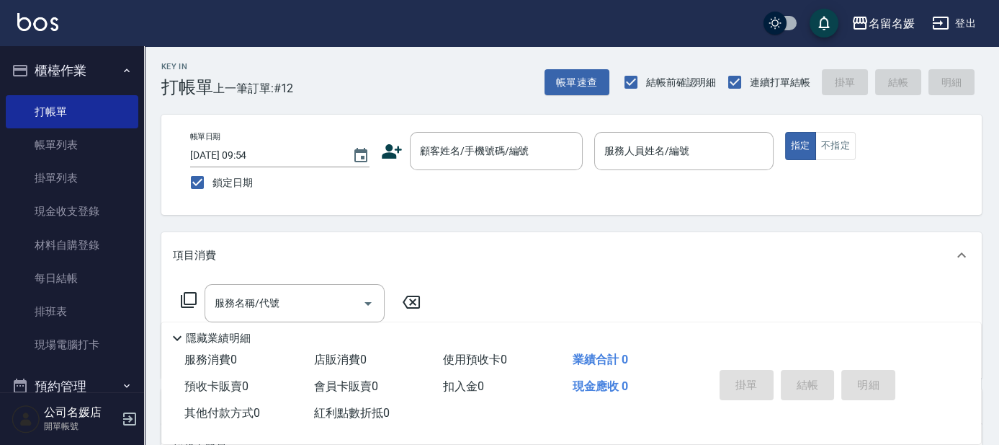
scroll to position [0, 0]
click at [473, 148] on input "顧客姓名/手機號碼/編號" at bounding box center [485, 152] width 138 height 25
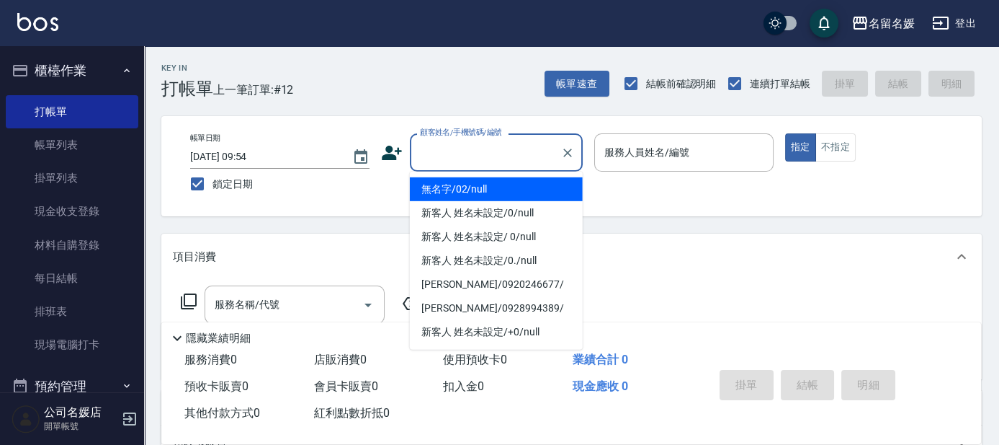
click at [472, 185] on li "無名字/02/null" at bounding box center [496, 189] width 173 height 24
type input "無名字/02/null"
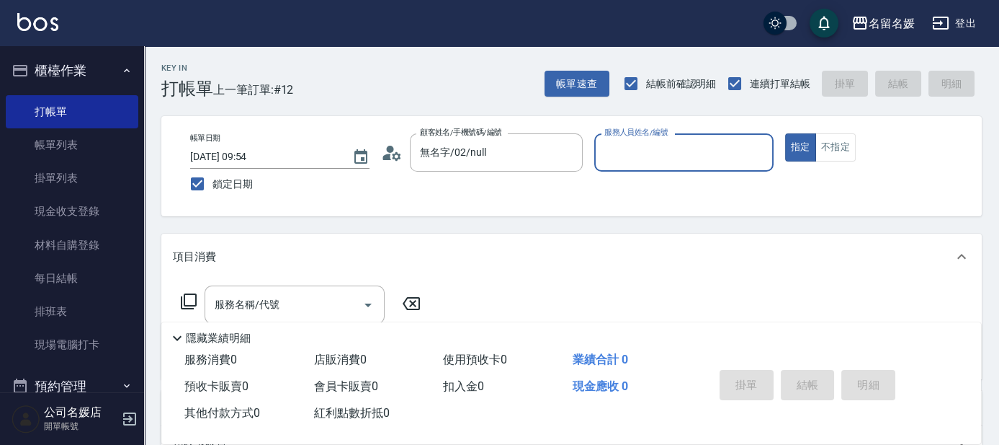
click at [643, 148] on input "服務人員姓名/編號" at bounding box center [684, 152] width 166 height 25
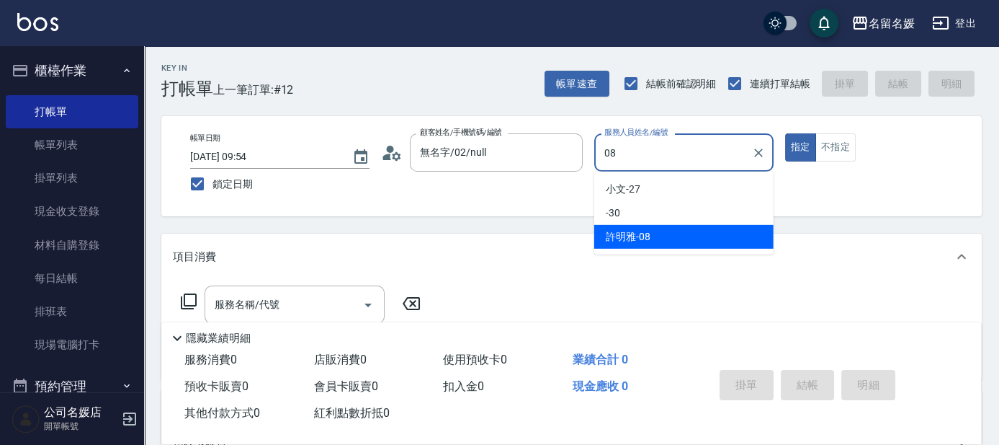
click at [630, 236] on span "[PERSON_NAME]-08" at bounding box center [628, 236] width 45 height 15
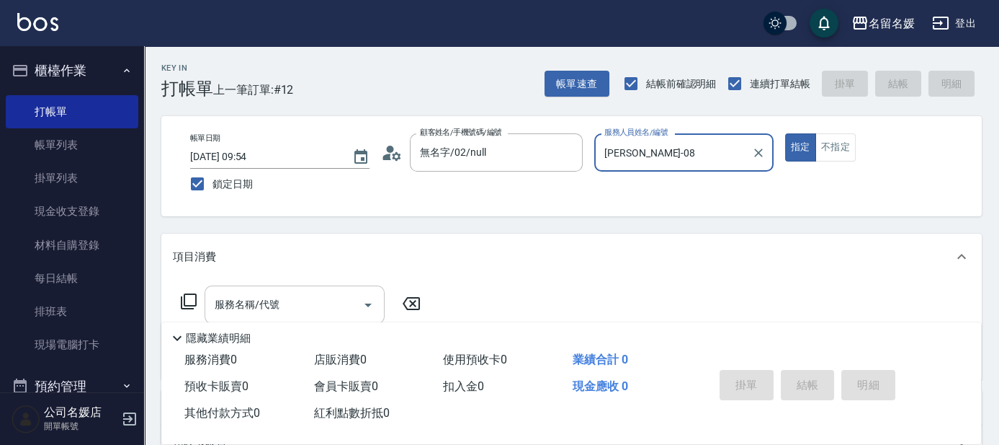
type input "[PERSON_NAME]-08"
click at [311, 303] on input "服務名稱/代號" at bounding box center [284, 304] width 146 height 25
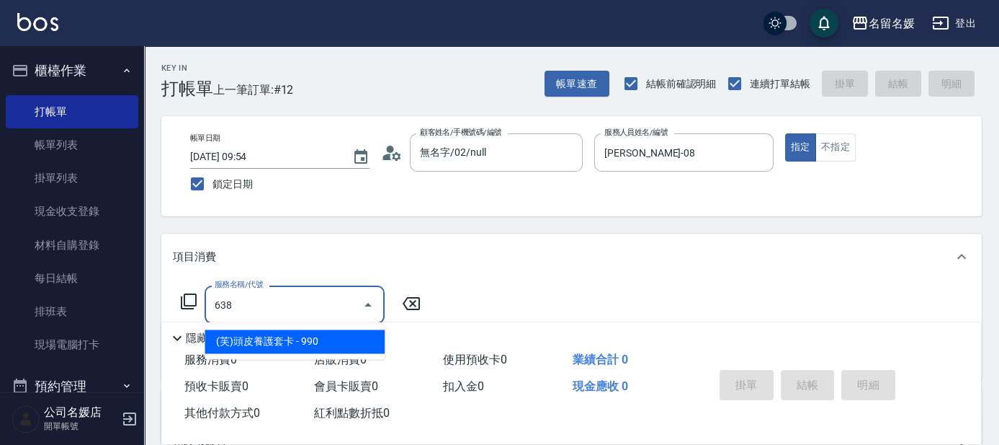
click at [335, 339] on span "(芙)頭皮養護套卡 - 990" at bounding box center [295, 341] width 180 height 24
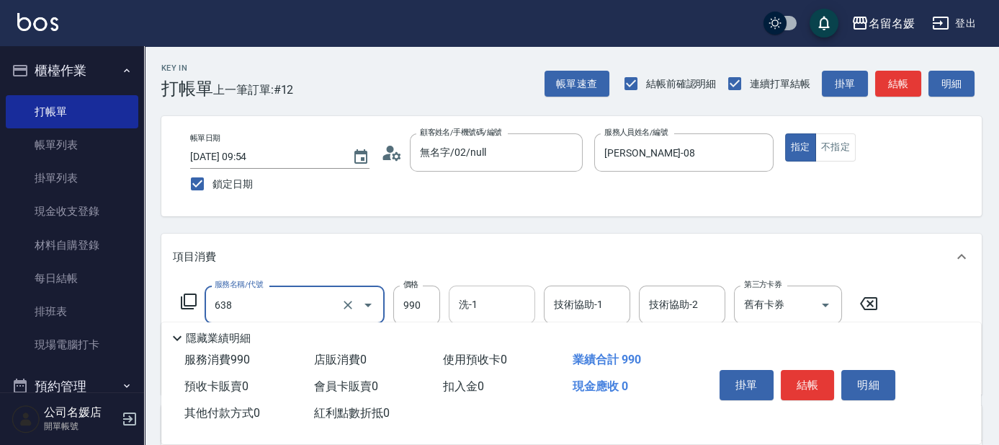
click at [489, 306] on input "洗-1" at bounding box center [491, 304] width 73 height 25
type input "(芙)頭皮養護套卡(638)"
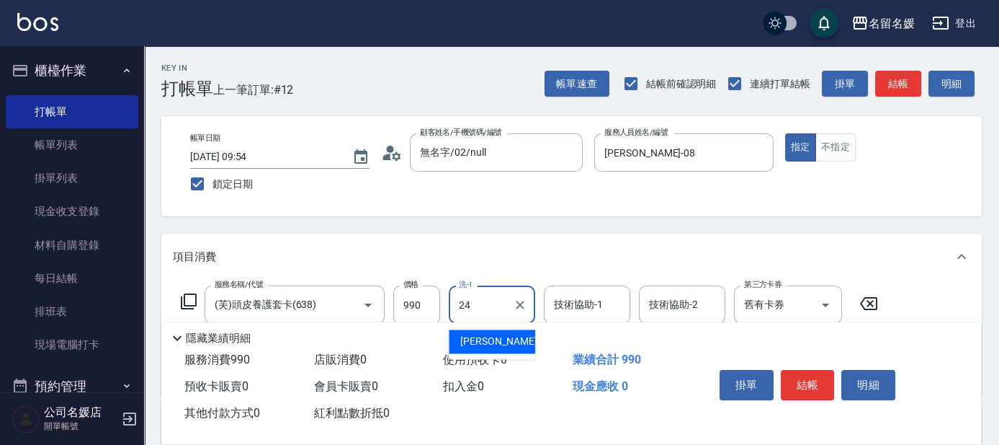
type input "[PERSON_NAME]-24"
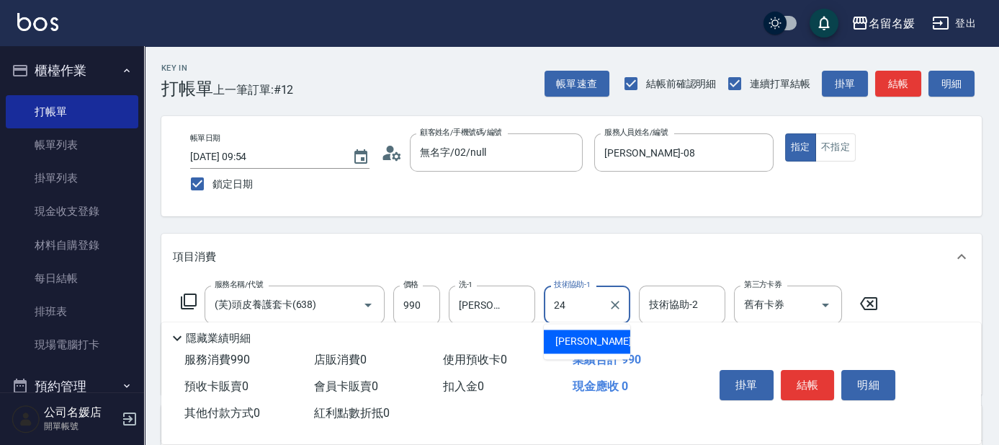
click at [592, 341] on span "[PERSON_NAME]-24" at bounding box center [601, 341] width 91 height 15
type input "[PERSON_NAME]-24"
click at [806, 388] on button "結帳" at bounding box center [808, 385] width 54 height 30
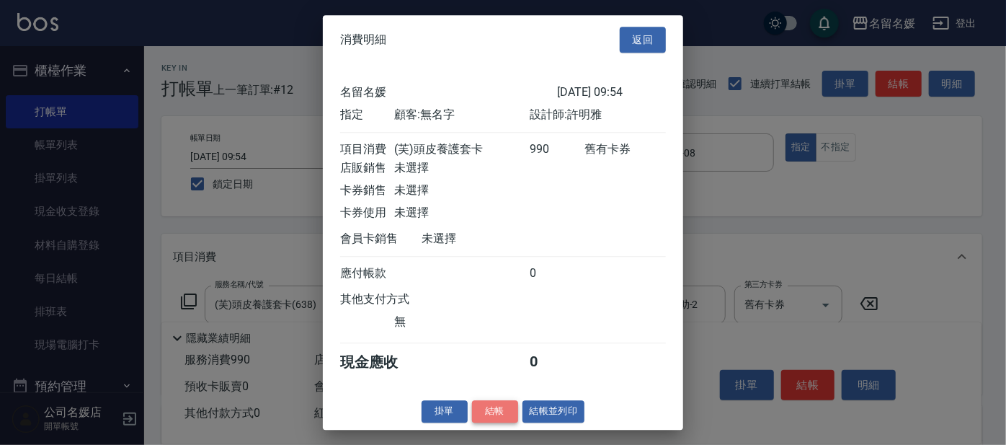
click at [500, 422] on button "結帳" at bounding box center [495, 411] width 46 height 22
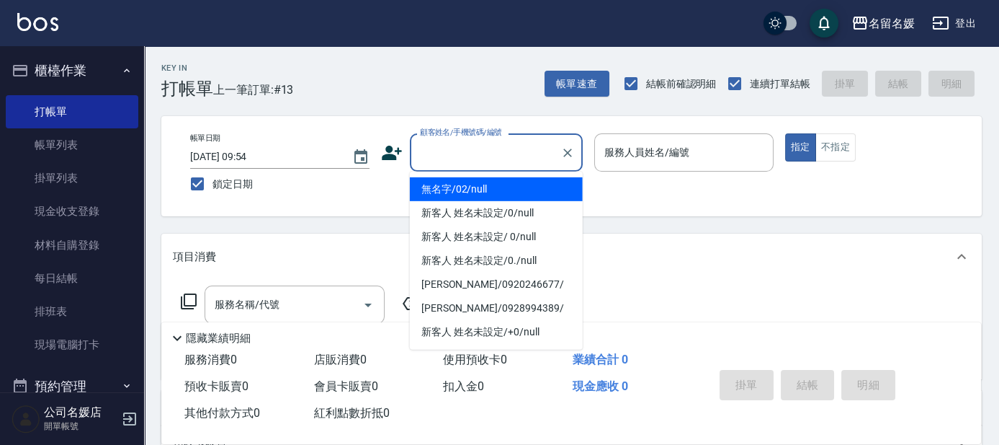
drag, startPoint x: 490, startPoint y: 153, endPoint x: 505, endPoint y: 148, distance: 15.7
click at [490, 153] on input "顧客姓名/手機號碼/編號" at bounding box center [485, 152] width 138 height 25
type input "0"
type input "無名字/02/null"
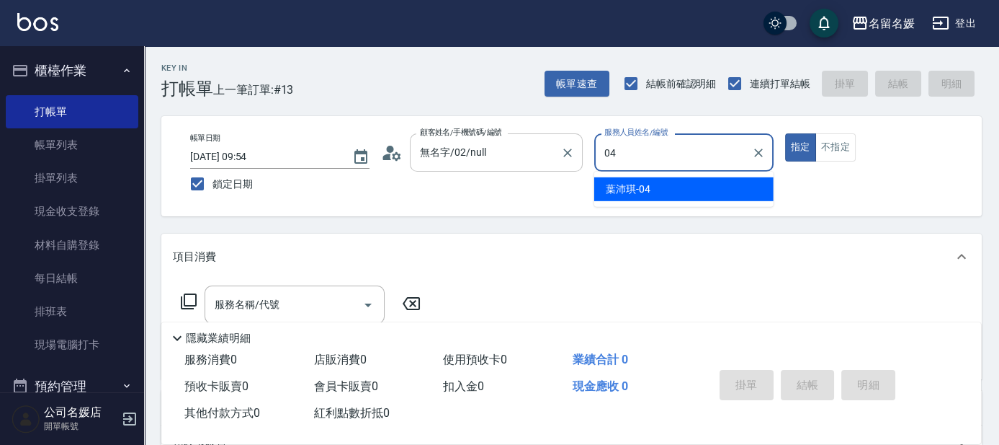
type input "[PERSON_NAME]-04"
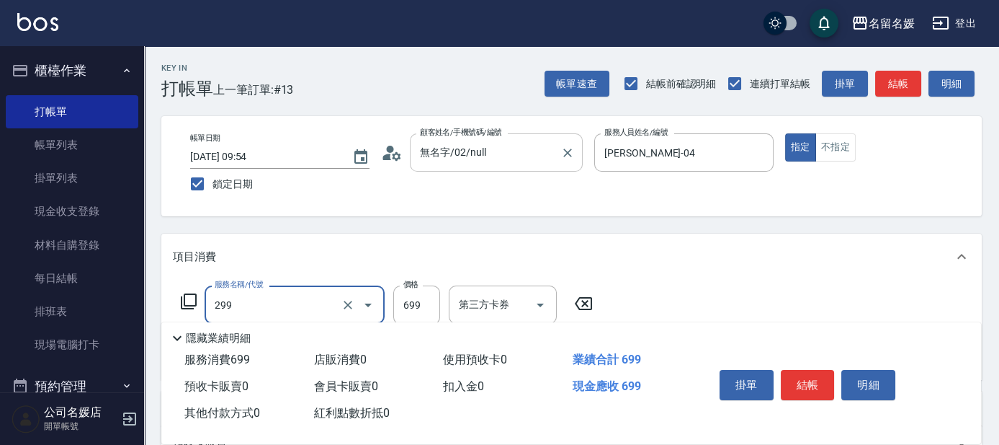
type input "滾珠洗髮699(299)"
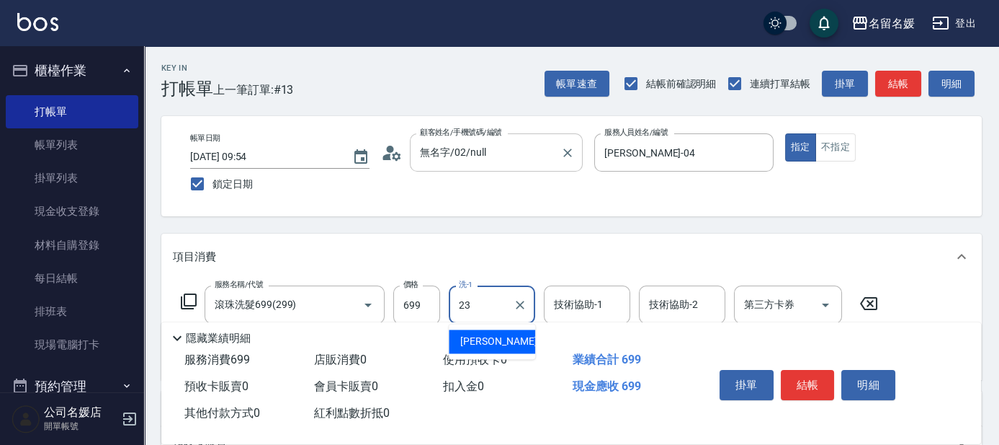
type input "[PERSON_NAME]-23"
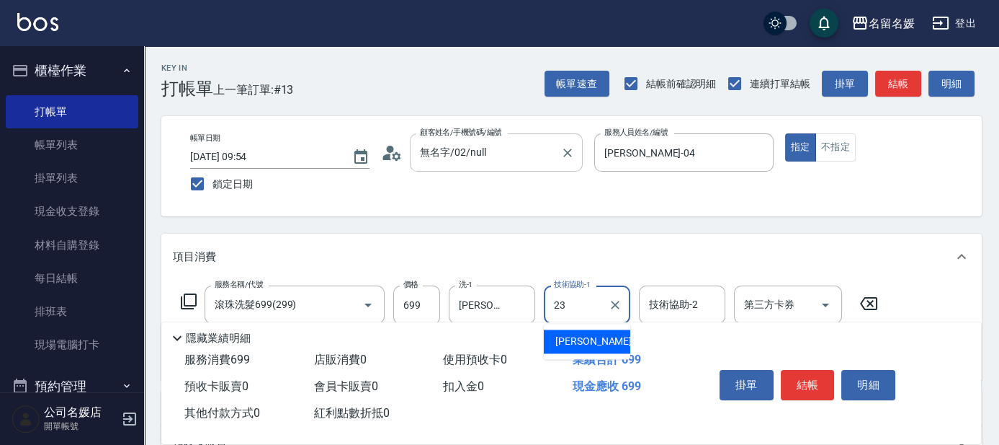
type input "[PERSON_NAME]-23"
